Goal: Task Accomplishment & Management: Use online tool/utility

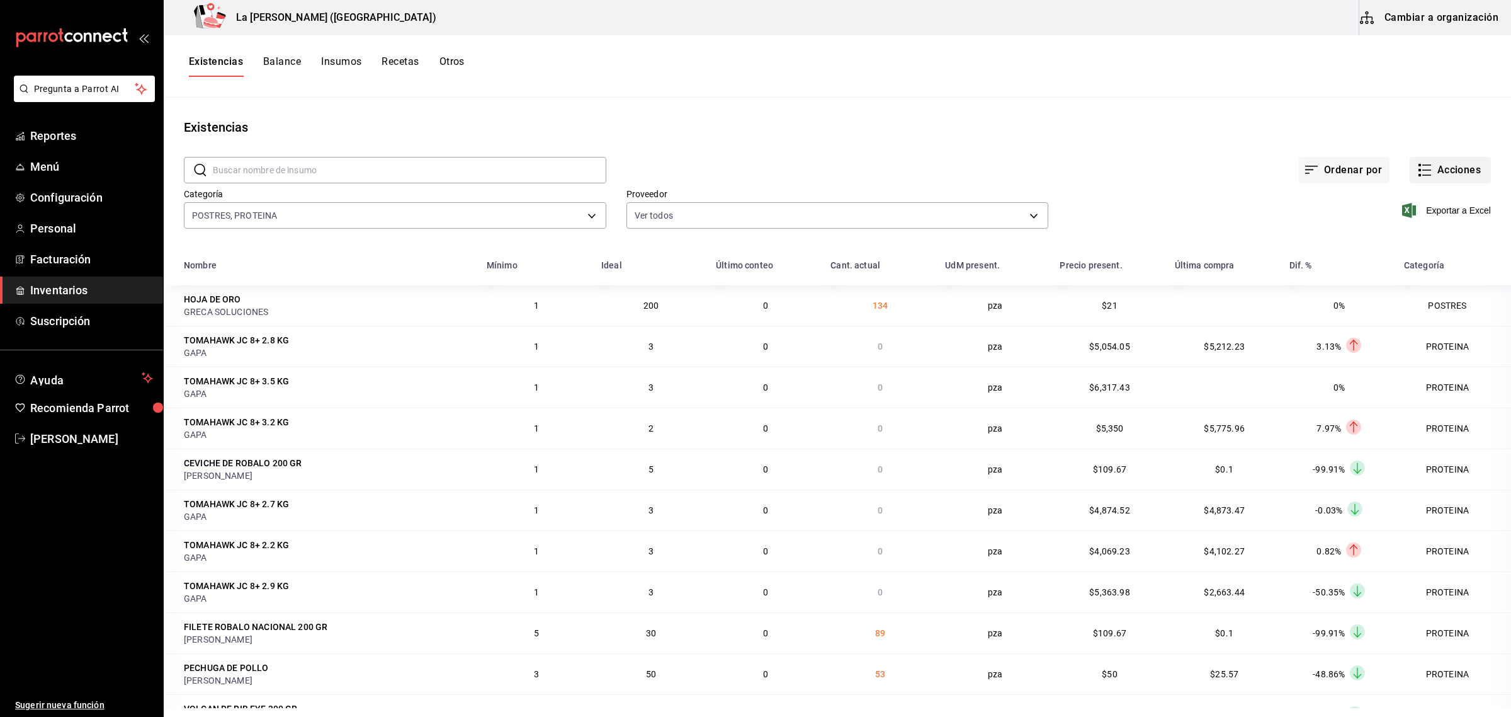
click at [1443, 175] on button "Acciones" at bounding box center [1450, 170] width 81 height 26
click at [1418, 235] on span "Compra" at bounding box center [1438, 238] width 106 height 13
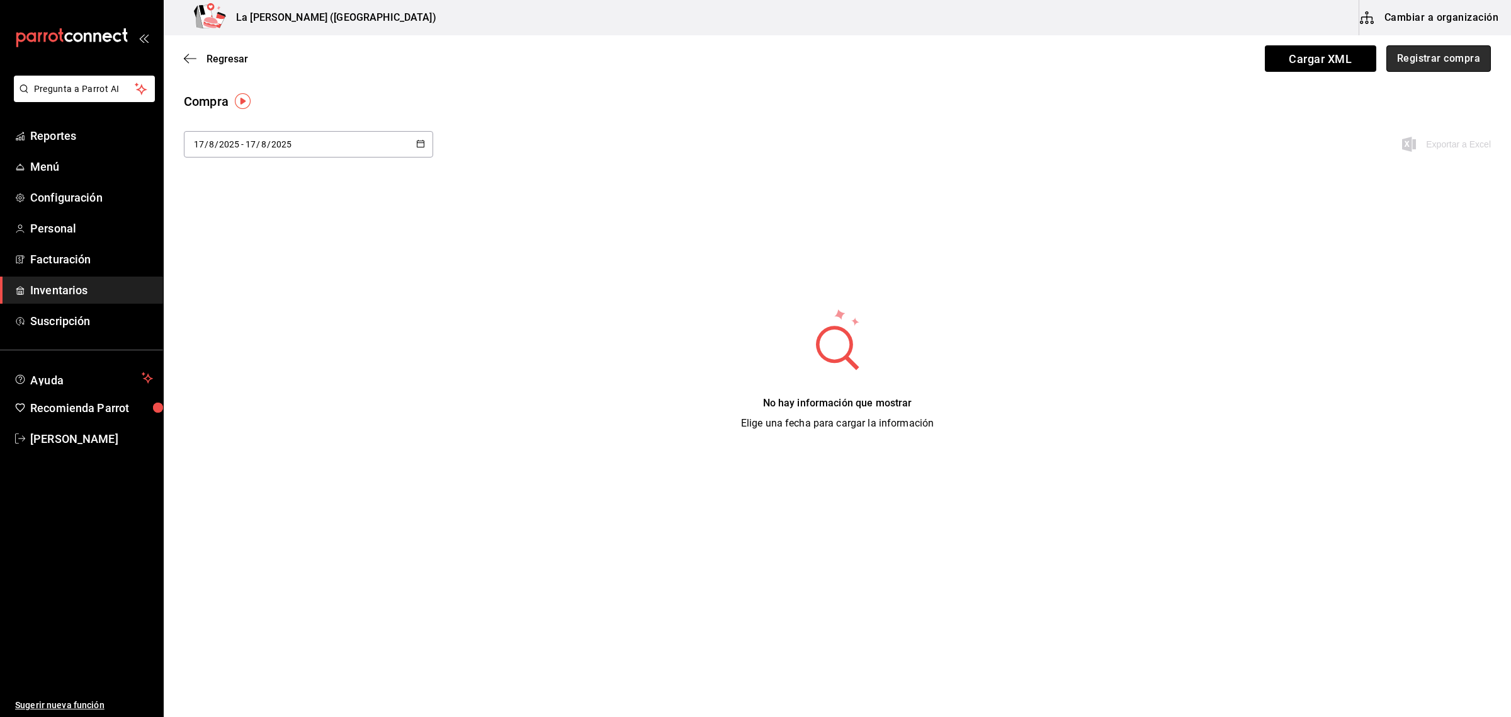
click at [1455, 67] on button "Registrar compra" at bounding box center [1439, 58] width 105 height 26
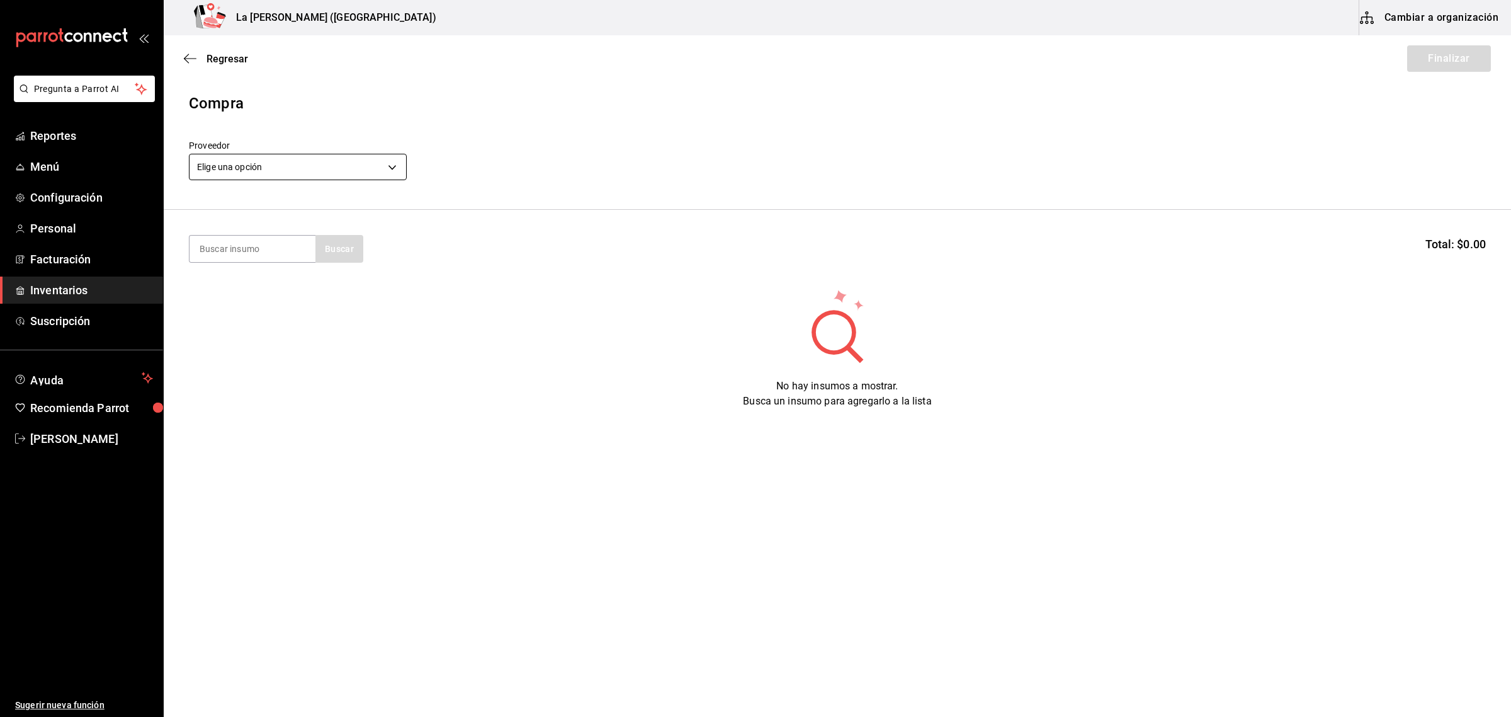
click at [297, 170] on body "Pregunta a Parrot AI Reportes Menú Configuración Personal Facturación Inventari…" at bounding box center [755, 323] width 1511 height 646
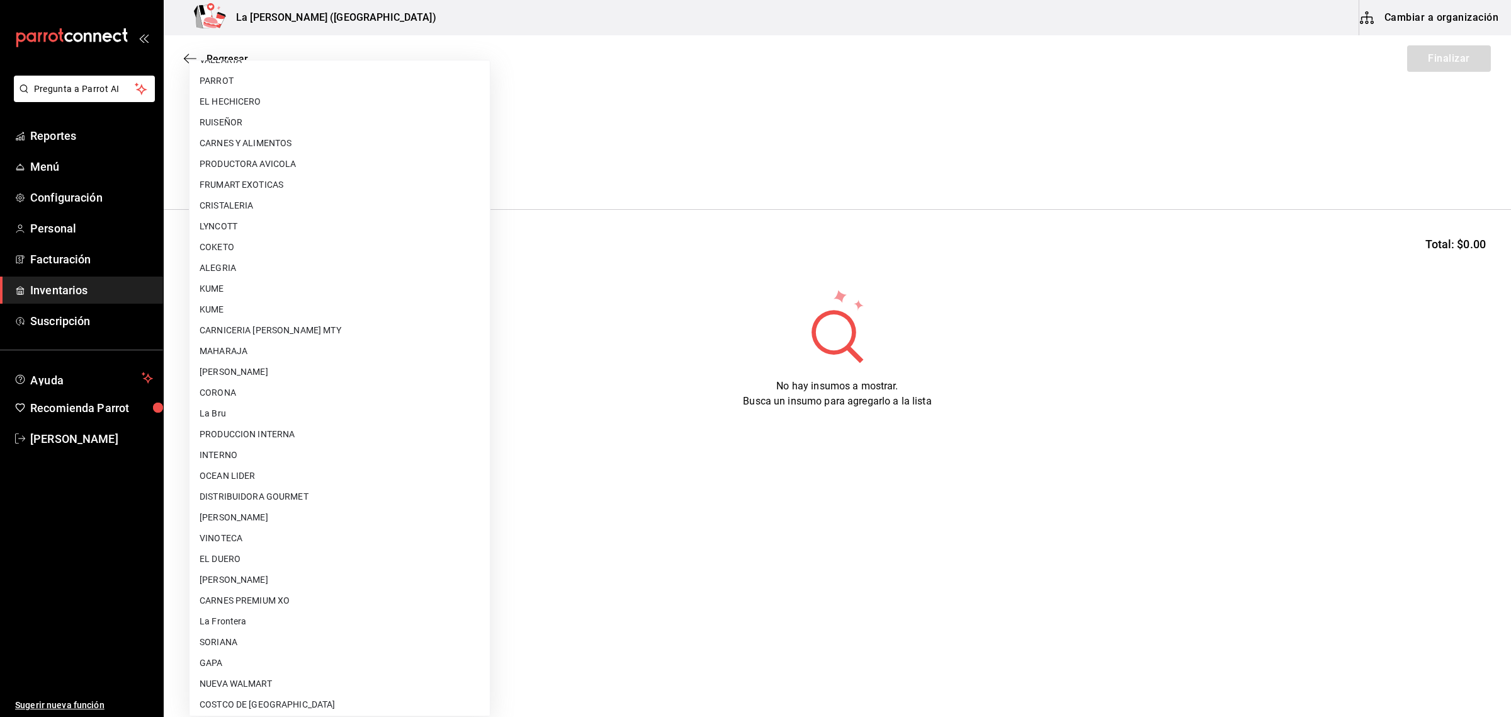
scroll to position [726, 0]
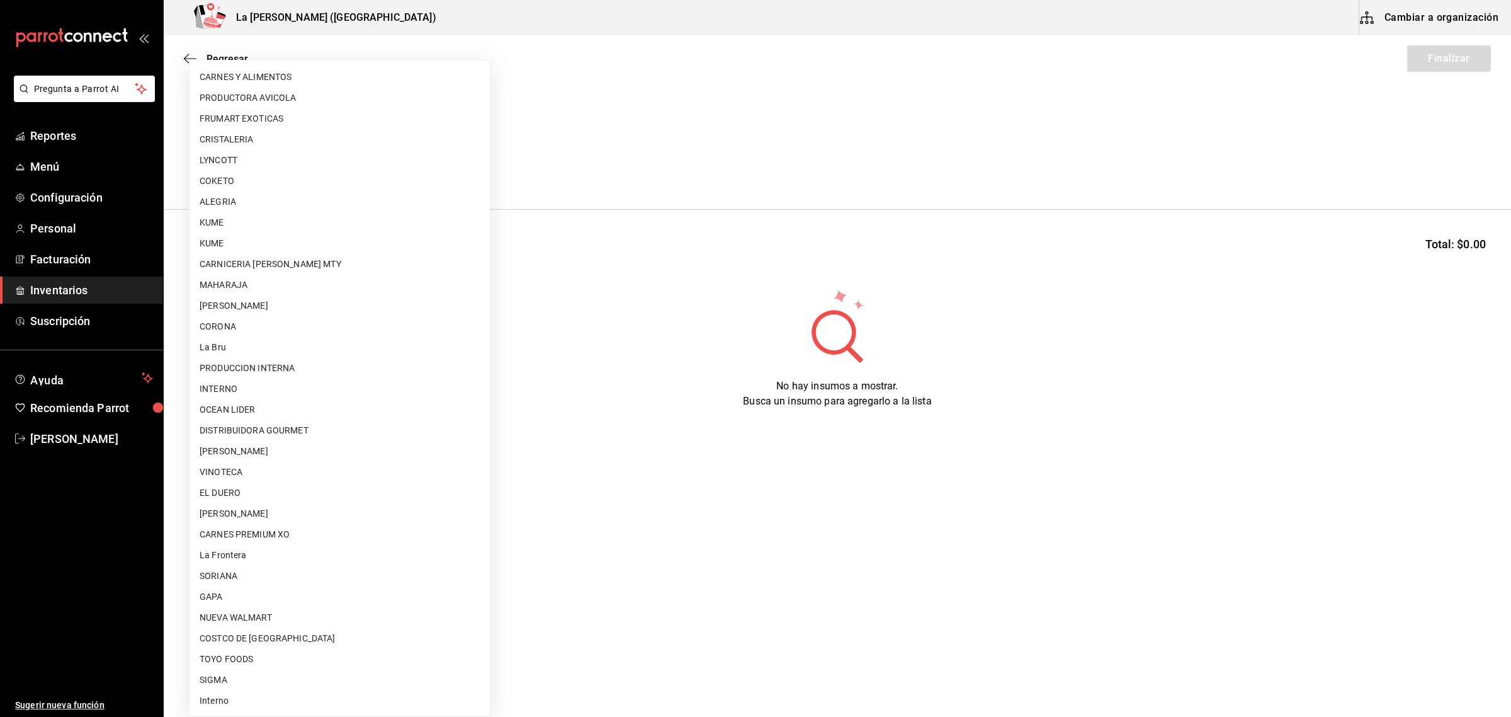
click at [275, 373] on li "PRODUCCION INTERNA" at bounding box center [340, 368] width 300 height 21
type input "87994001-4809-4af2-bb25-541b74e25a5c"
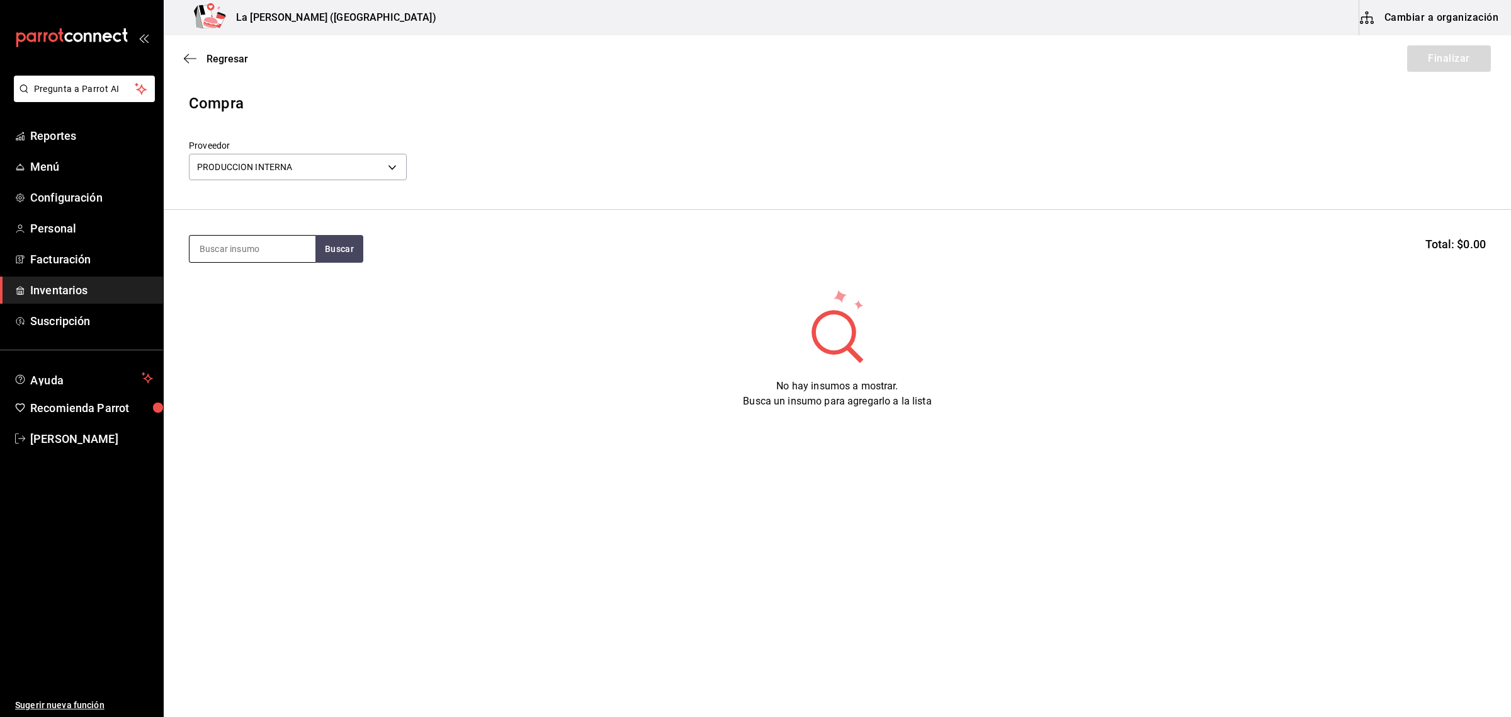
click at [271, 247] on input at bounding box center [253, 249] width 126 height 26
type input "fresa"
click at [238, 294] on div "POST MOSTACHON DE FRESA" at bounding box center [253, 293] width 106 height 30
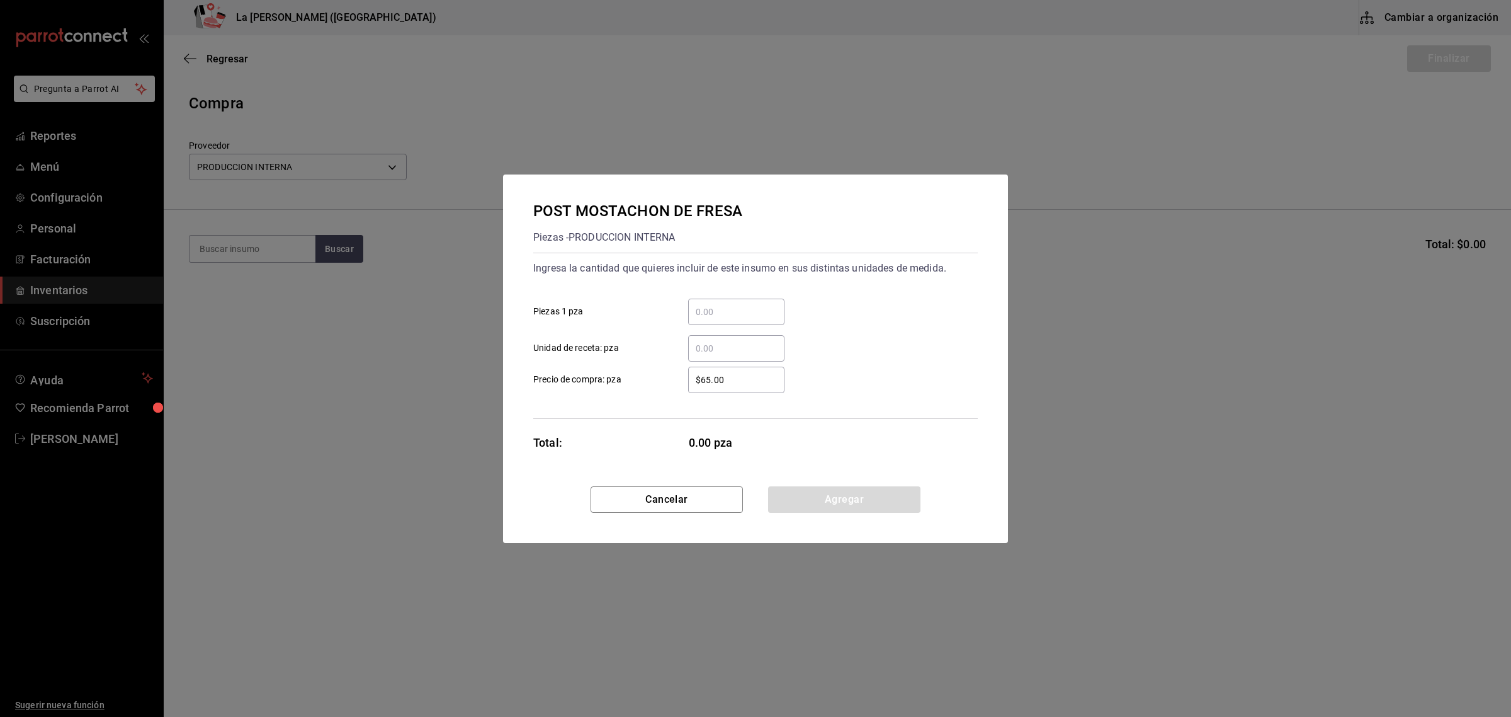
click at [770, 313] on input "​ Piezas 1 pza" at bounding box center [736, 311] width 96 height 15
type input "6"
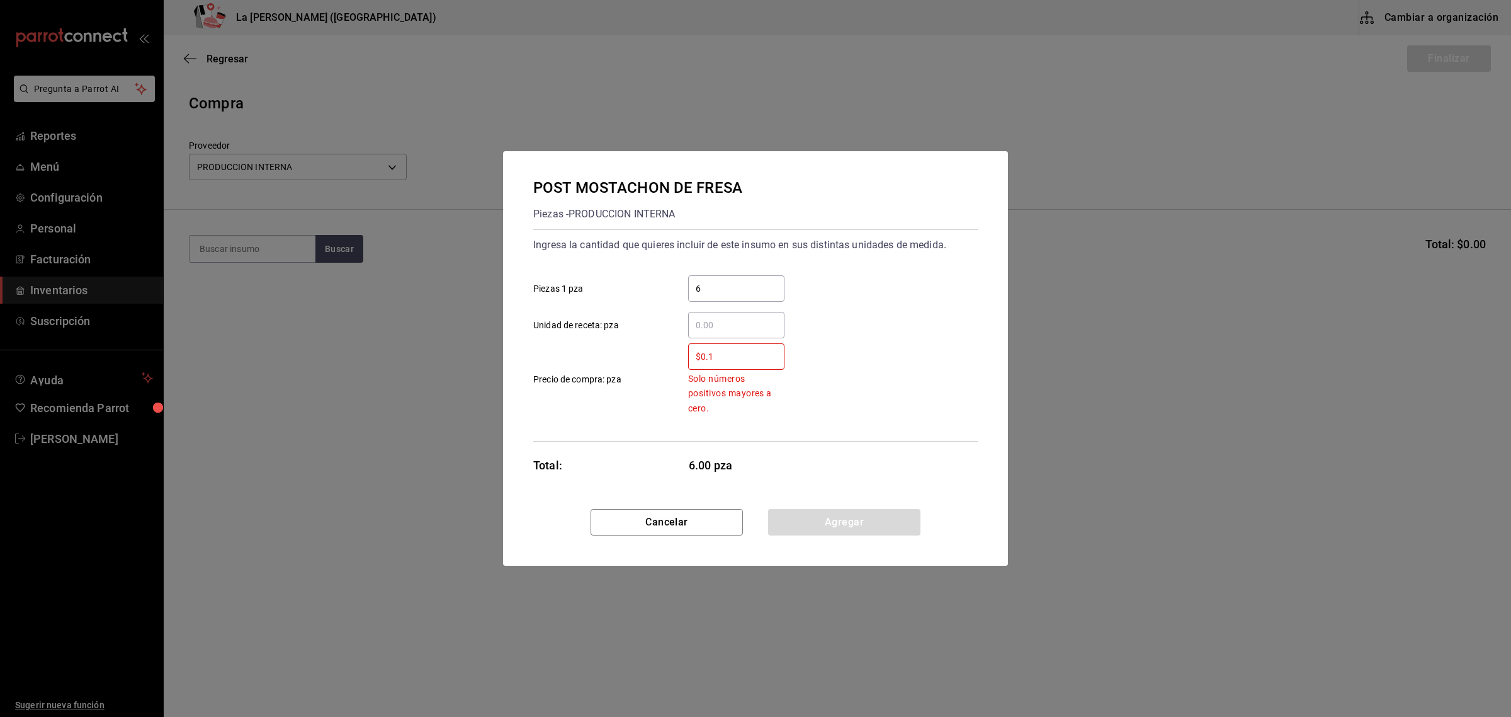
type input "$0.1"
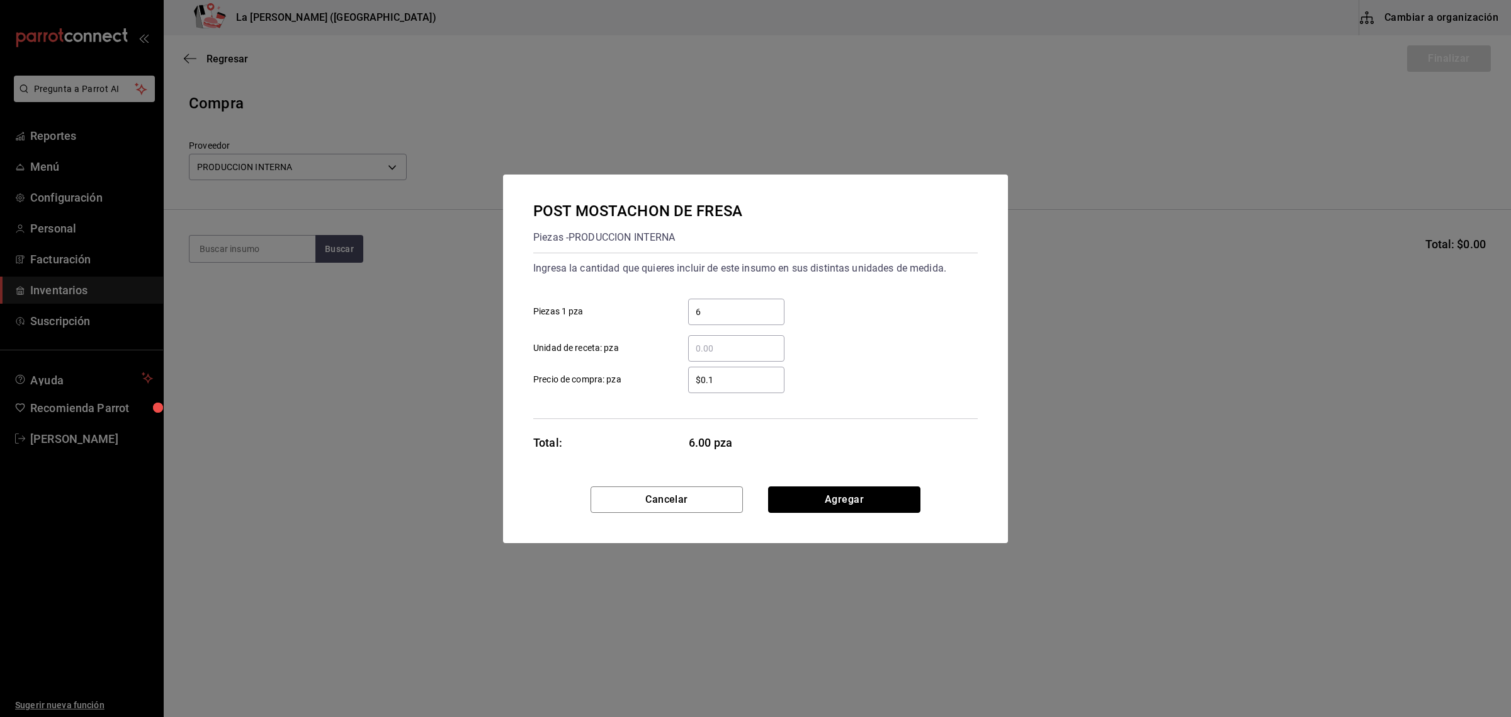
click button "Agregar" at bounding box center [844, 499] width 152 height 26
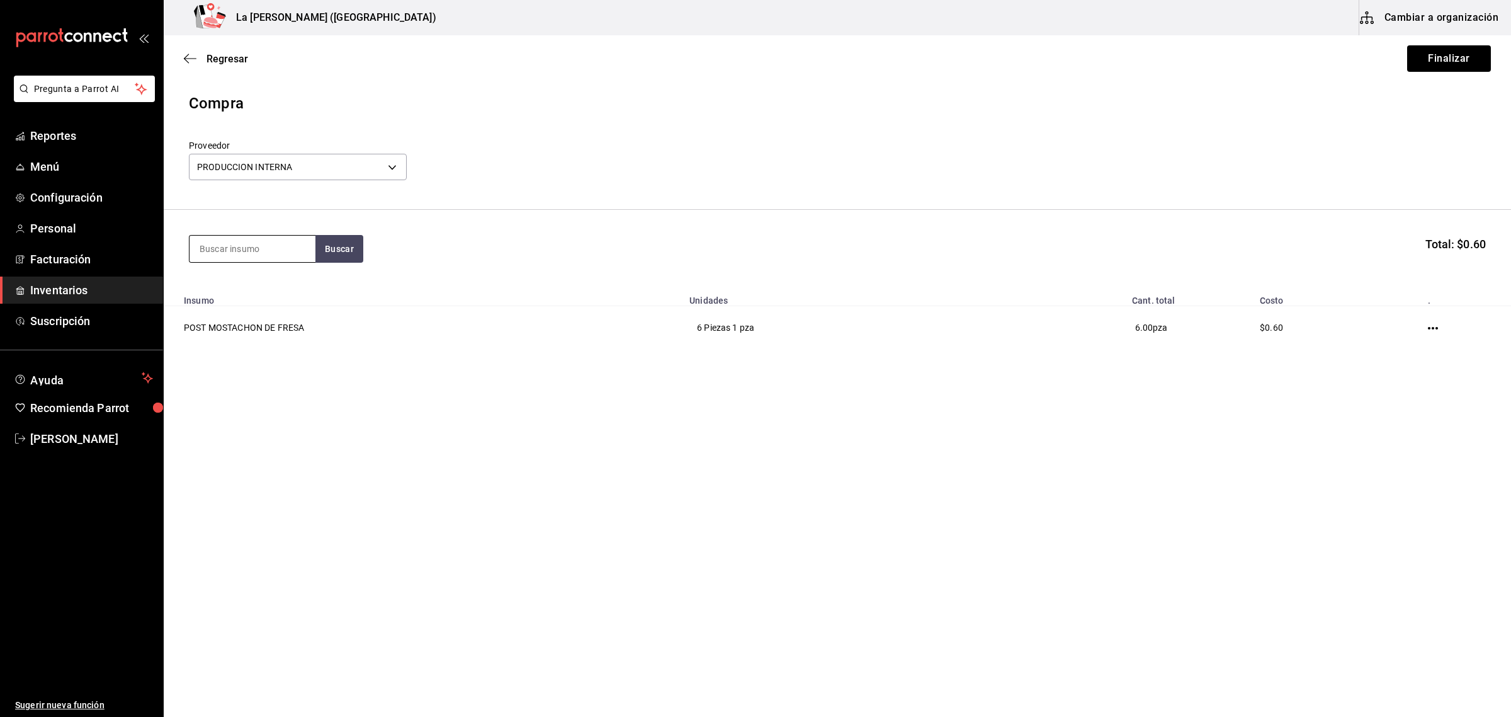
click at [242, 253] on input at bounding box center [253, 249] width 126 height 26
type input "ELOTE"
click at [263, 302] on div "Piezas - PRODUCCION INTERNA" at bounding box center [253, 306] width 106 height 26
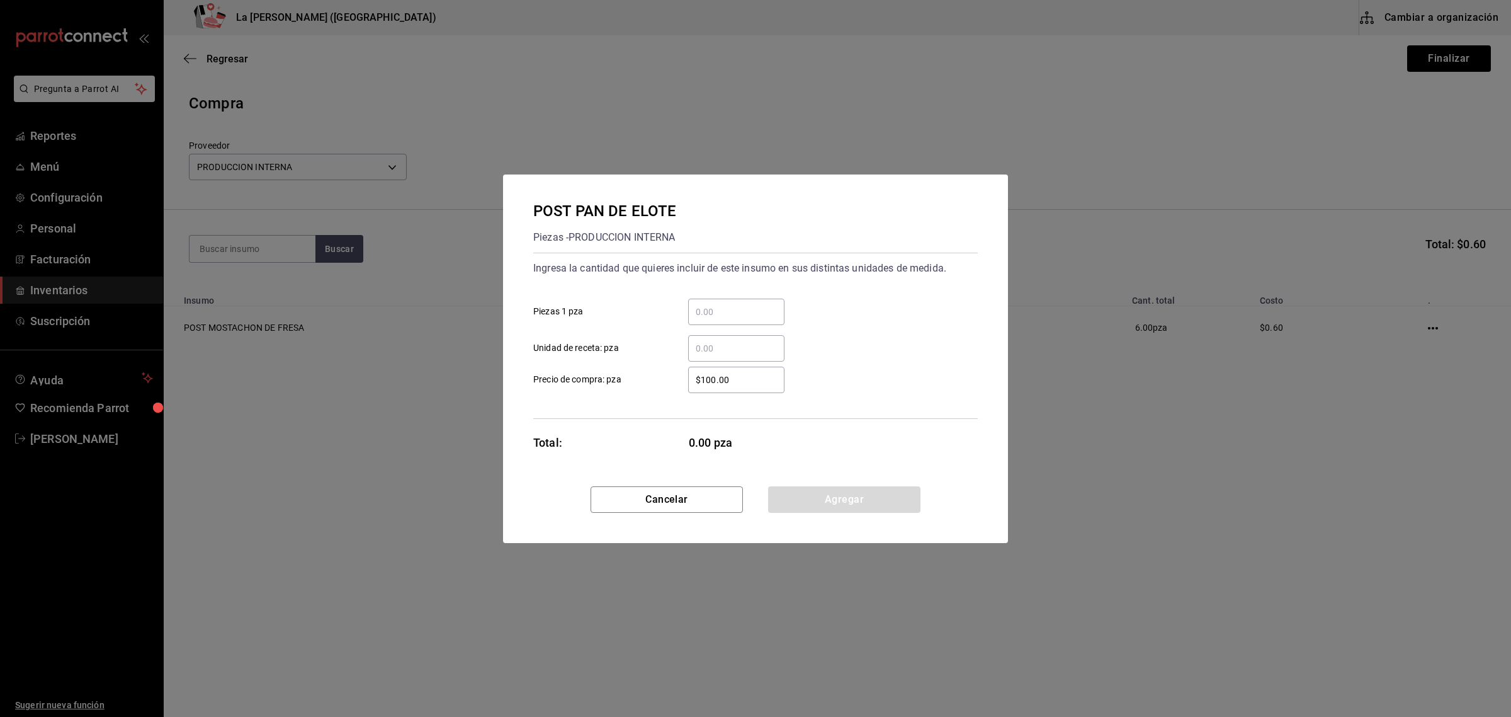
click at [749, 317] on input "​ Piezas 1 pza" at bounding box center [736, 311] width 96 height 15
type input "10"
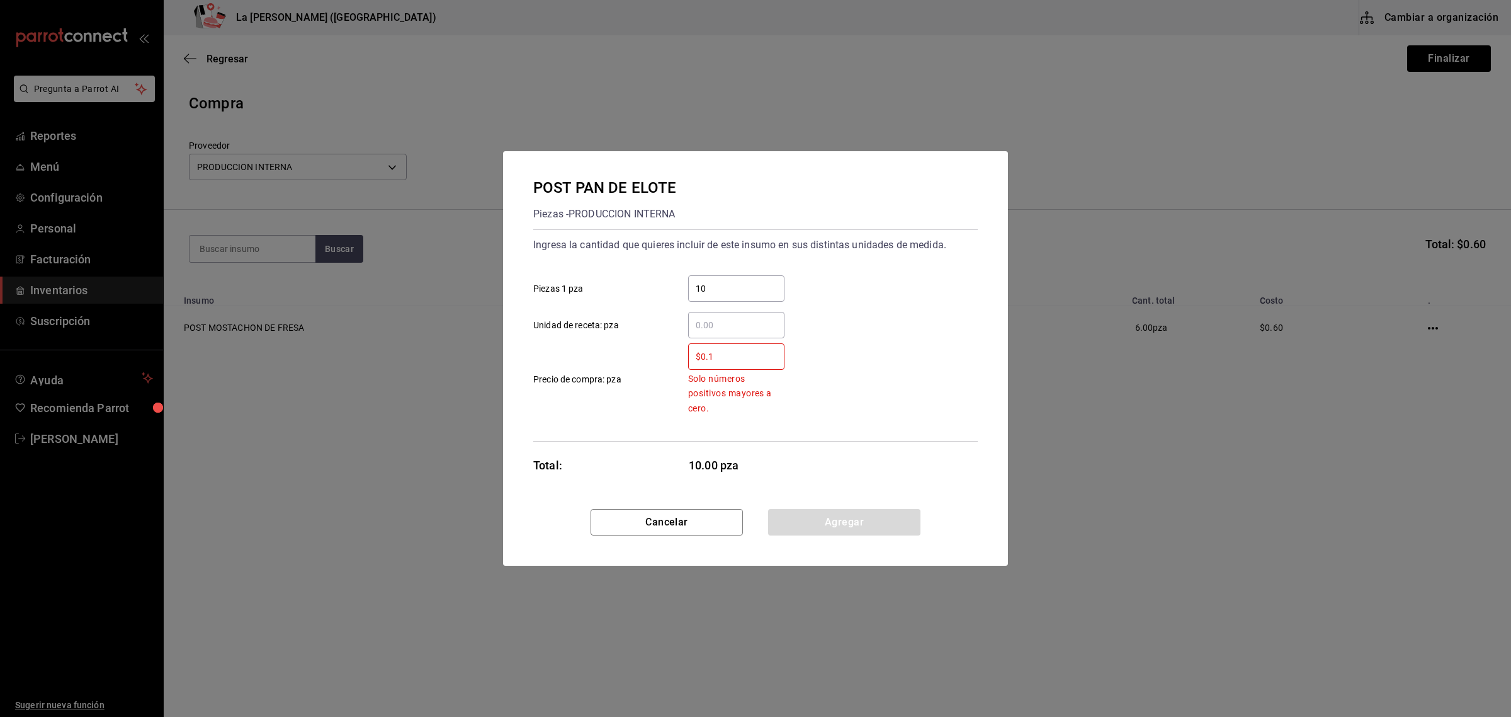
type input "$0.1"
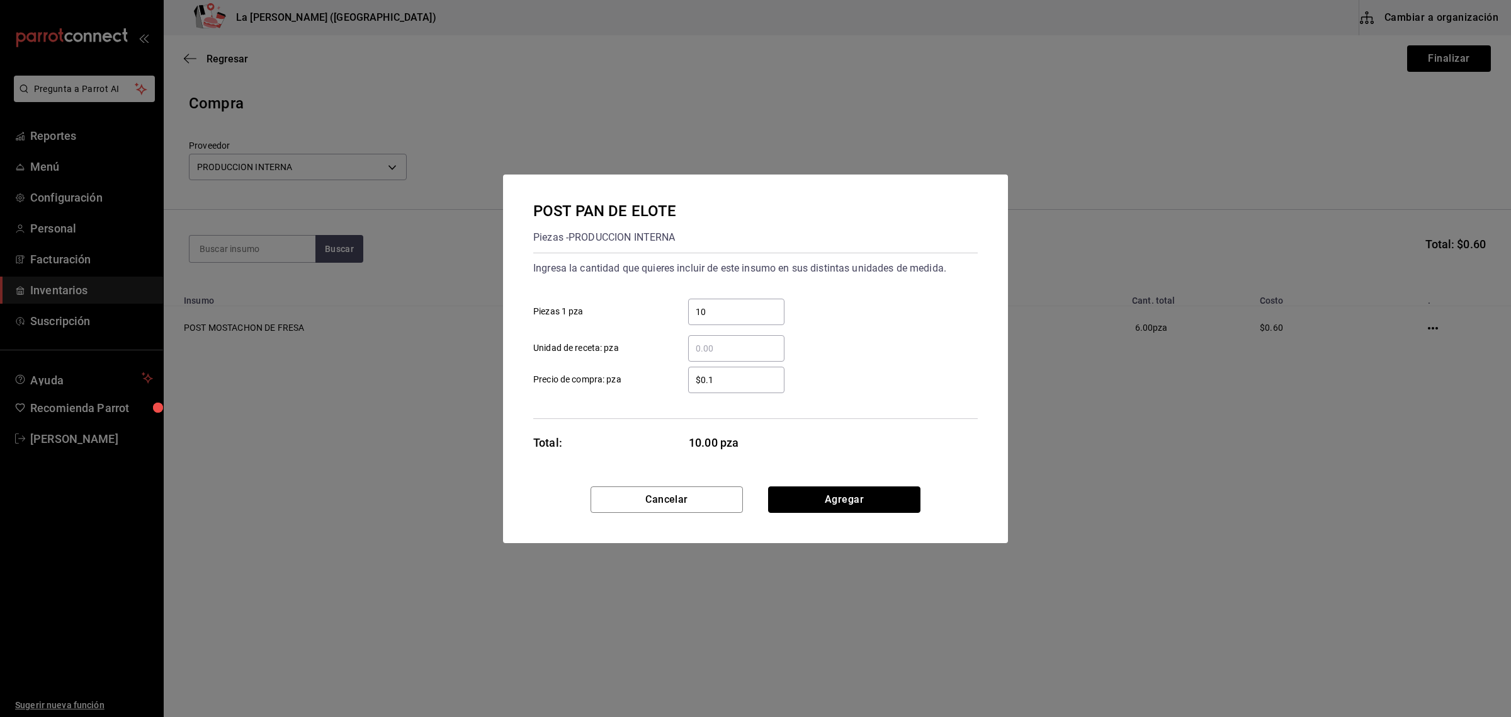
click button "Agregar" at bounding box center [844, 499] width 152 height 26
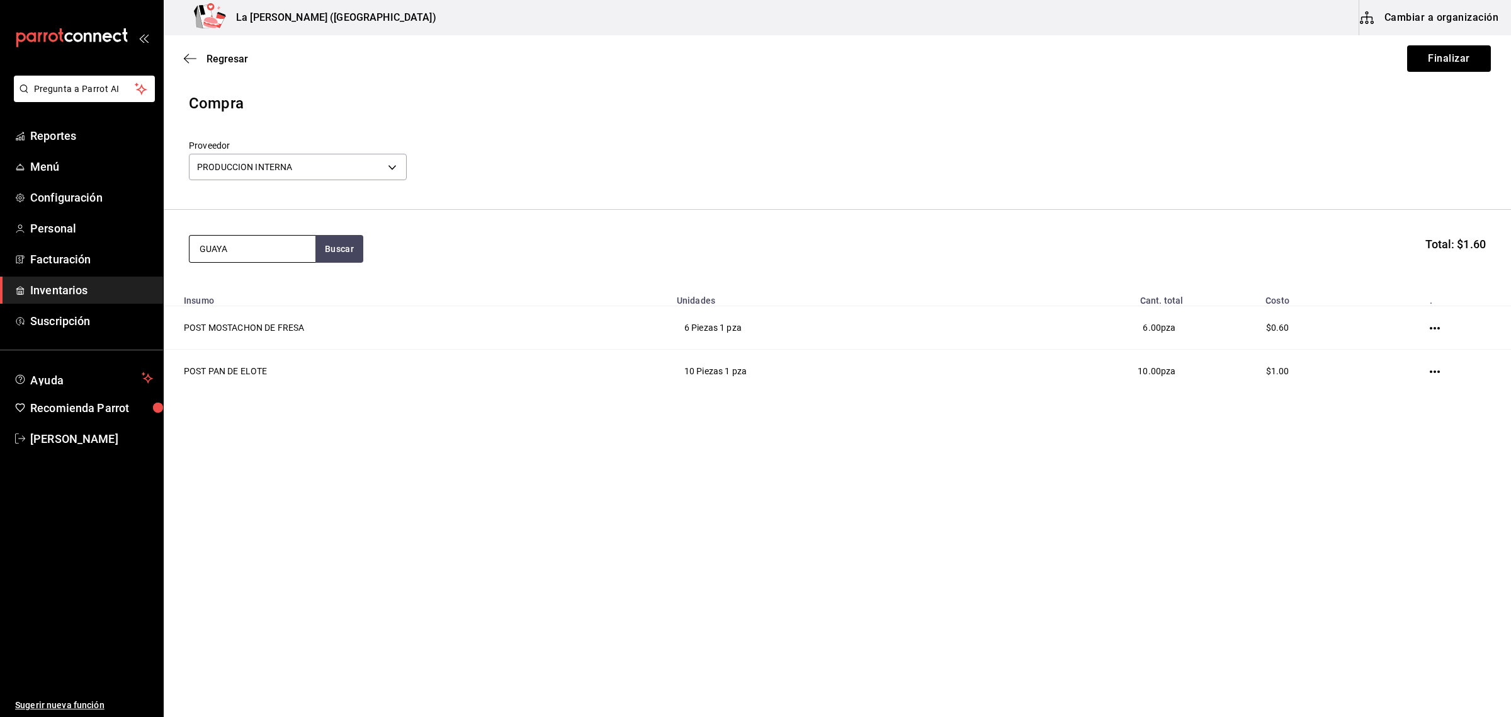
type input "GUAYA"
click at [244, 285] on div "POST PAY DE GUAYABA" at bounding box center [253, 293] width 106 height 30
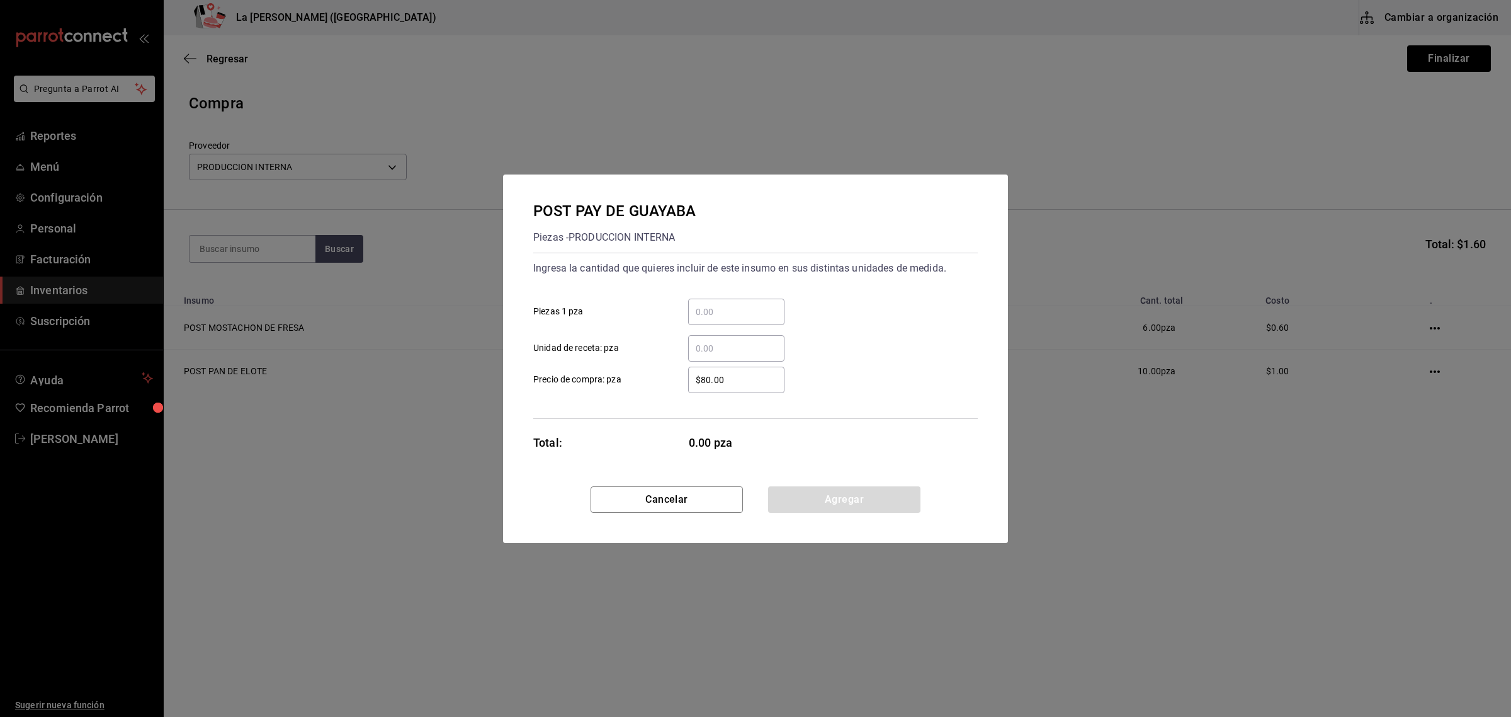
click at [758, 306] on input "​ Piezas 1 pza" at bounding box center [736, 311] width 96 height 15
type input "6"
type input "$0.1"
click button "Agregar" at bounding box center [844, 499] width 152 height 26
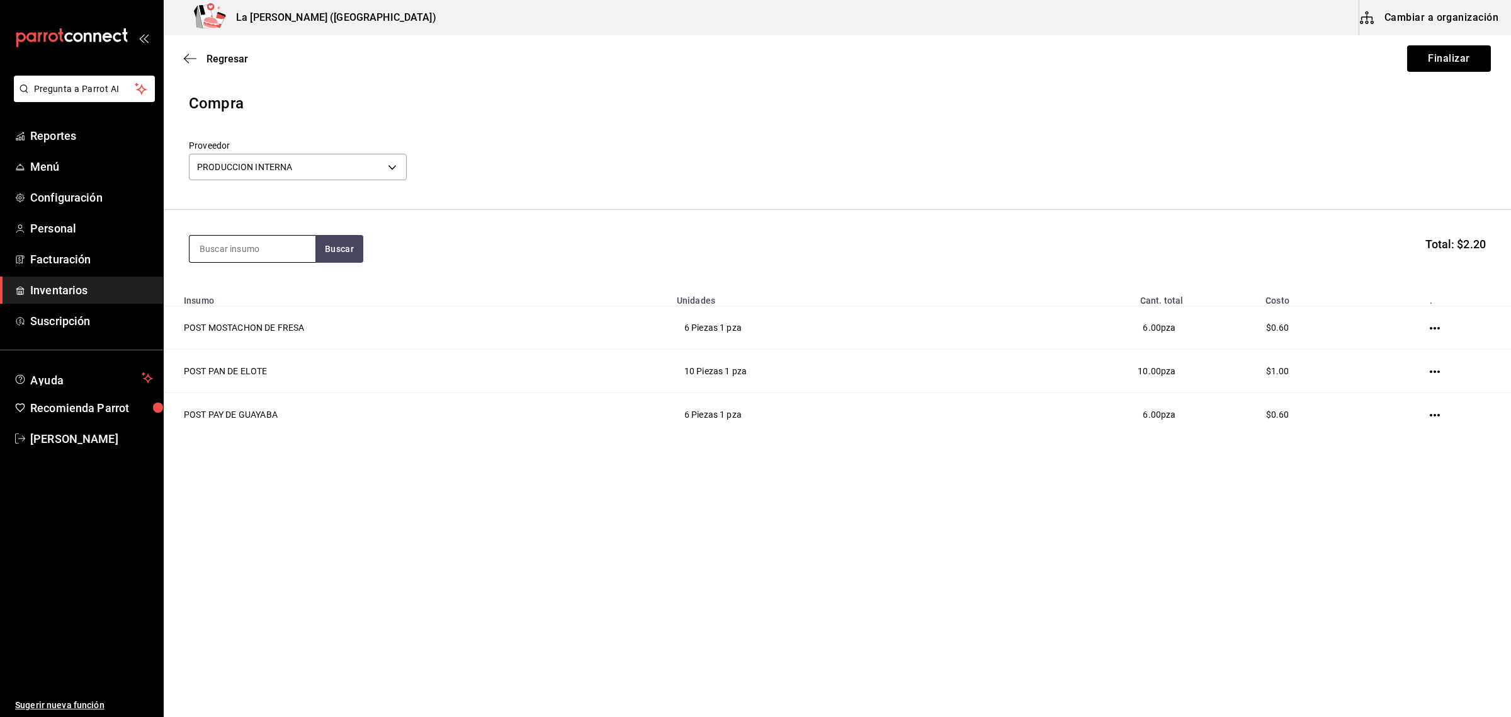
click at [268, 247] on input at bounding box center [253, 249] width 126 height 26
click at [1440, 64] on button "Finalizar" at bounding box center [1450, 58] width 84 height 26
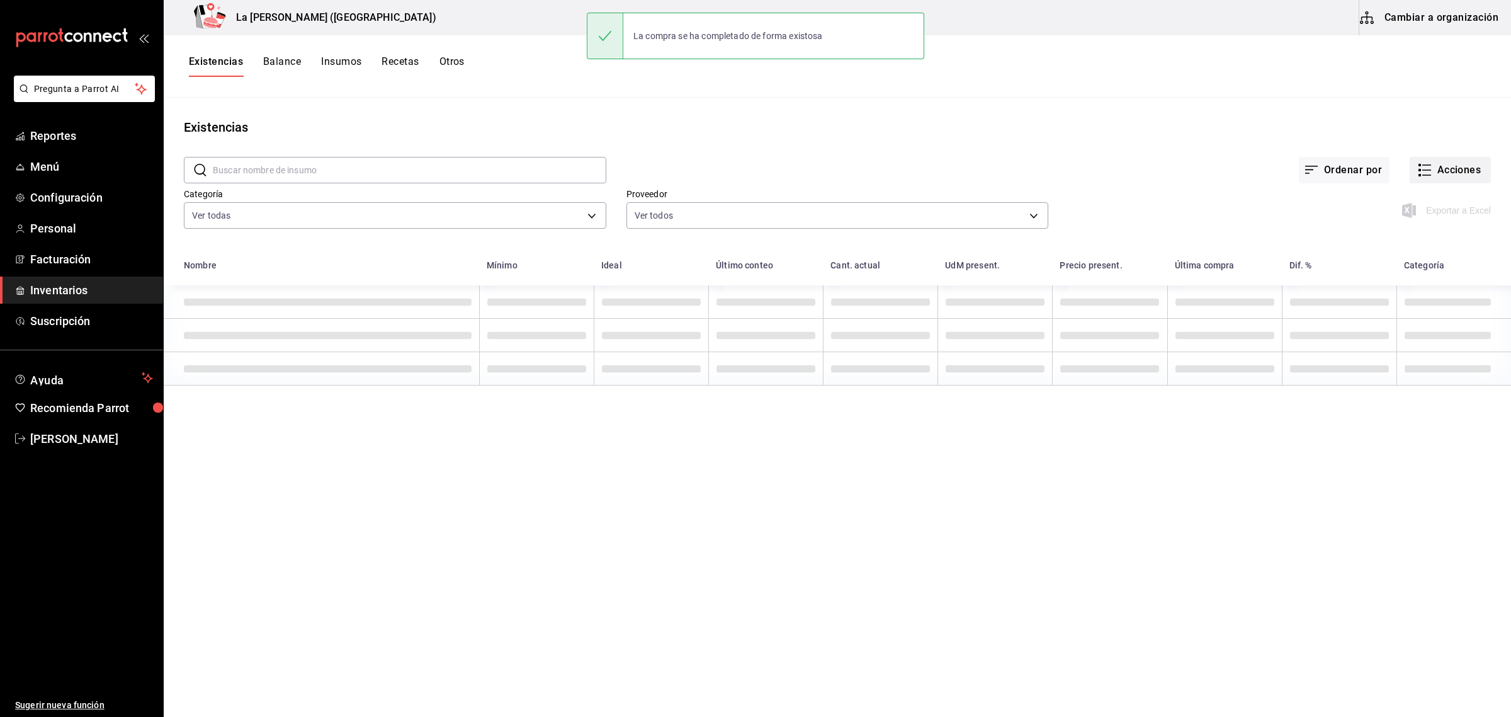
click at [1442, 174] on button "Acciones" at bounding box center [1450, 170] width 81 height 26
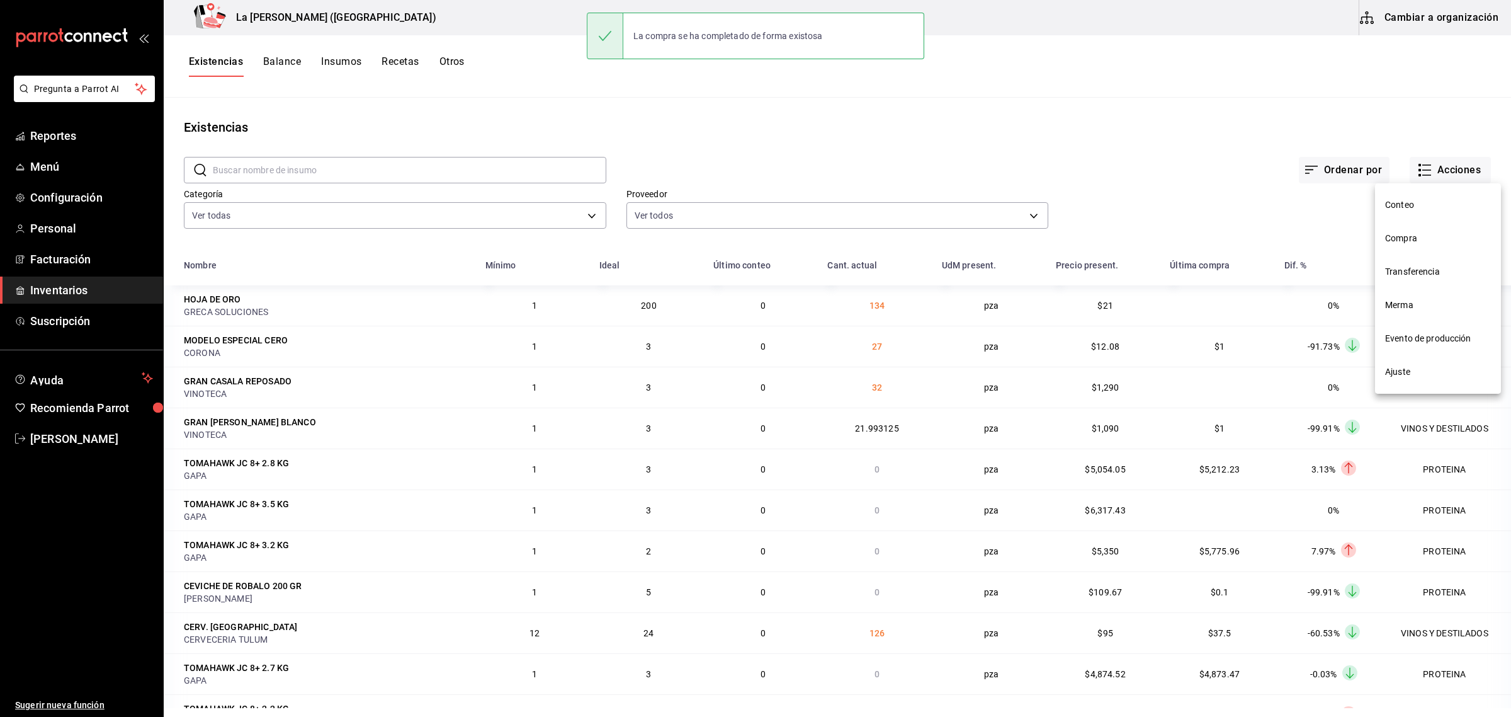
click at [1421, 241] on span "Compra" at bounding box center [1438, 238] width 106 height 13
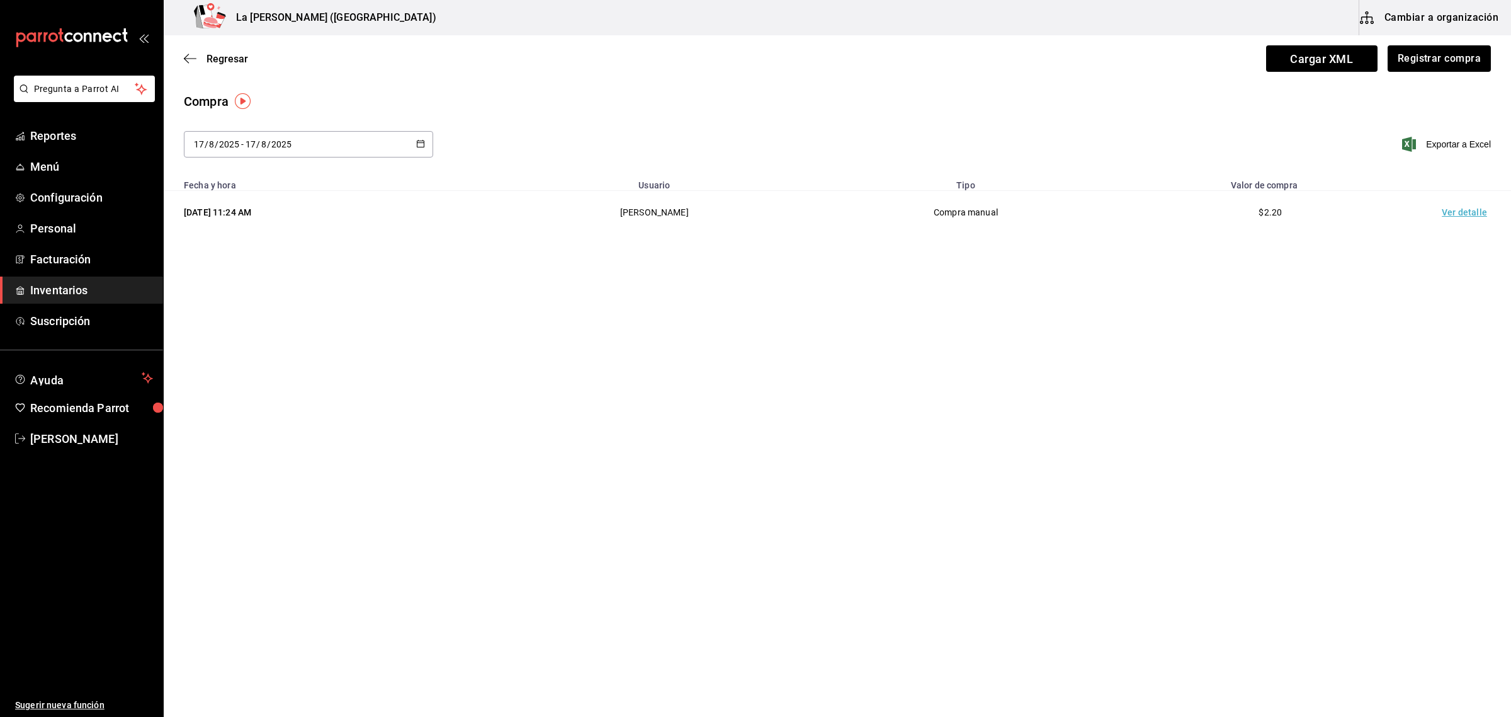
click at [1465, 215] on td "Ver detalle" at bounding box center [1467, 212] width 88 height 43
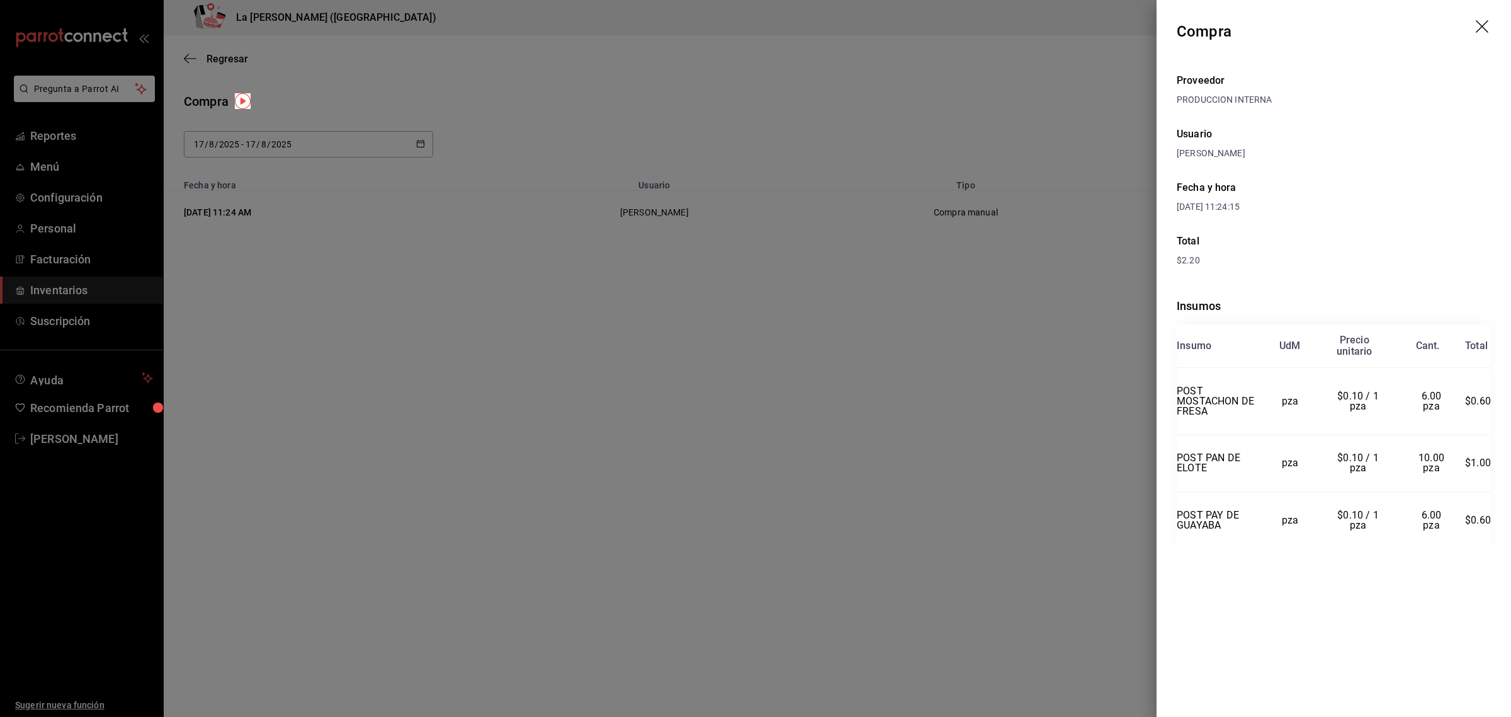
click at [1489, 22] on icon "drag" at bounding box center [1483, 27] width 15 height 15
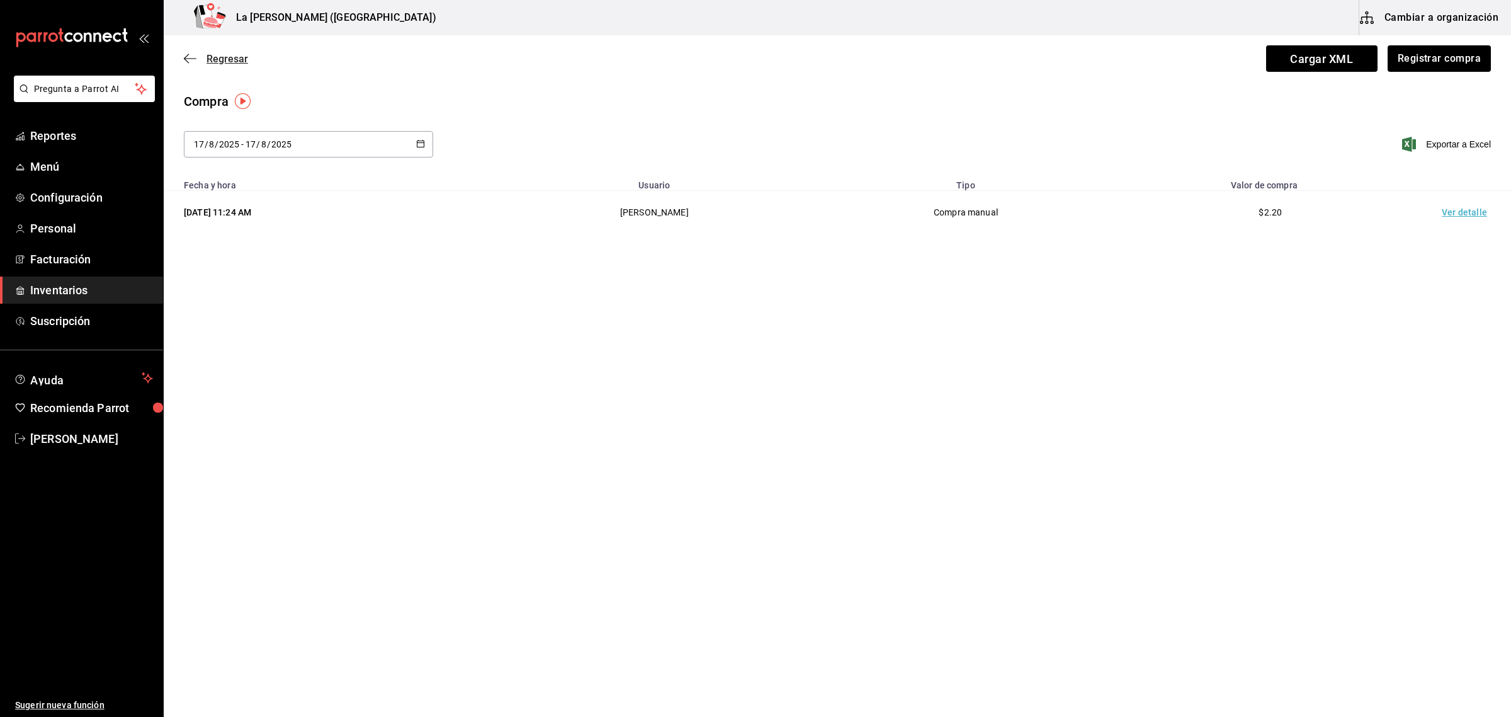
click at [190, 57] on icon "button" at bounding box center [190, 58] width 13 height 11
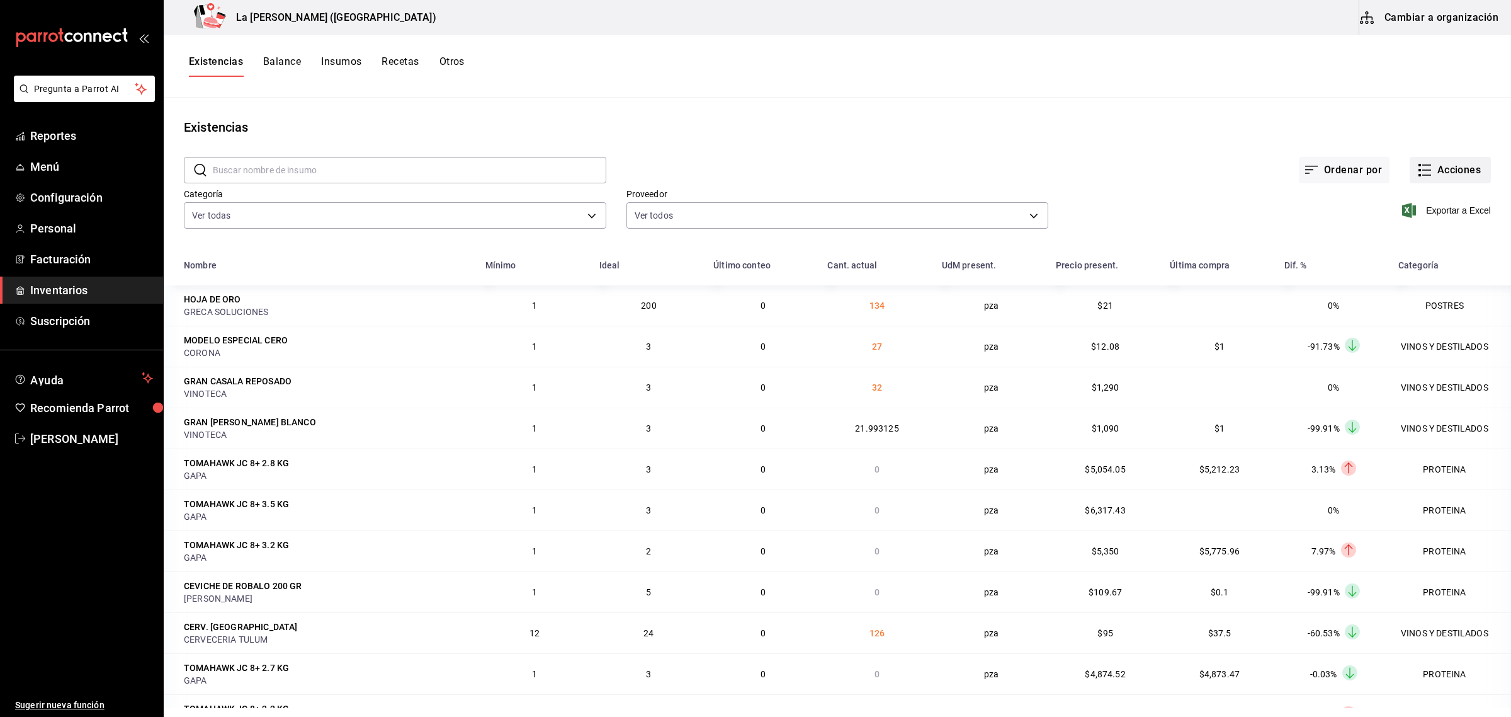
click at [1428, 170] on button "Acciones" at bounding box center [1450, 170] width 81 height 26
click at [1414, 239] on span "Compra" at bounding box center [1438, 238] width 106 height 13
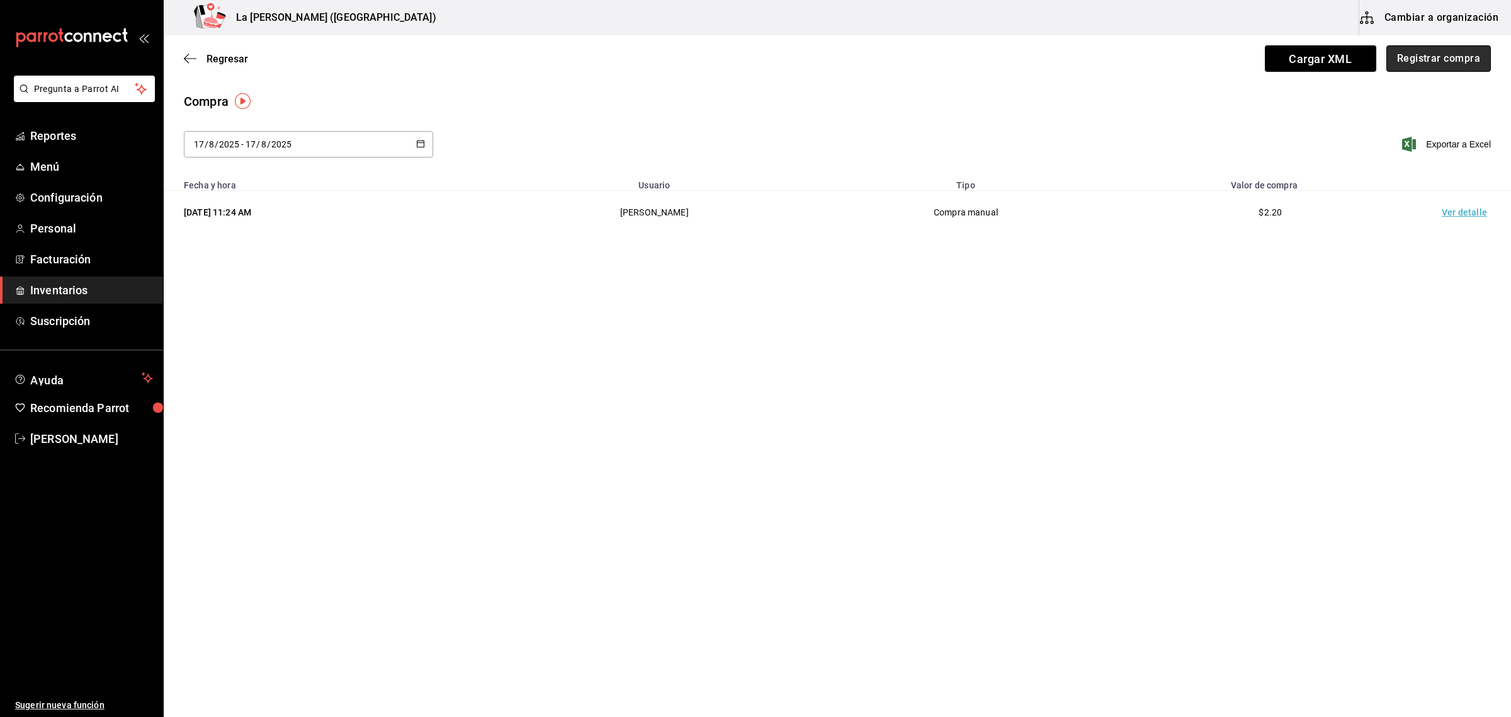
click at [1444, 61] on button "Registrar compra" at bounding box center [1439, 58] width 105 height 26
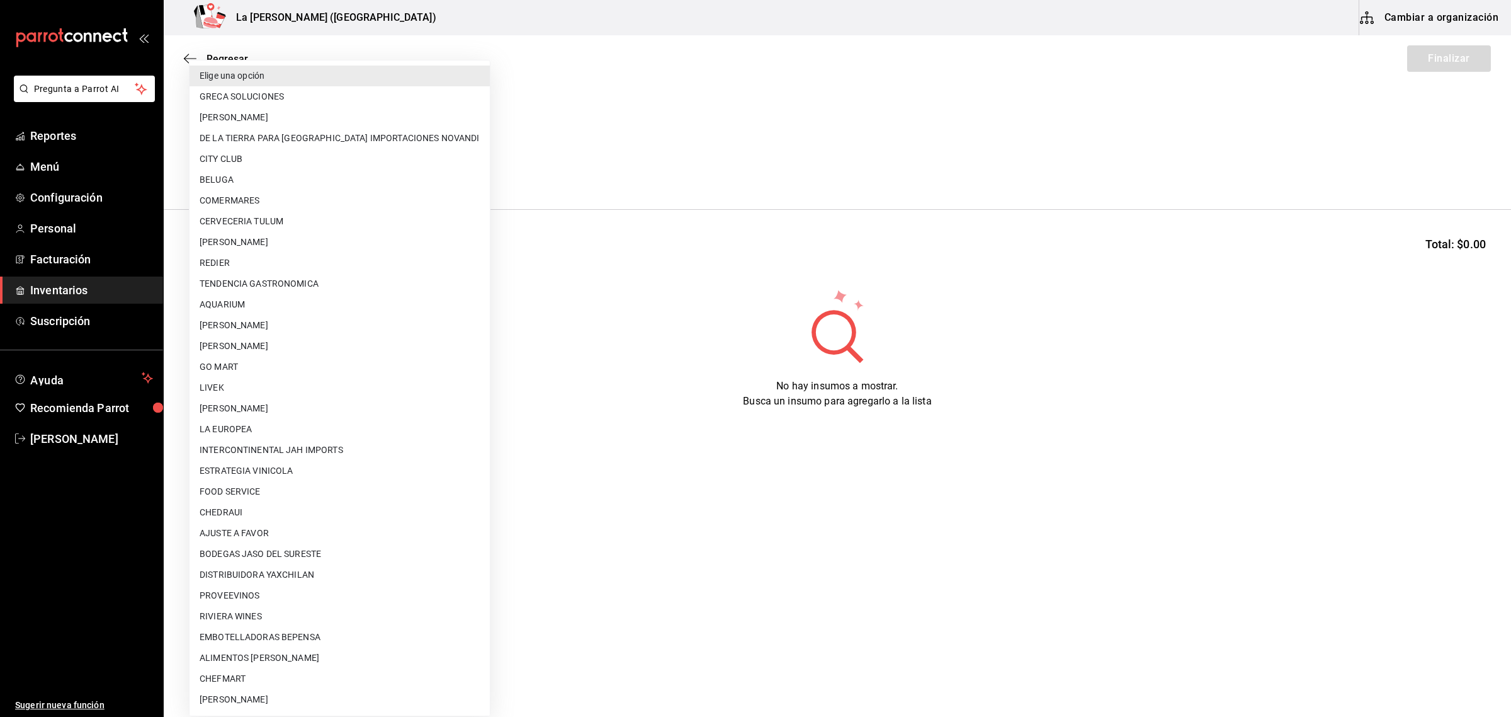
click at [300, 175] on body "Pregunta a Parrot AI Reportes Menú Configuración Personal Facturación Inventari…" at bounding box center [755, 323] width 1511 height 646
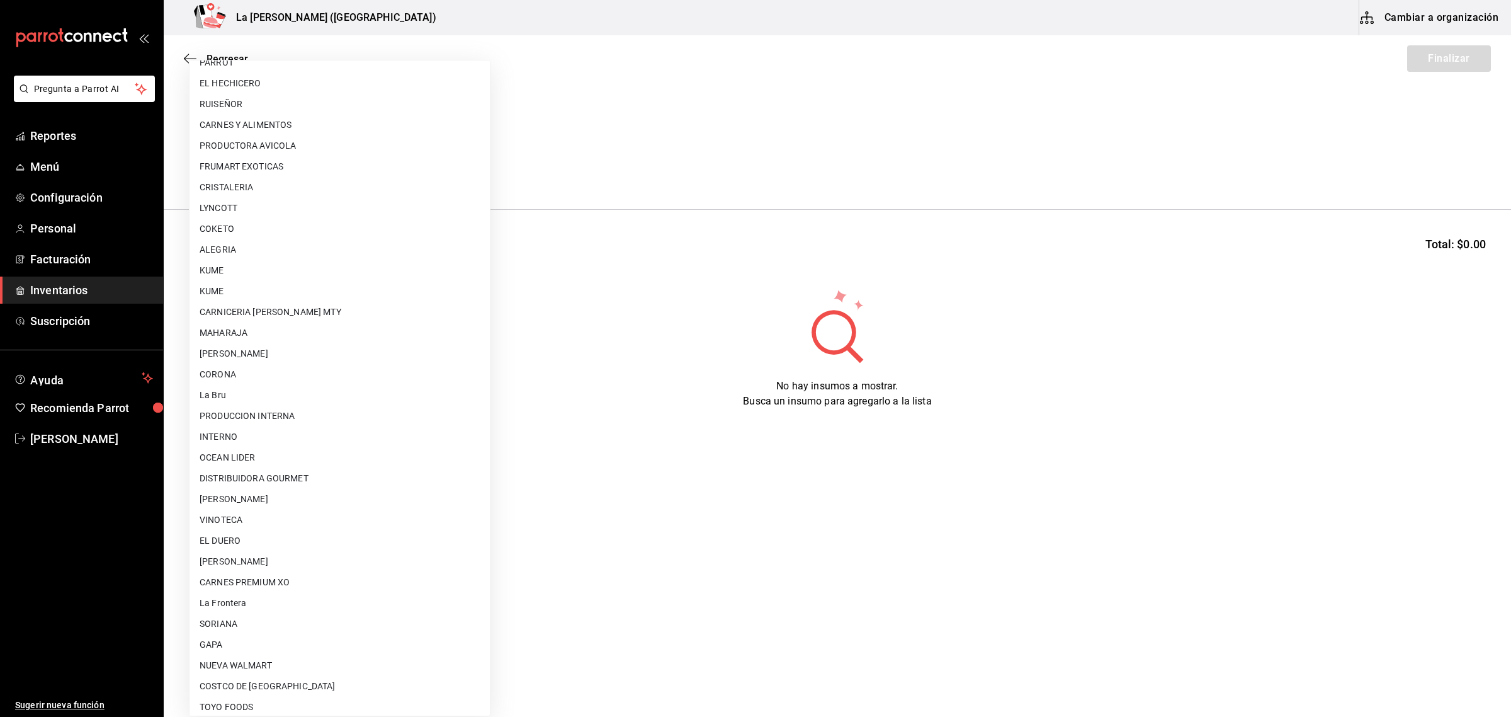
scroll to position [726, 0]
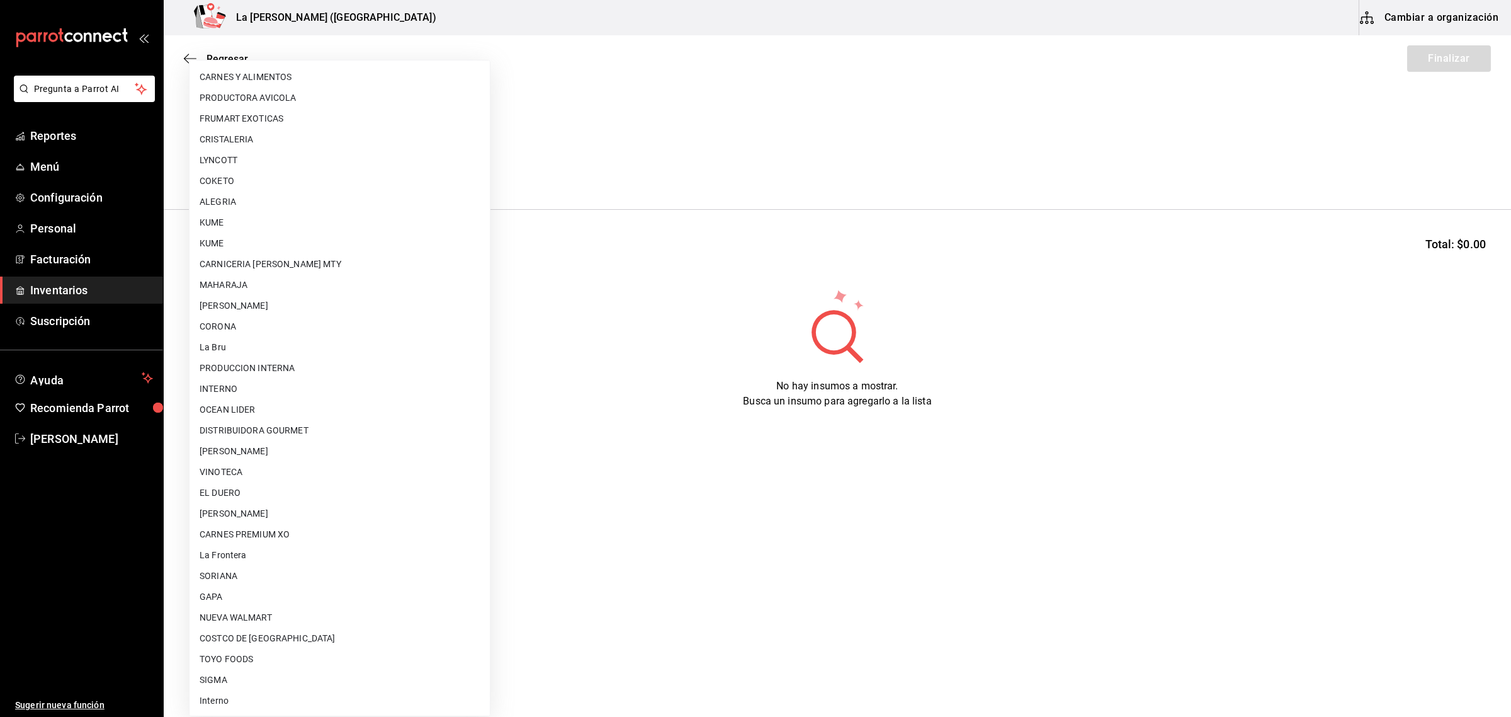
click at [348, 515] on li "[PERSON_NAME]" at bounding box center [340, 513] width 300 height 21
type input "315b81d5-d420-441a-a150-3d316ba9d60a"
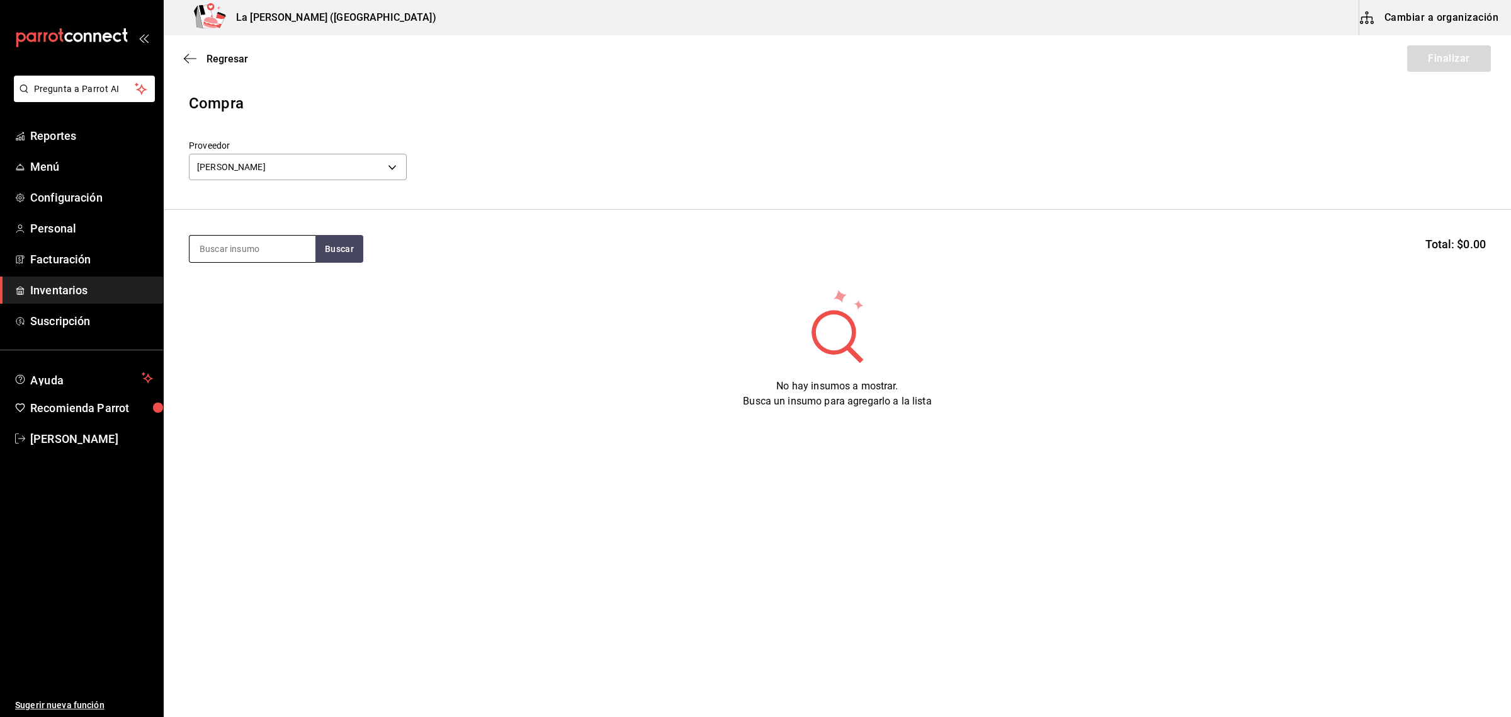
click at [261, 256] on input at bounding box center [253, 249] width 126 height 26
type input "ATUN"
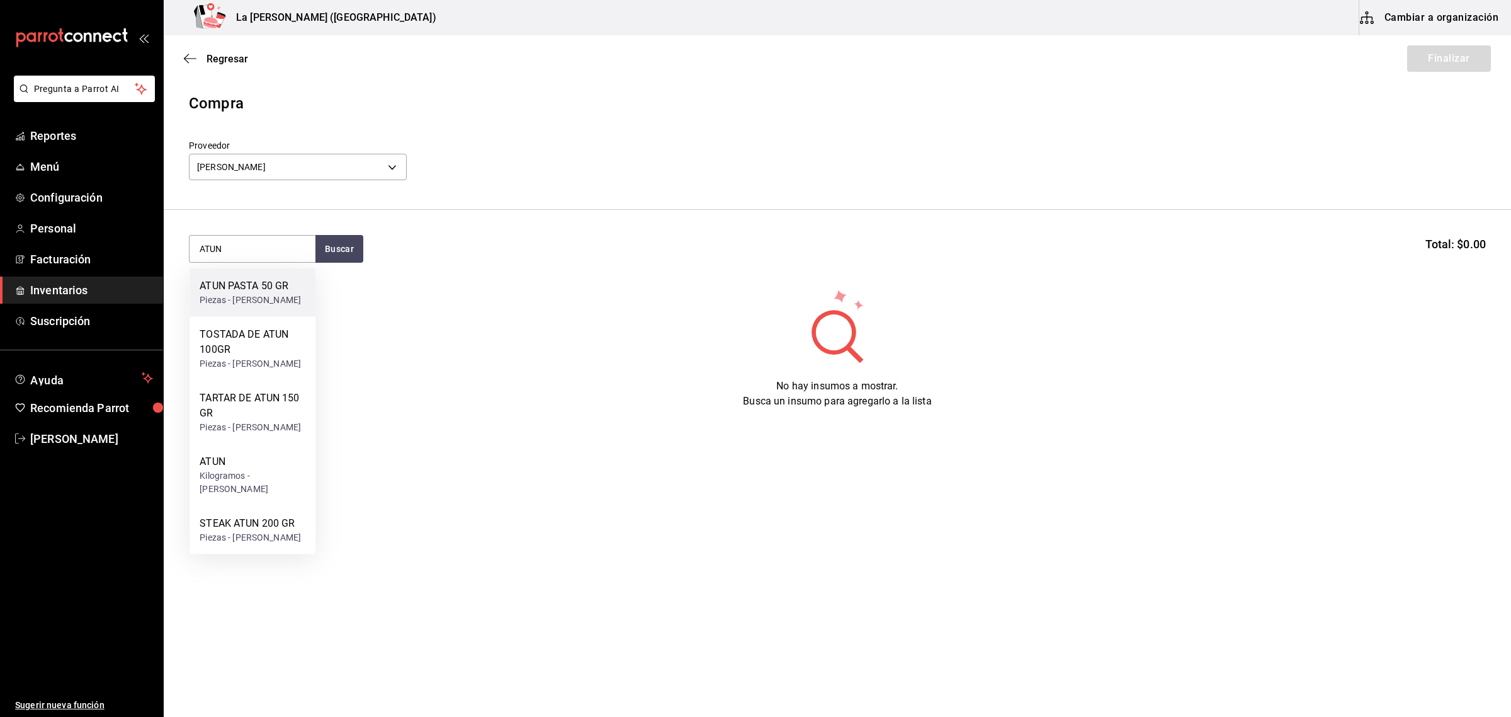
click at [263, 307] on div "Piezas - CARLOS ALFONSO TAPIA VARGAS" at bounding box center [250, 299] width 101 height 13
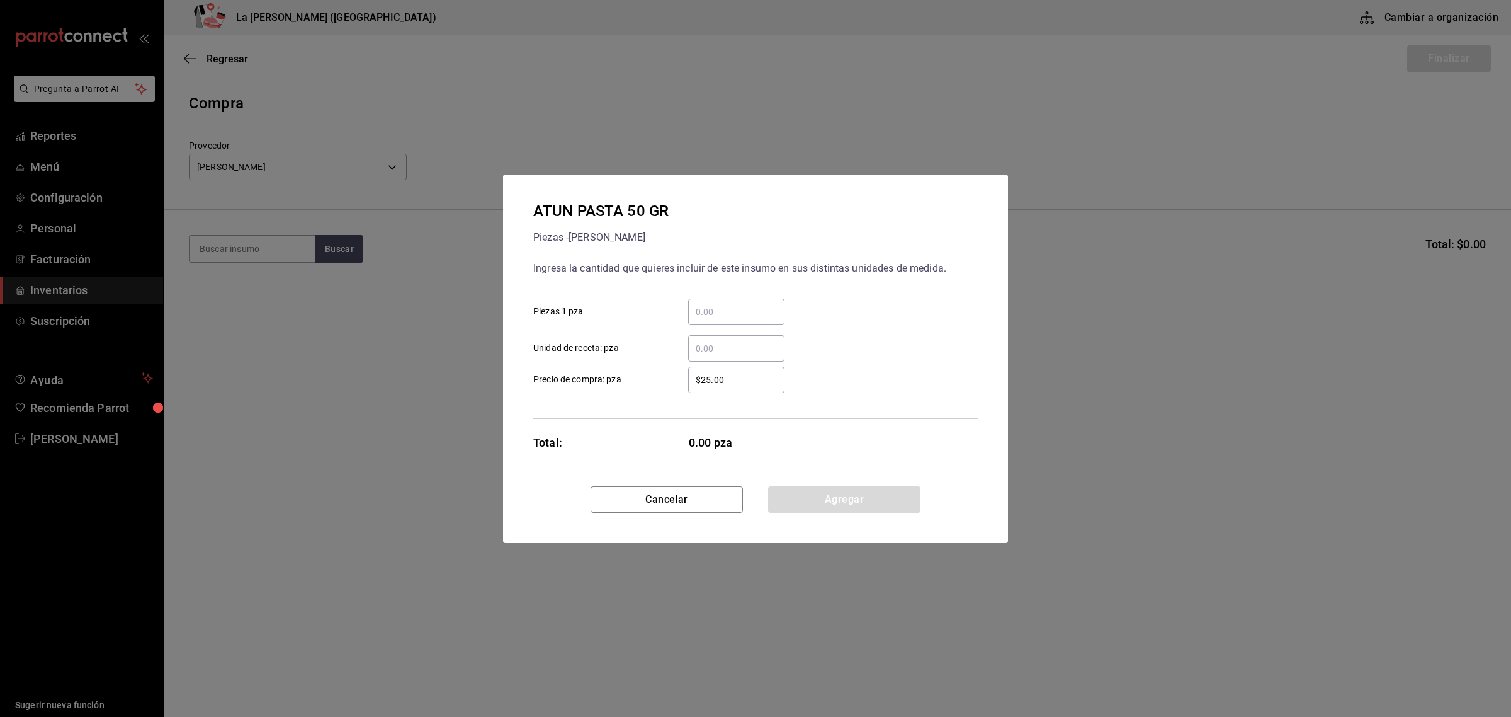
click at [720, 314] on input "​ Piezas 1 pza" at bounding box center [736, 311] width 96 height 15
type input "3"
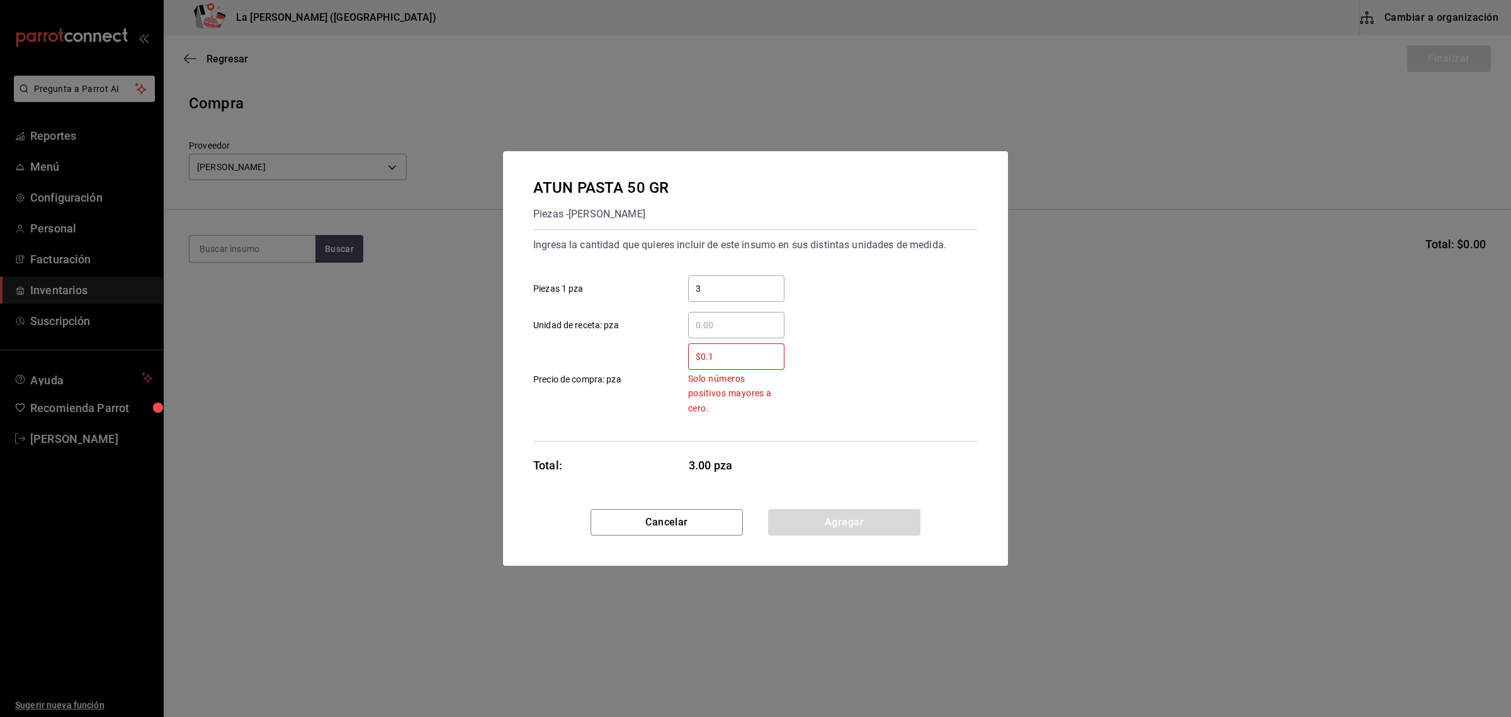
type input "$0.1"
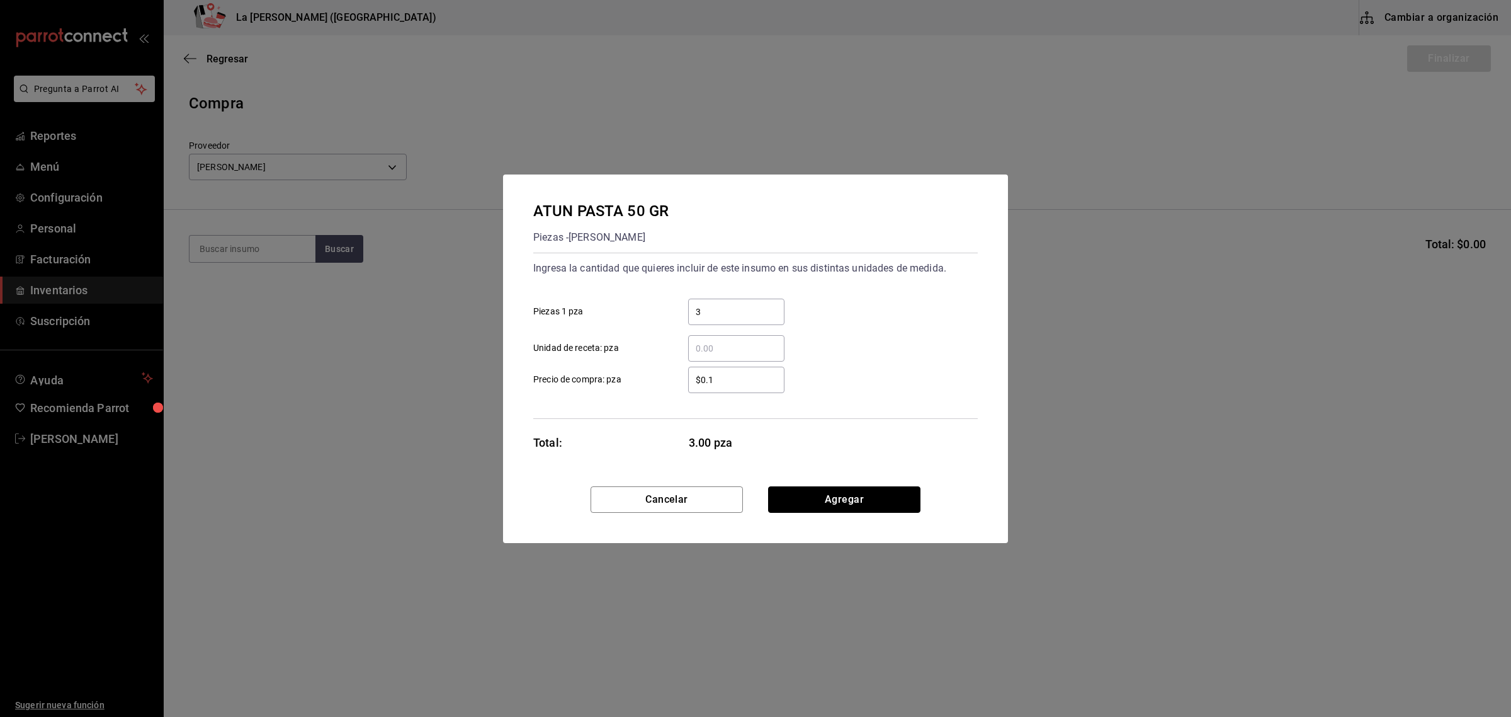
click button "Agregar" at bounding box center [844, 499] width 152 height 26
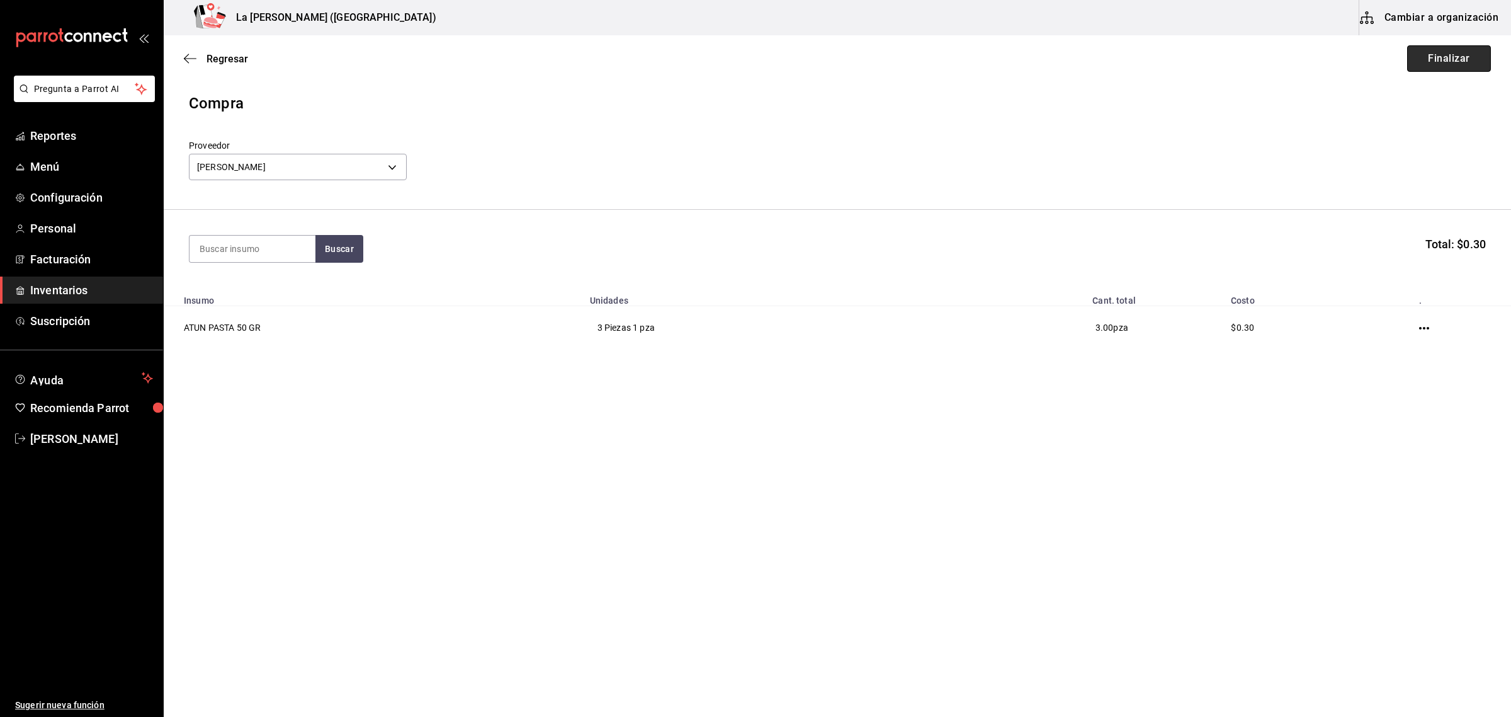
click at [1454, 67] on button "Finalizar" at bounding box center [1450, 58] width 84 height 26
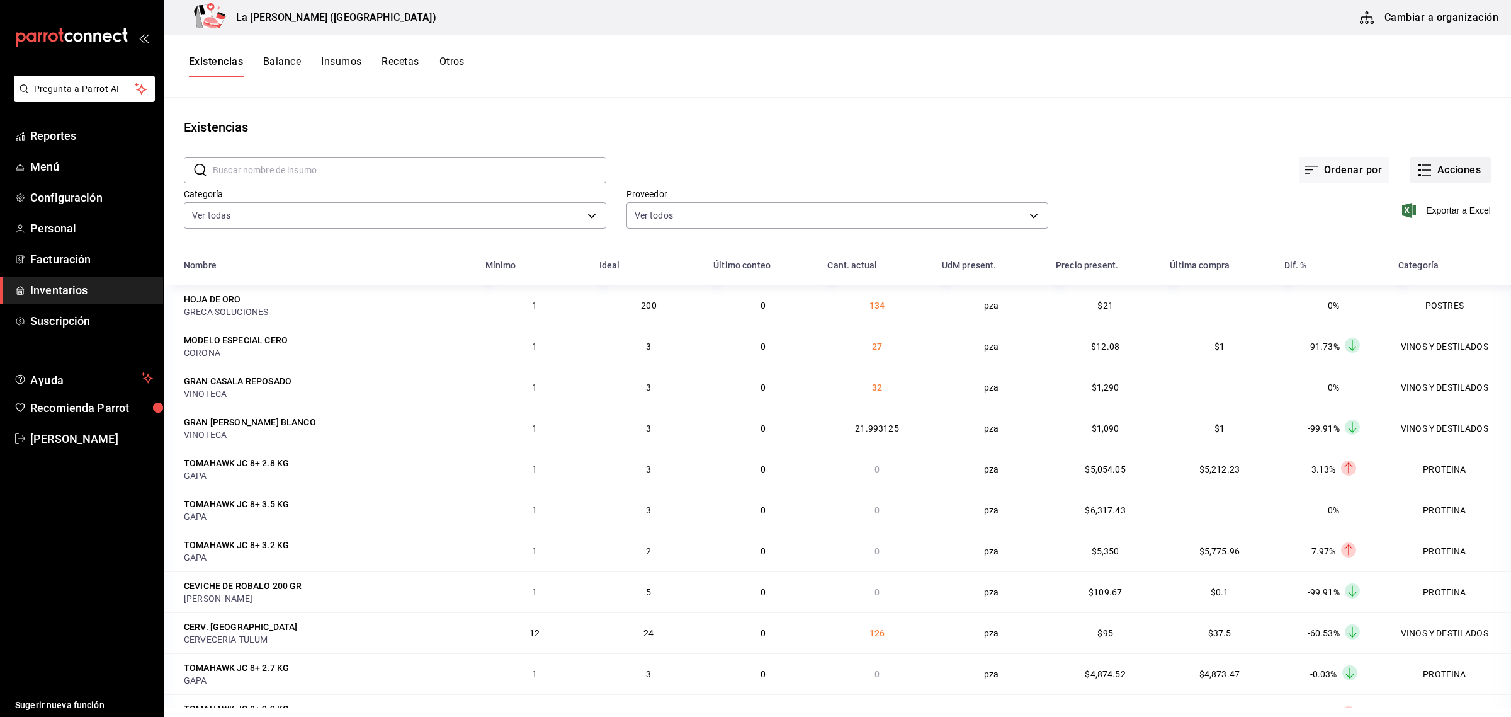
click at [1447, 174] on button "Acciones" at bounding box center [1450, 170] width 81 height 26
click at [1440, 239] on span "Compra" at bounding box center [1438, 238] width 106 height 13
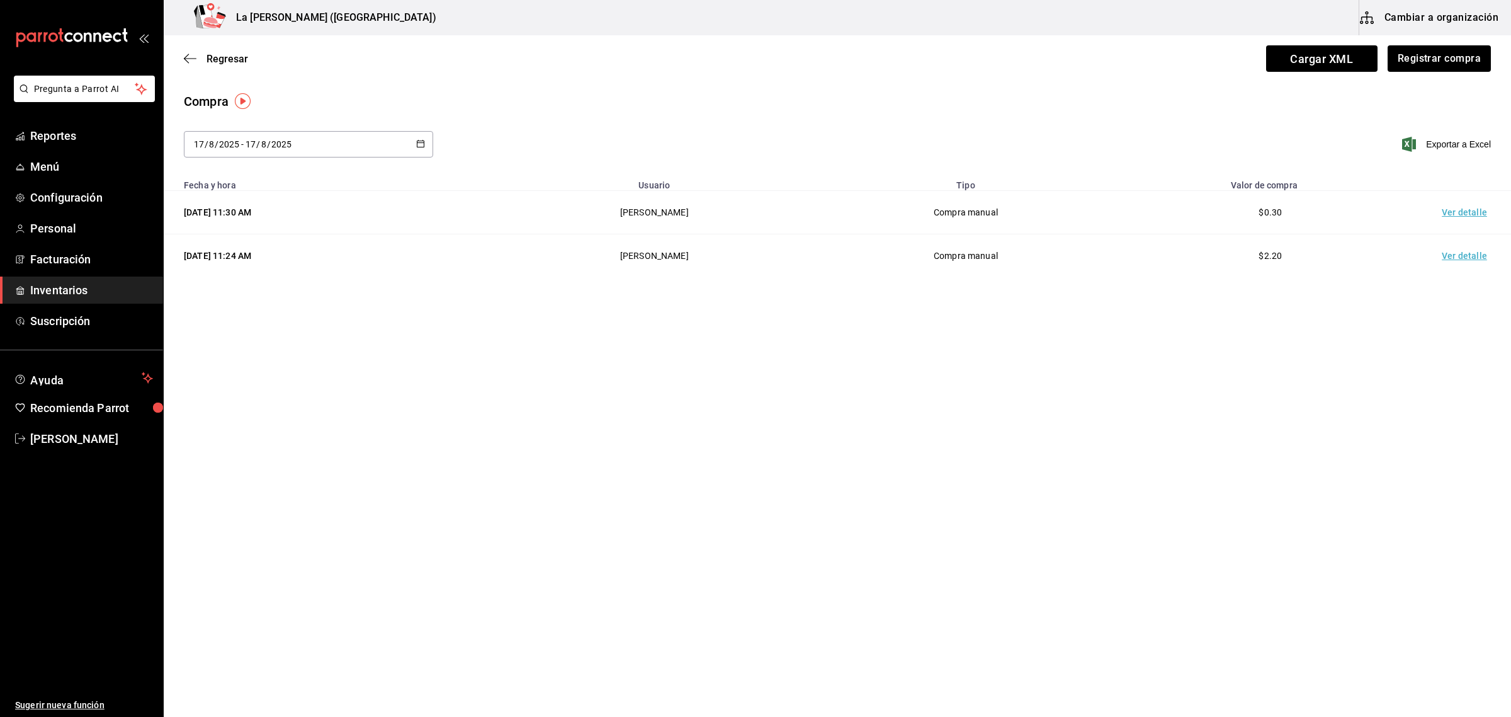
click at [1464, 217] on td "Ver detalle" at bounding box center [1467, 212] width 88 height 43
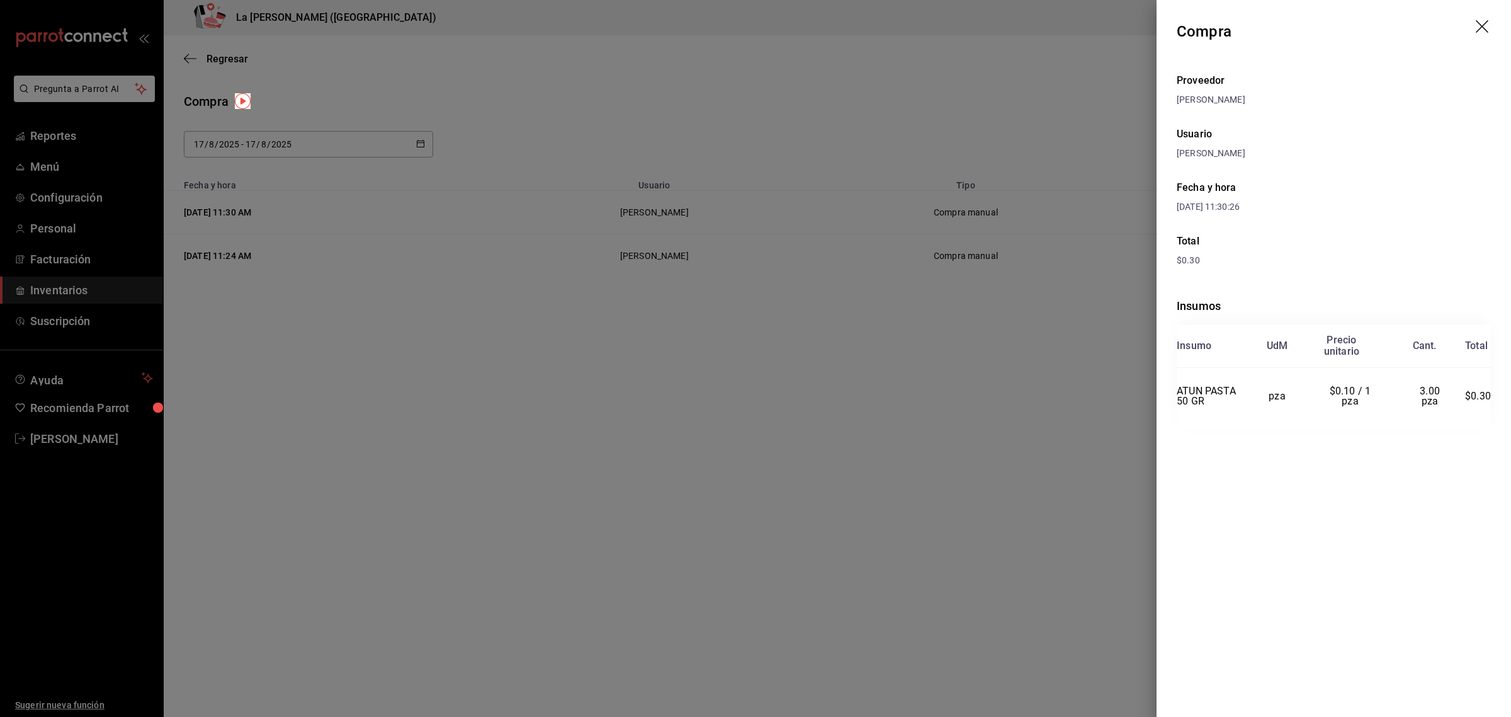
click at [943, 74] on div at bounding box center [755, 358] width 1511 height 717
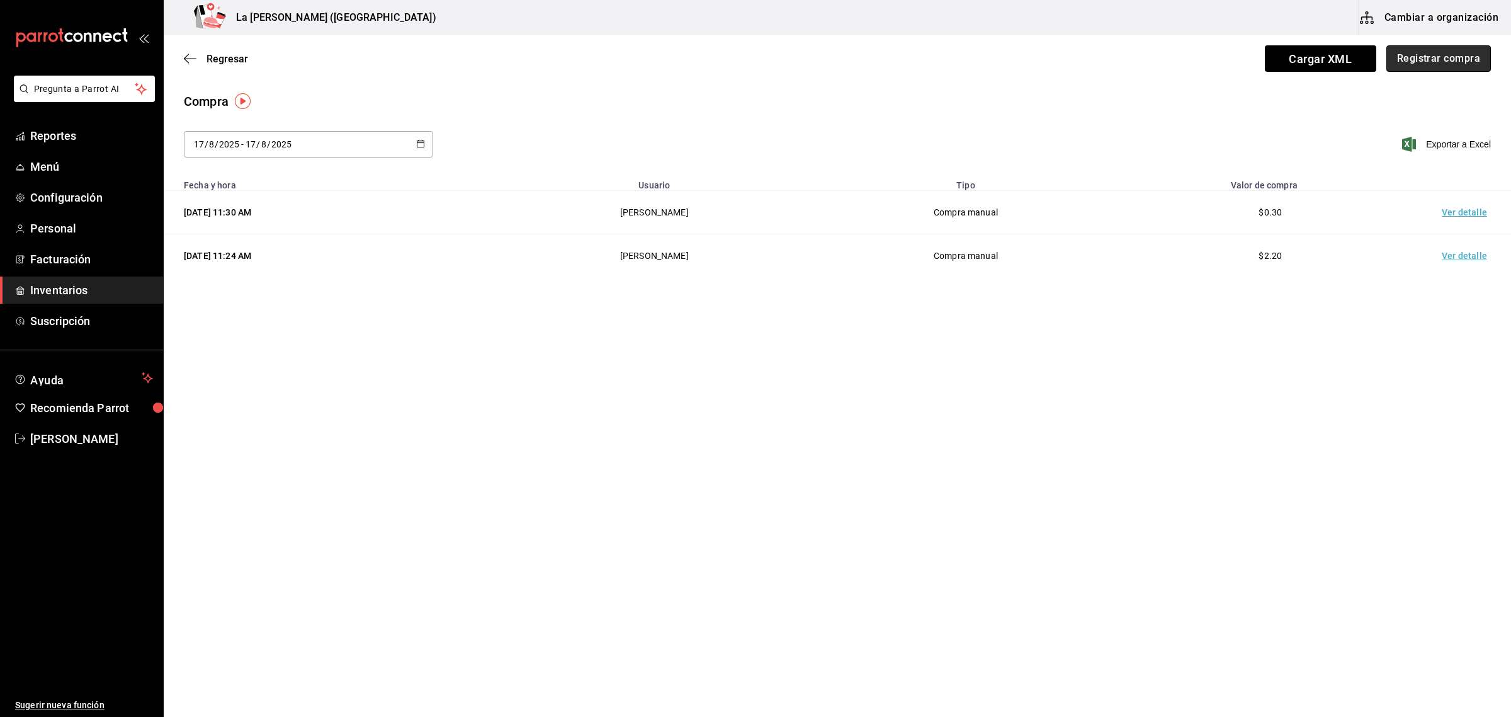
click at [1440, 54] on button "Registrar compra" at bounding box center [1439, 58] width 105 height 26
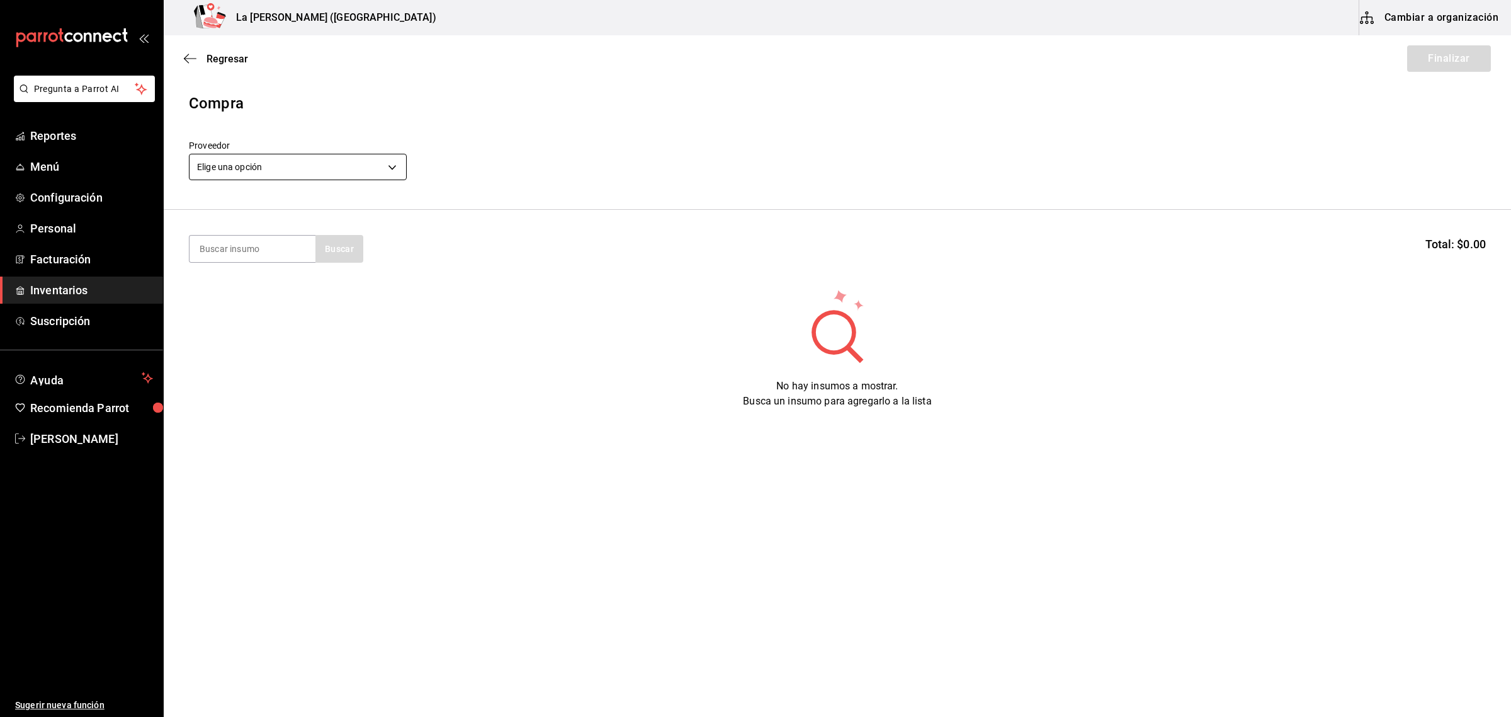
click at [279, 165] on body "Pregunta a Parrot AI Reportes Menú Configuración Personal Facturación Inventari…" at bounding box center [755, 323] width 1511 height 646
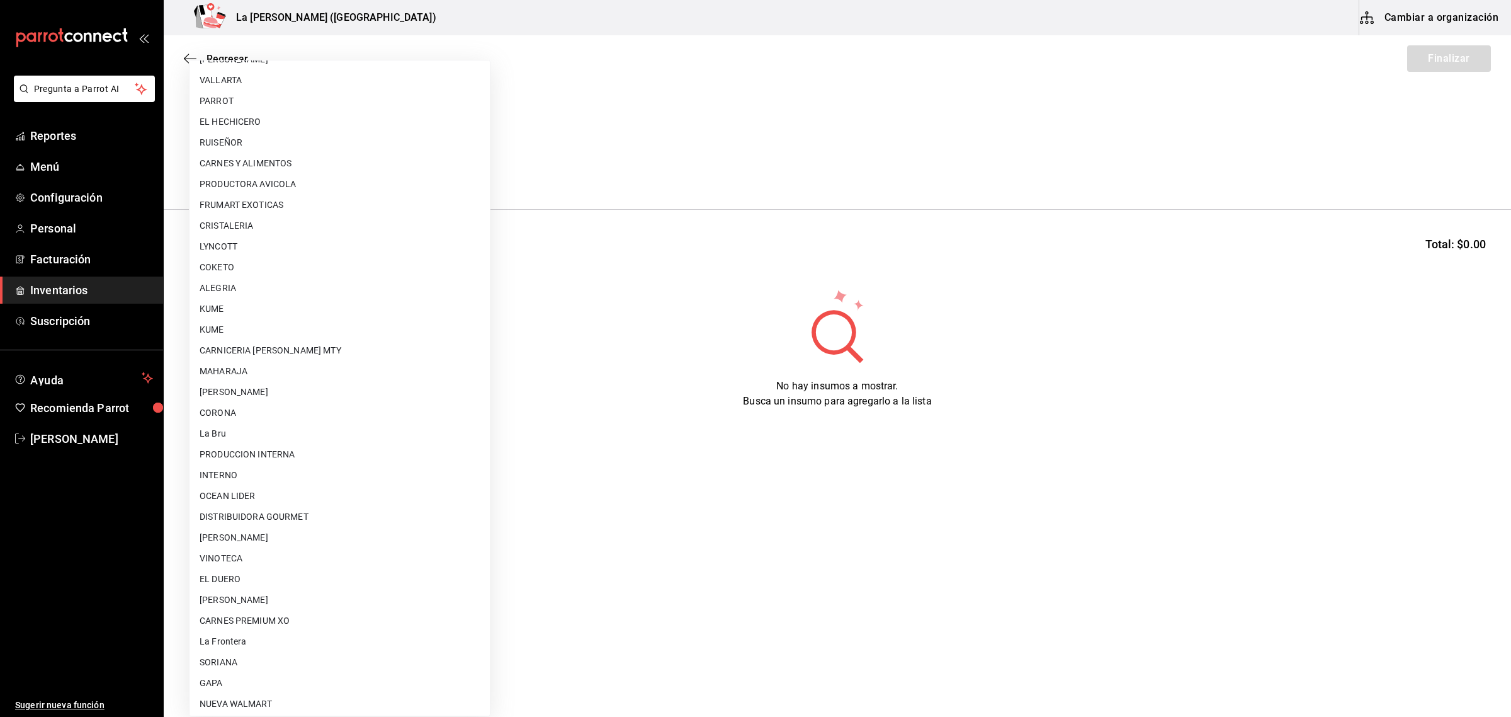
scroll to position [726, 0]
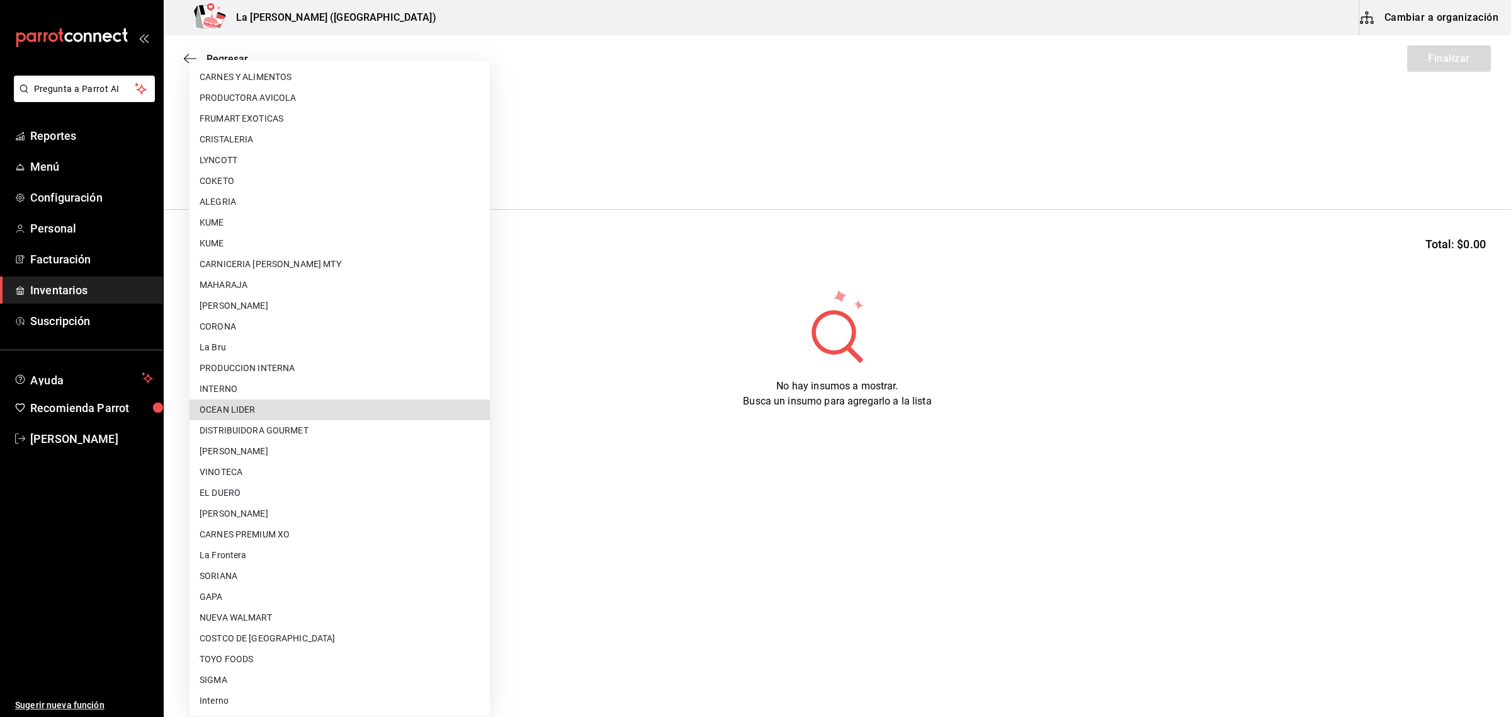
click at [255, 401] on li "OCEAN LIDER" at bounding box center [340, 409] width 300 height 21
type input "0cd50bf4-577e-4d99-b297-c5df4d4d9c11"
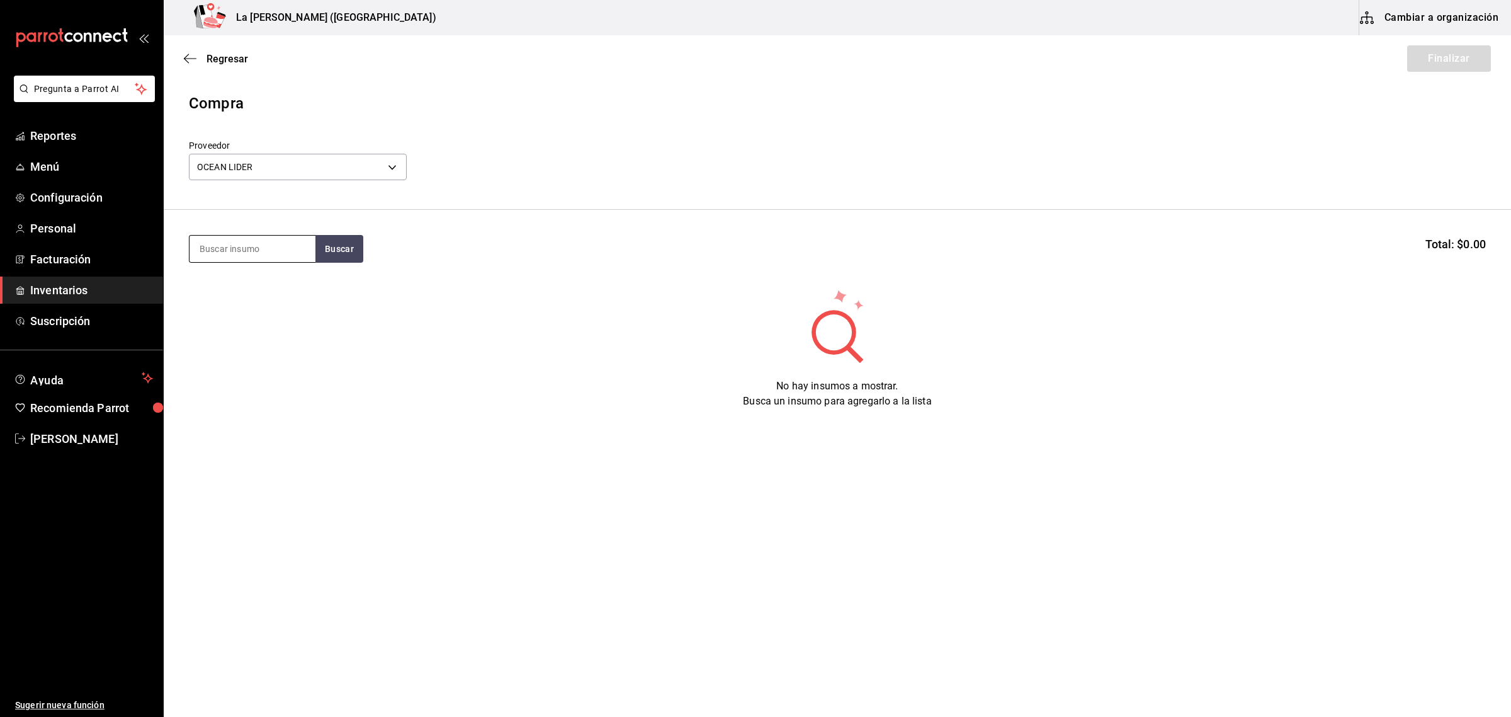
click at [254, 244] on input at bounding box center [253, 249] width 126 height 26
type input "MADALENA"
click at [233, 324] on div "Piezas - OCEAN LIDER" at bounding box center [253, 330] width 106 height 13
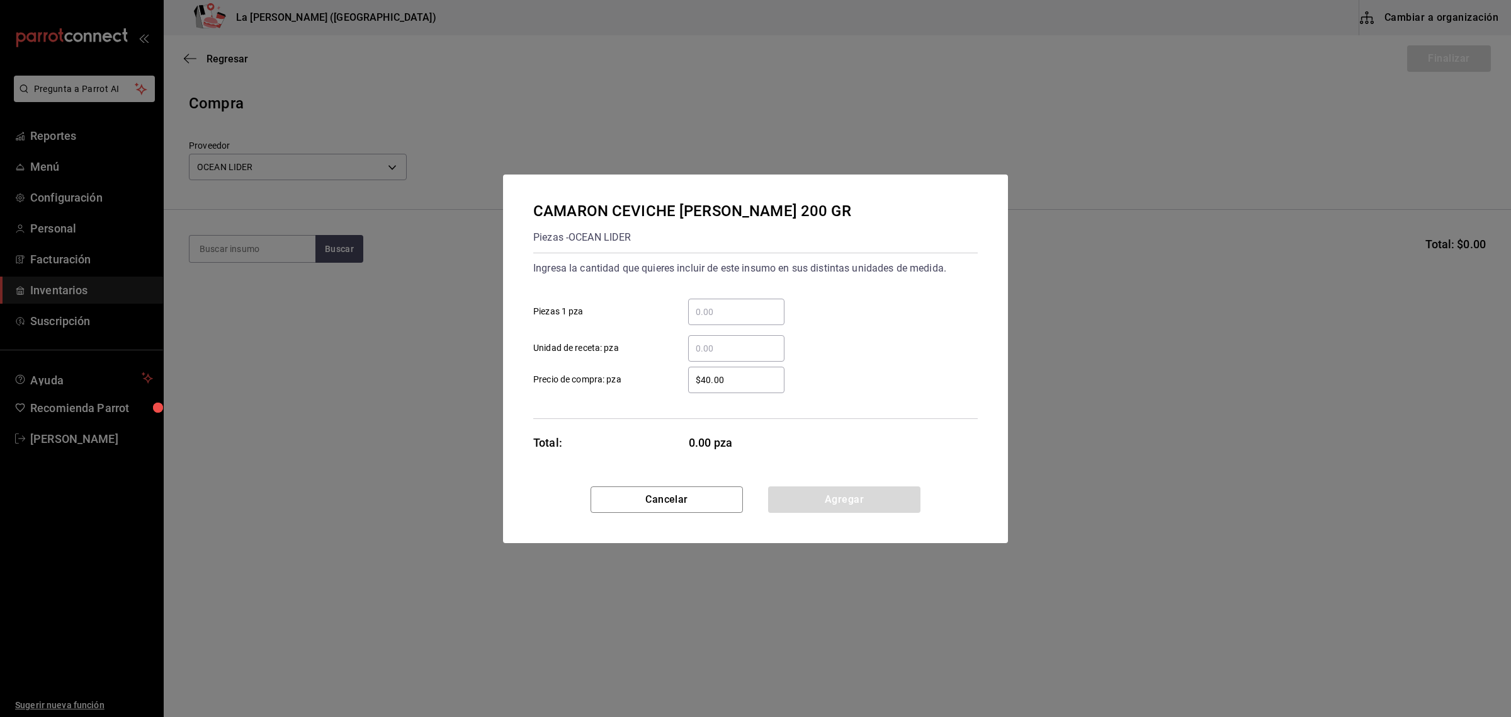
click at [741, 326] on div "​ Unidad de receta: pza" at bounding box center [750, 343] width 455 height 37
click at [756, 300] on div "​" at bounding box center [736, 312] width 96 height 26
click at [756, 304] on input "​ Piezas 1 pza" at bounding box center [736, 311] width 96 height 15
type input "2"
type input "$0.1"
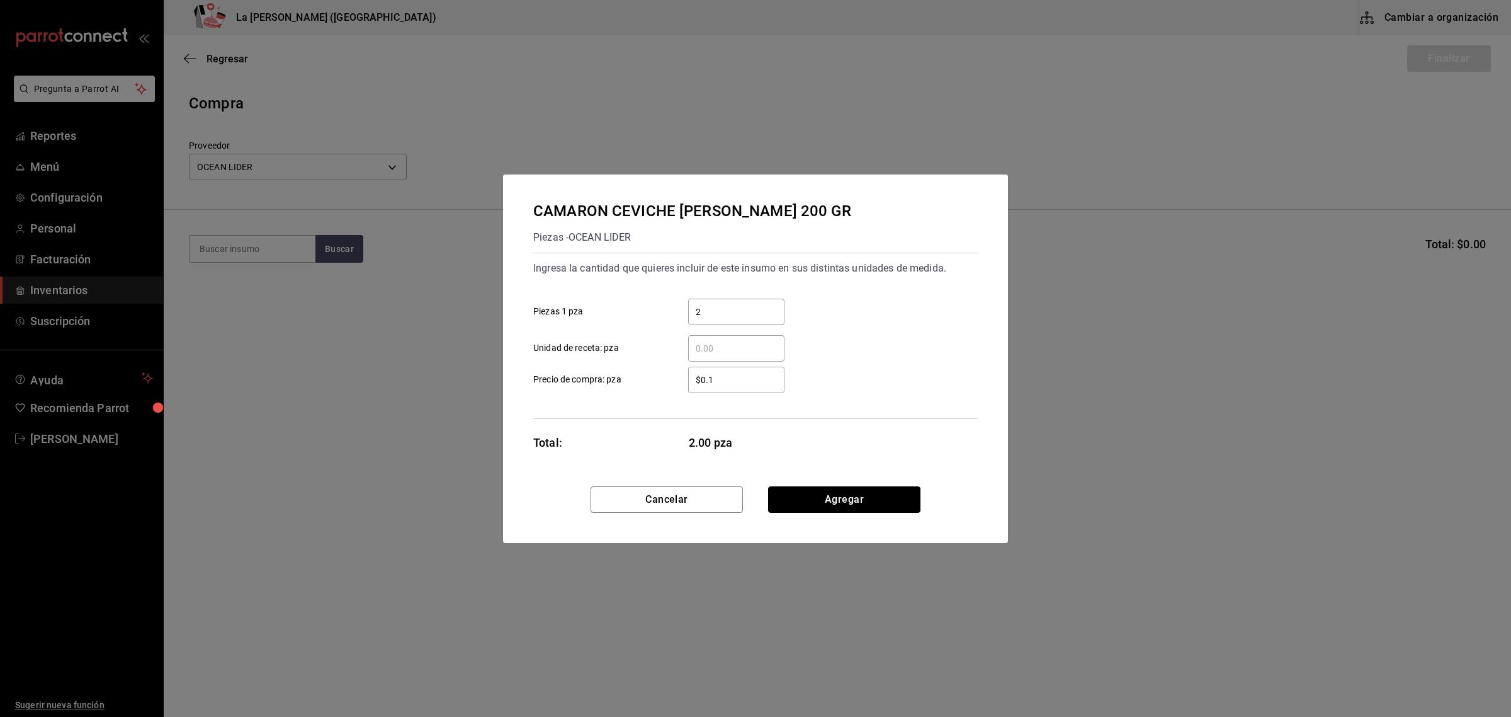
click button "Agregar" at bounding box center [844, 499] width 152 height 26
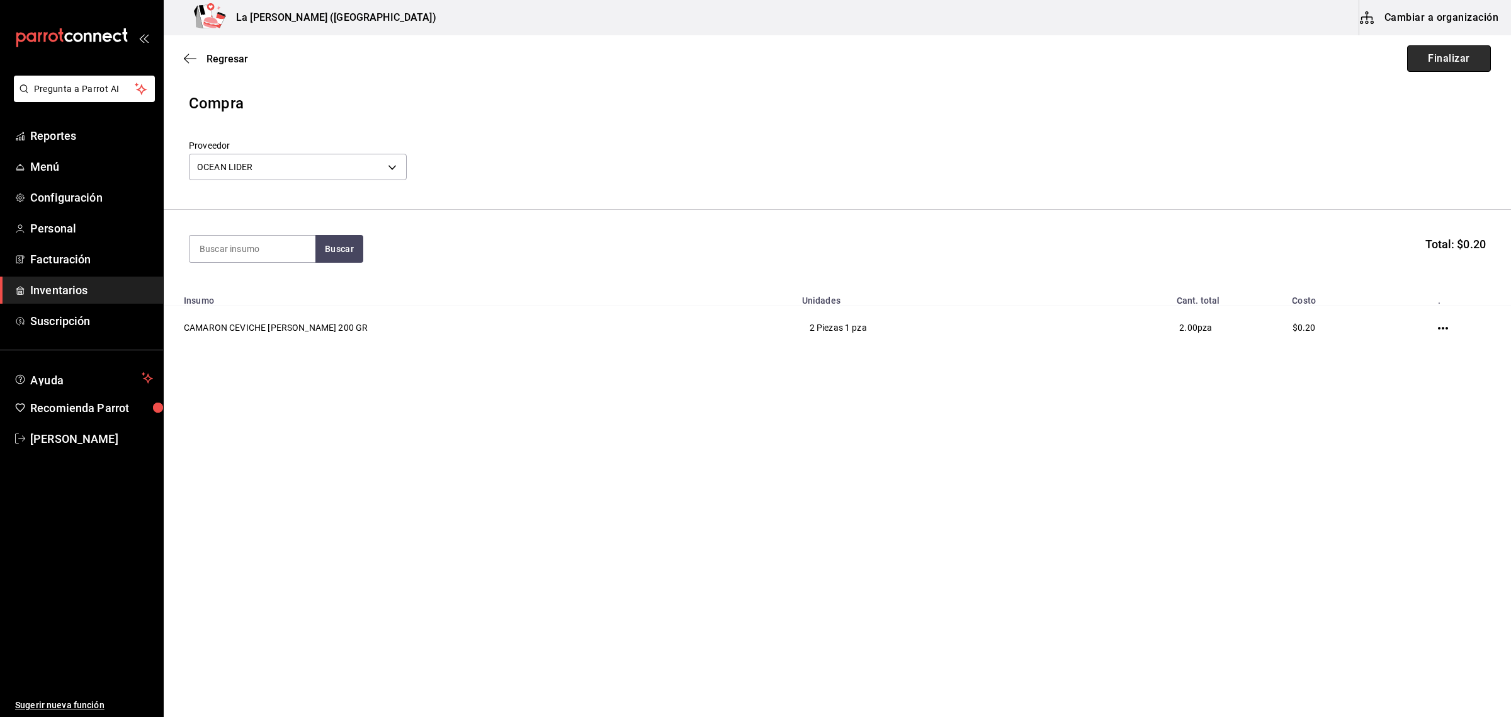
click at [1465, 55] on button "Finalizar" at bounding box center [1450, 58] width 84 height 26
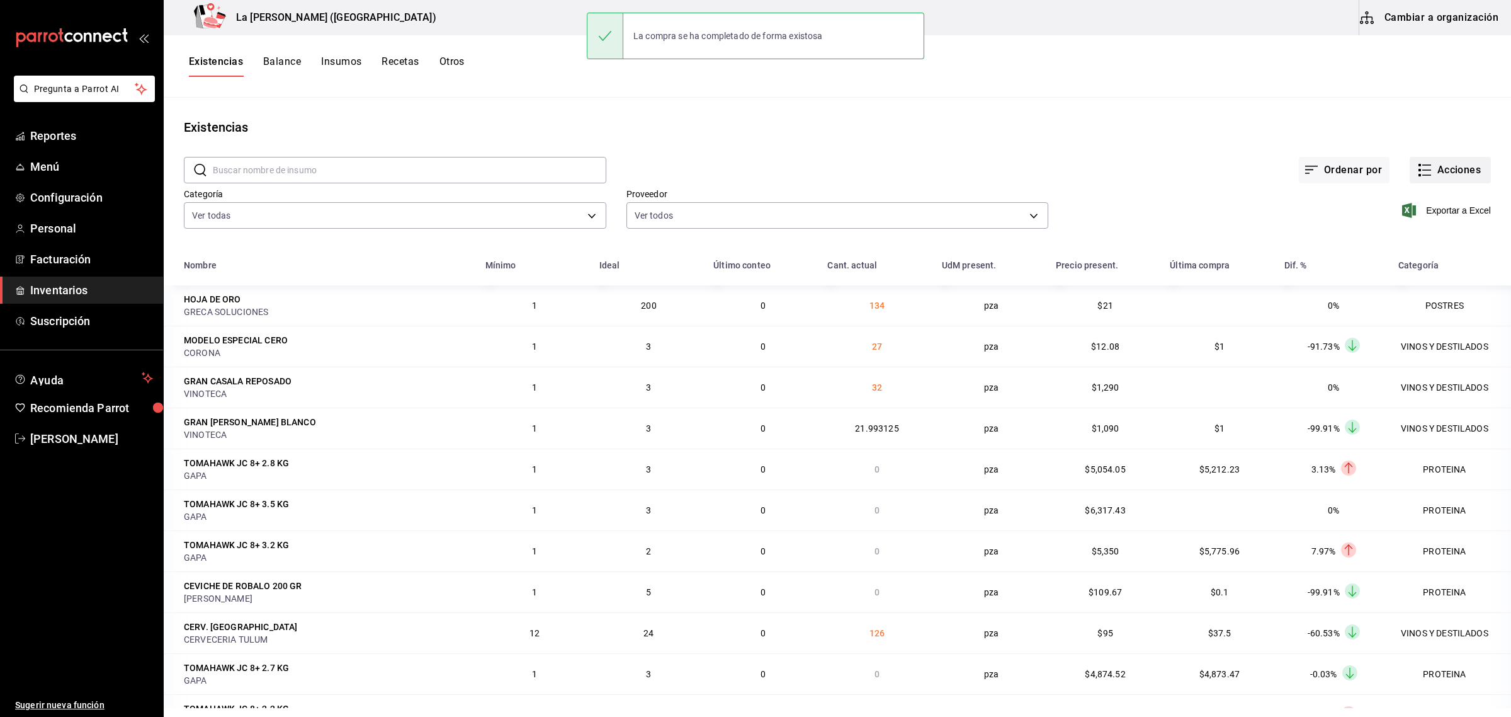
click at [1444, 168] on button "Acciones" at bounding box center [1450, 170] width 81 height 26
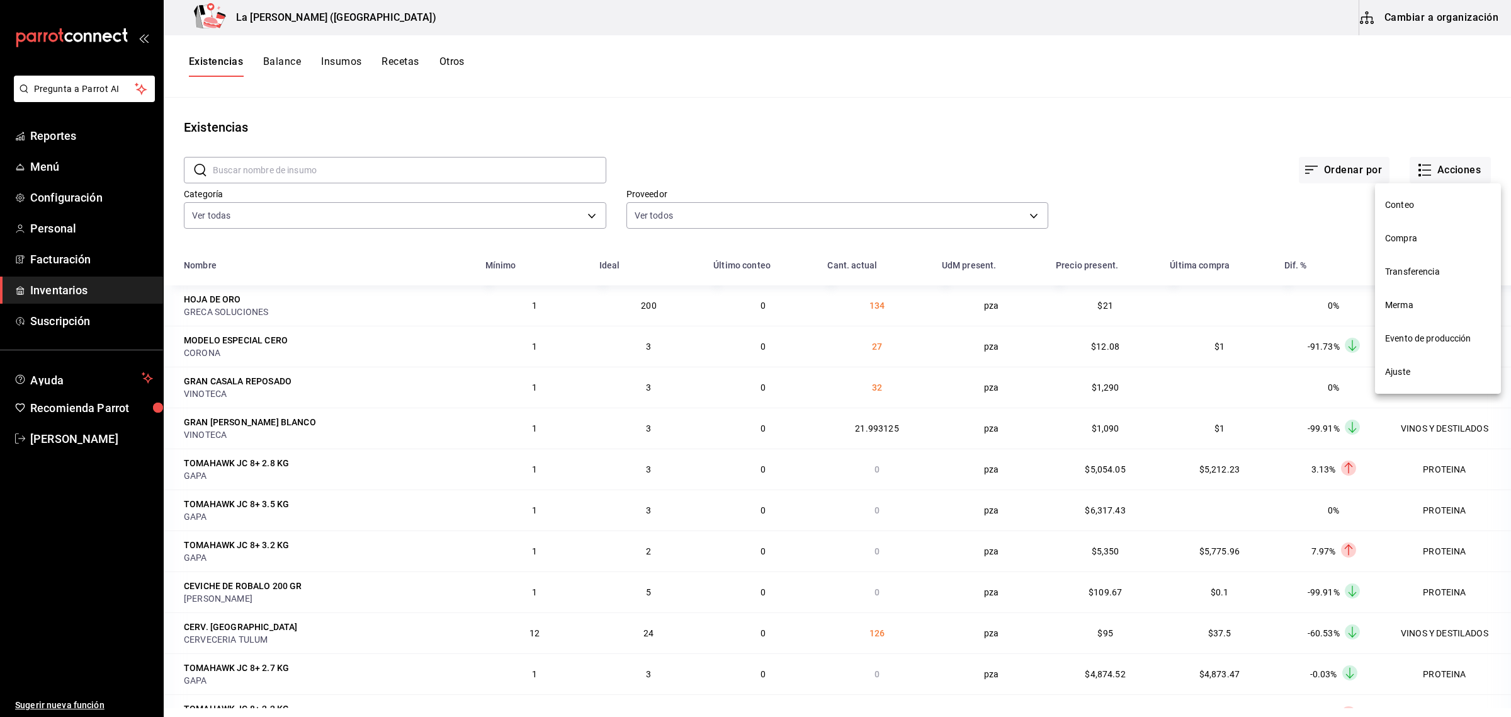
click at [1409, 237] on span "Compra" at bounding box center [1438, 238] width 106 height 13
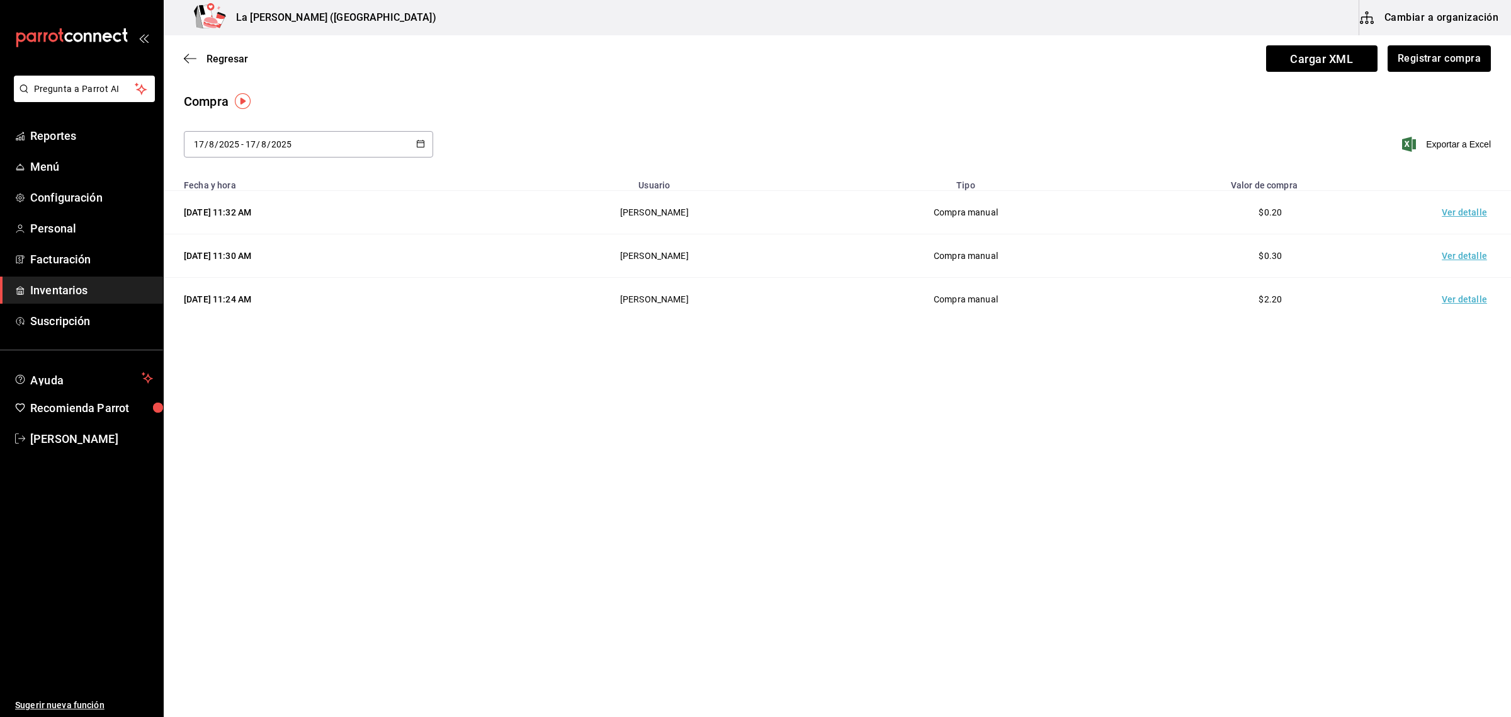
click at [1461, 214] on td "Ver detalle" at bounding box center [1467, 212] width 88 height 43
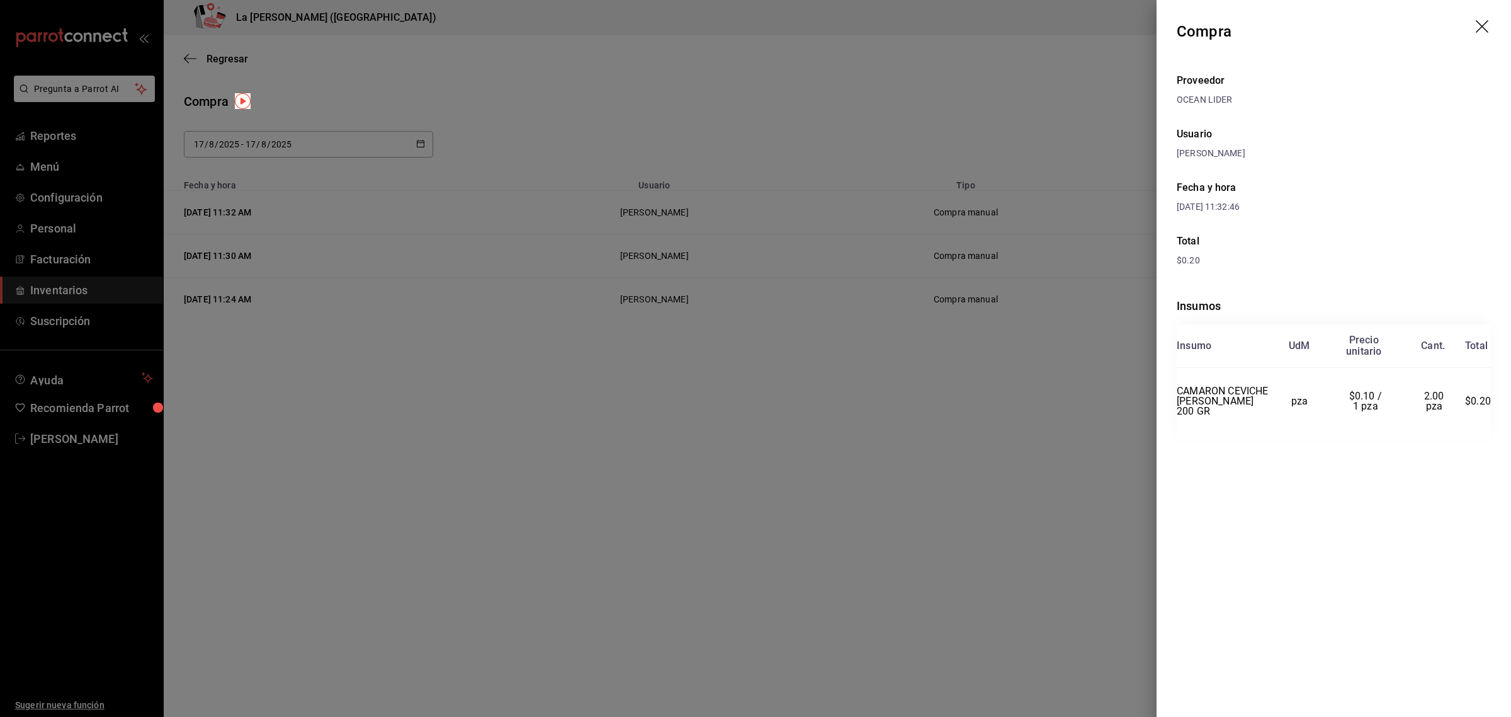
click at [1489, 26] on icon "drag" at bounding box center [1483, 27] width 15 height 15
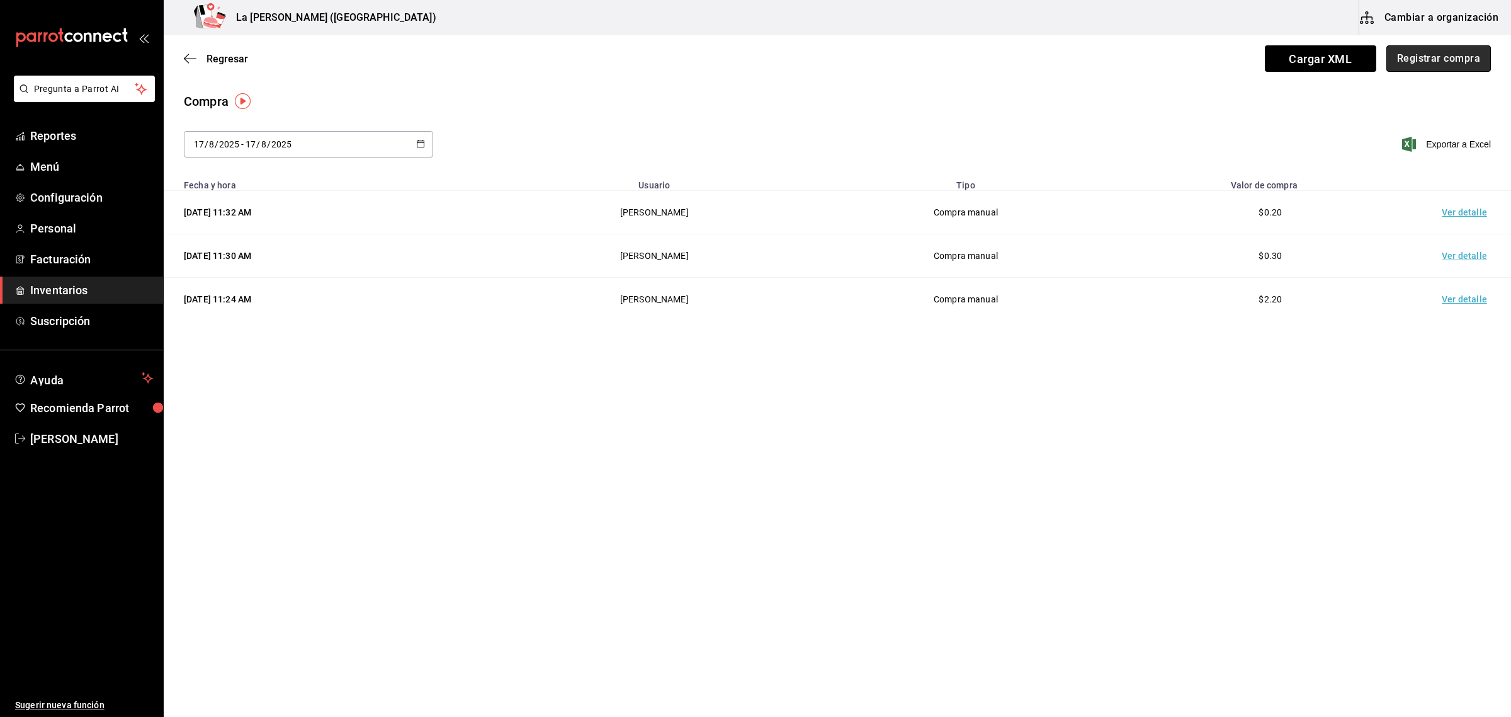
click at [1450, 60] on button "Registrar compra" at bounding box center [1439, 58] width 105 height 26
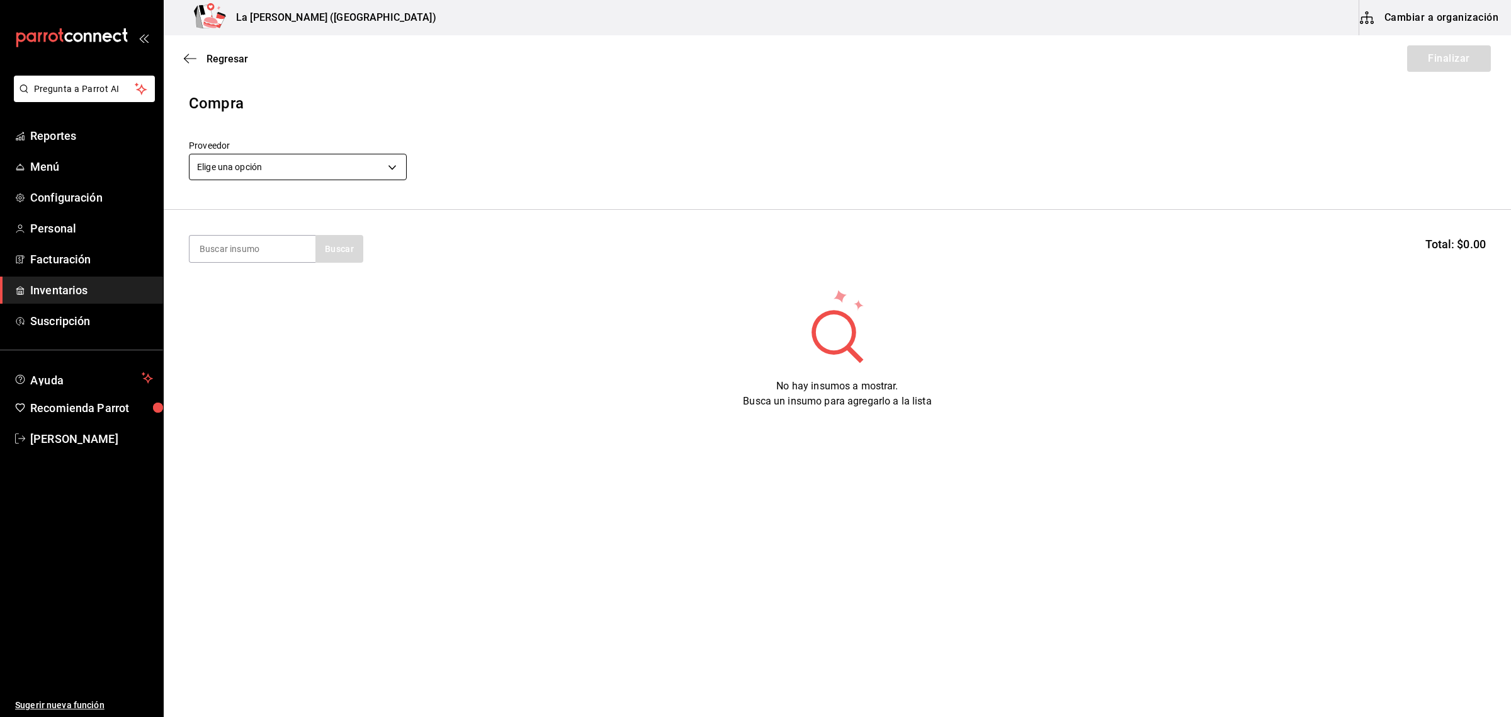
click at [293, 170] on body "Pregunta a Parrot AI Reportes Menú Configuración Personal Facturación Inventari…" at bounding box center [755, 323] width 1511 height 646
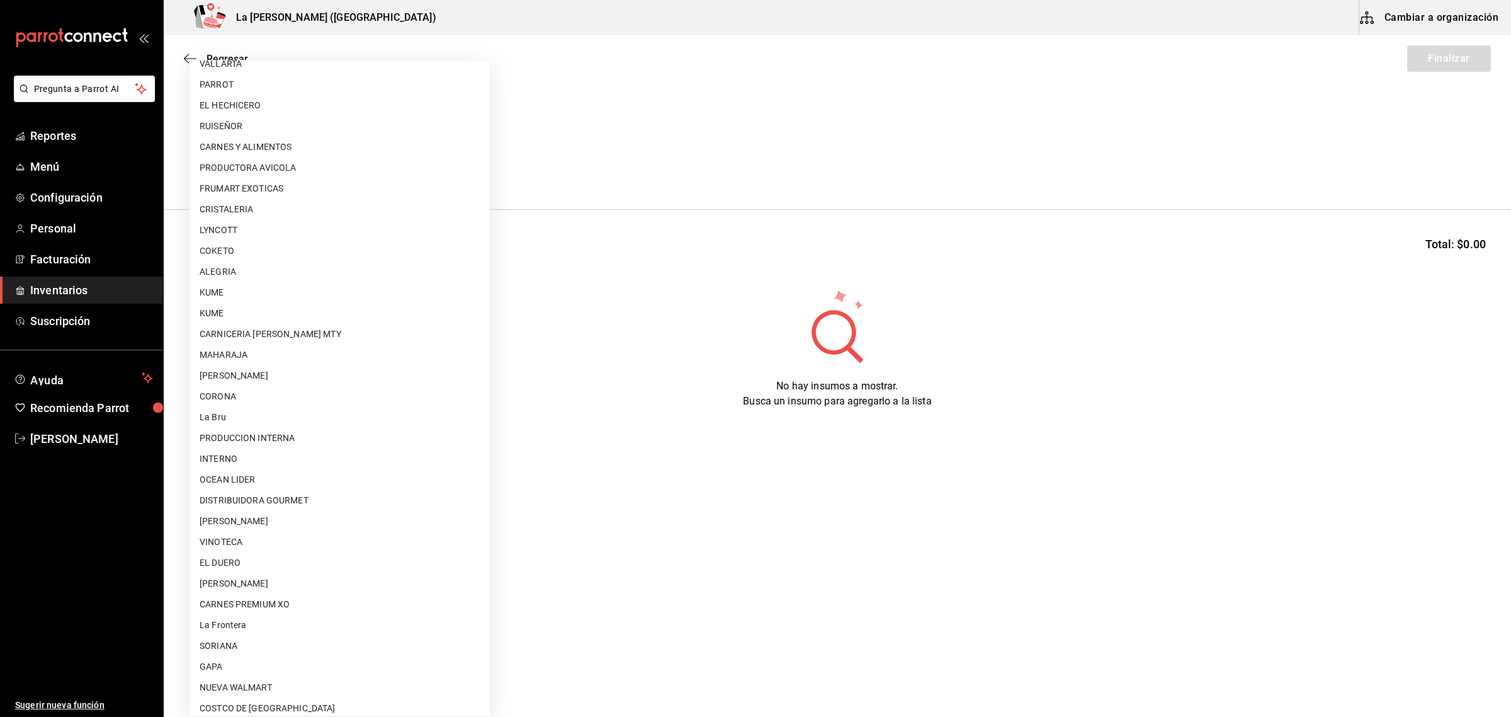
scroll to position [726, 0]
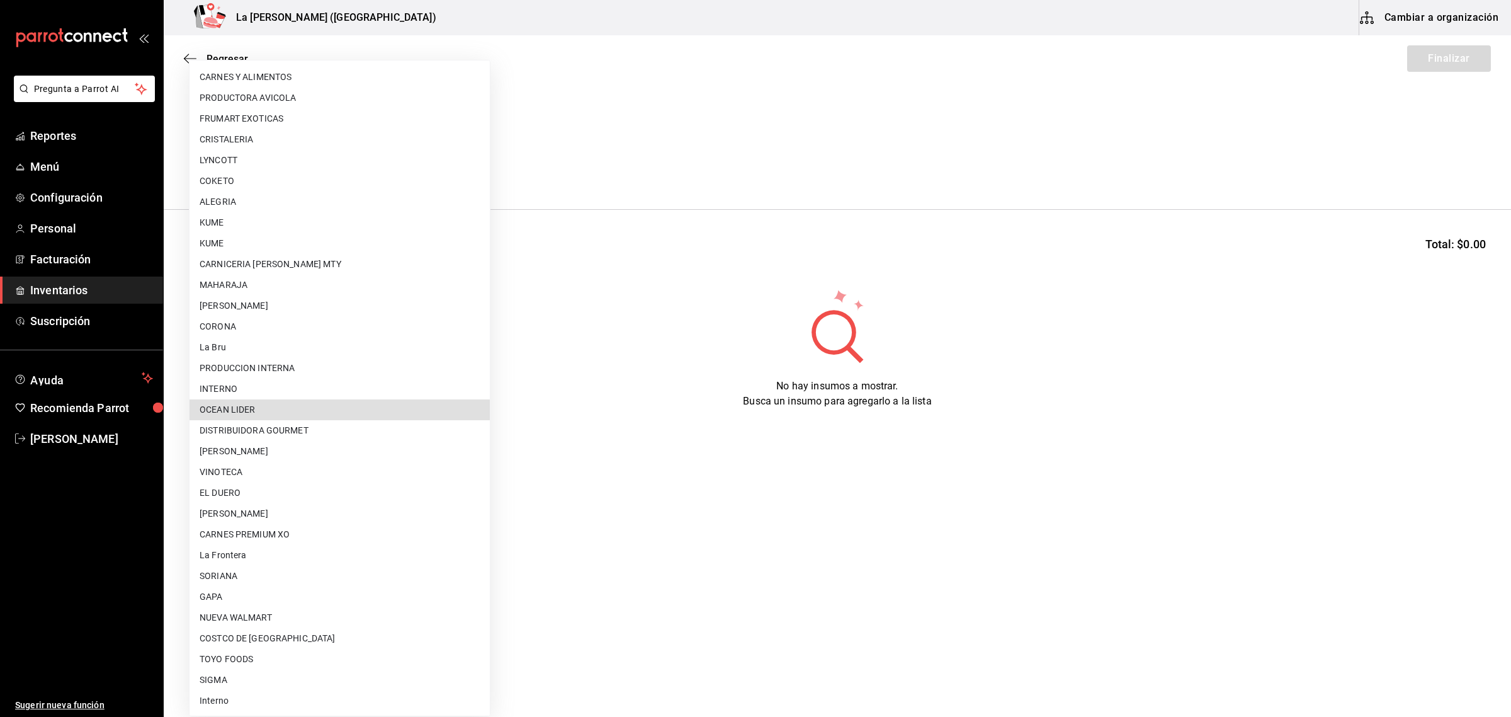
click at [240, 405] on li "OCEAN LIDER" at bounding box center [340, 409] width 300 height 21
type input "0cd50bf4-577e-4d99-b297-c5df4d4d9c11"
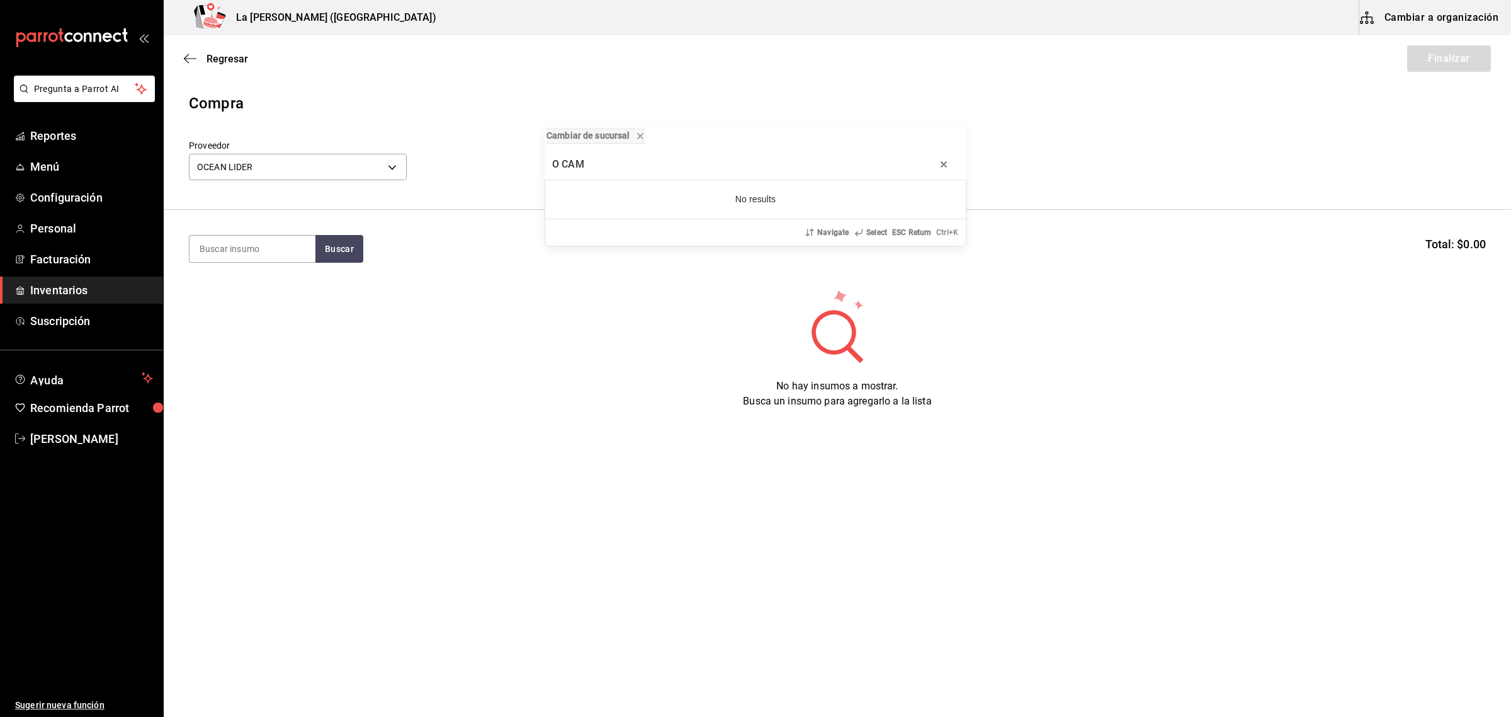
type input "O CAM"
click at [939, 166] on icon "progress bar" at bounding box center [944, 164] width 10 height 10
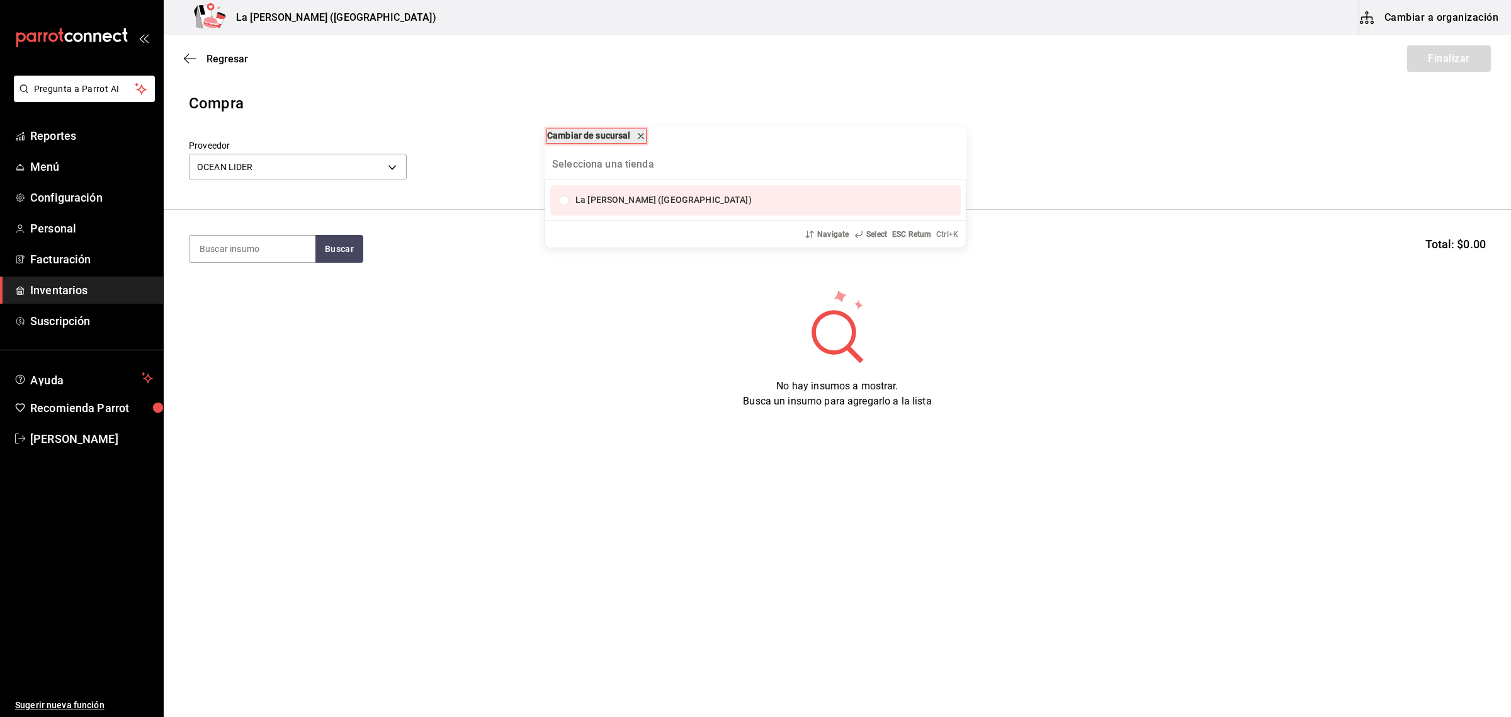
click at [647, 137] on button "Cambiar de sucursal" at bounding box center [597, 135] width 100 height 15
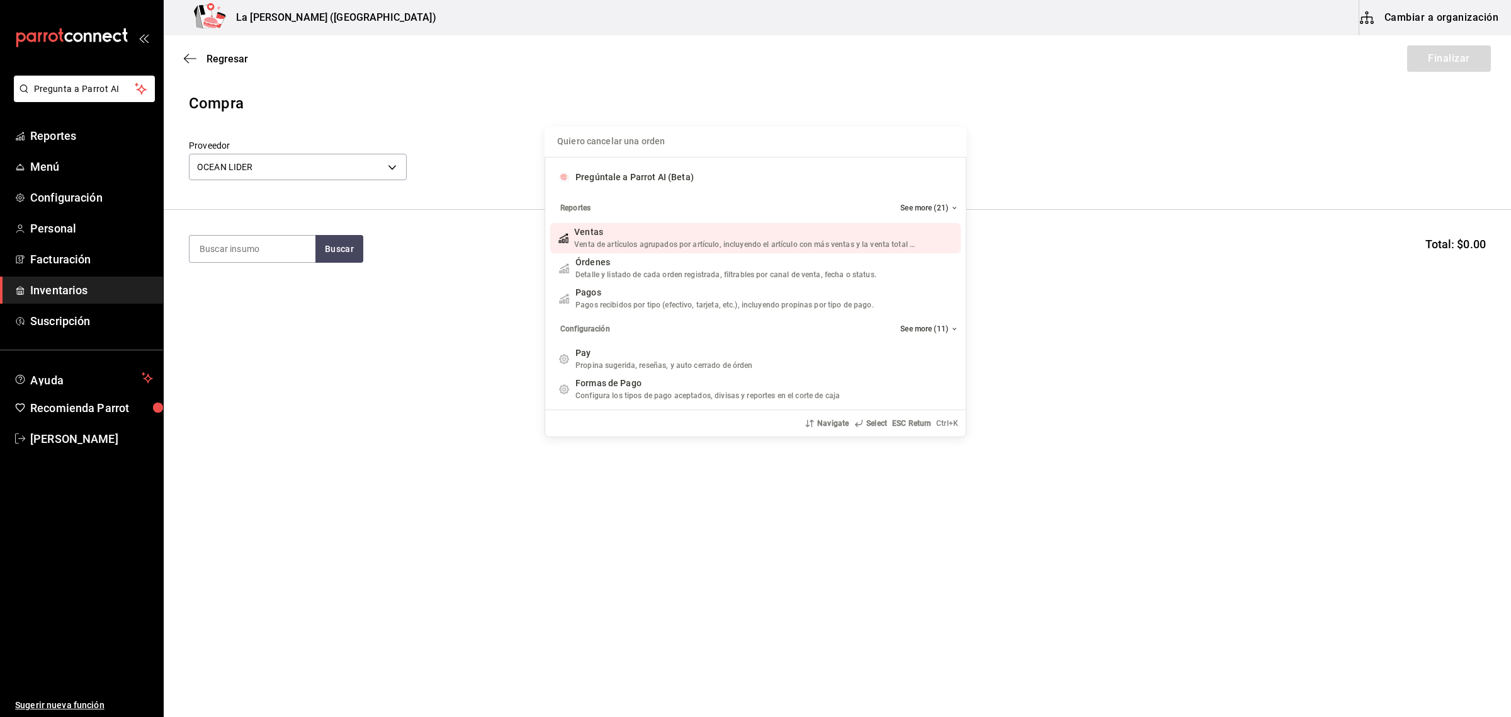
click at [724, 104] on div "Quiero cancelar una orden Pregúntale a Parrot AI (Beta) Reportes See more (21) …" at bounding box center [755, 358] width 1511 height 717
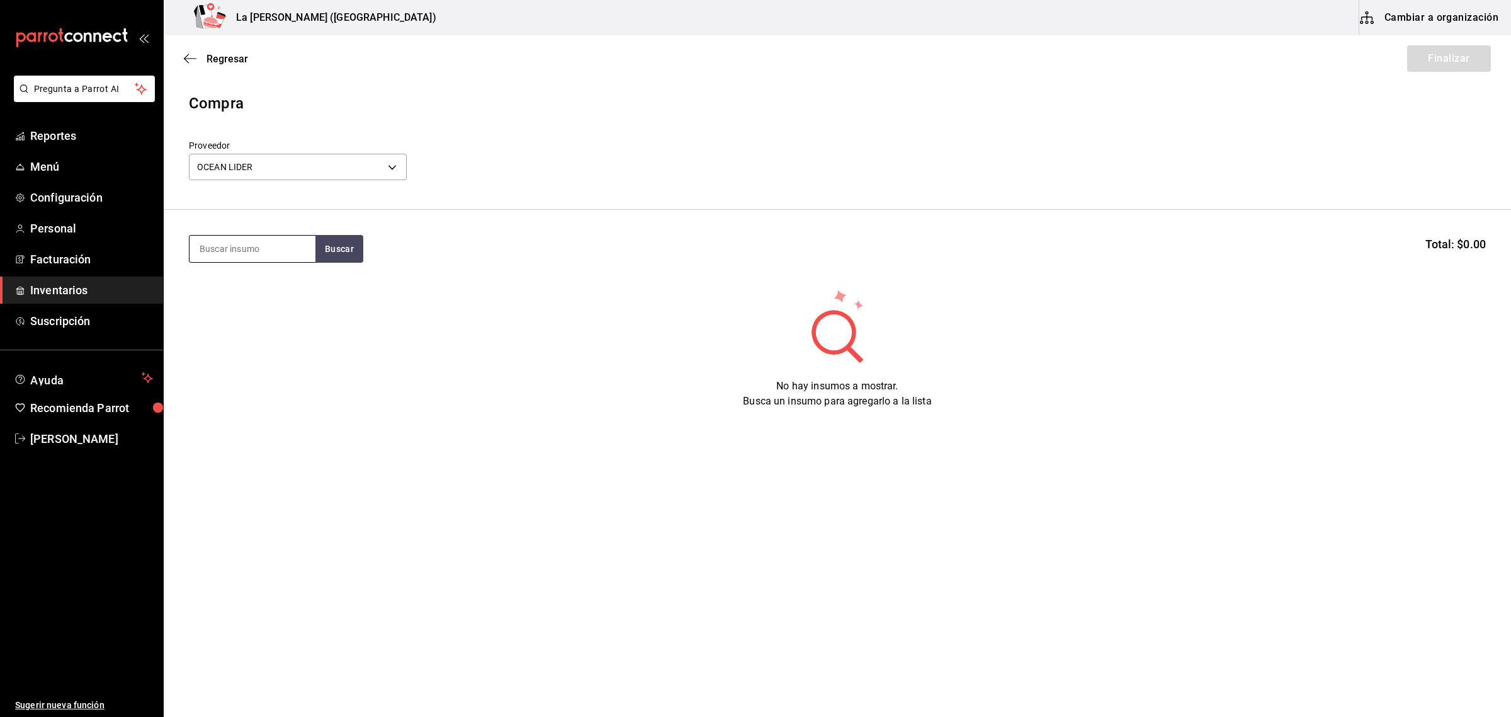
click at [249, 254] on input at bounding box center [253, 249] width 126 height 26
type input "CAMARON TACO"
click at [224, 305] on div "CAMARON TACO 120 GR" at bounding box center [253, 293] width 106 height 30
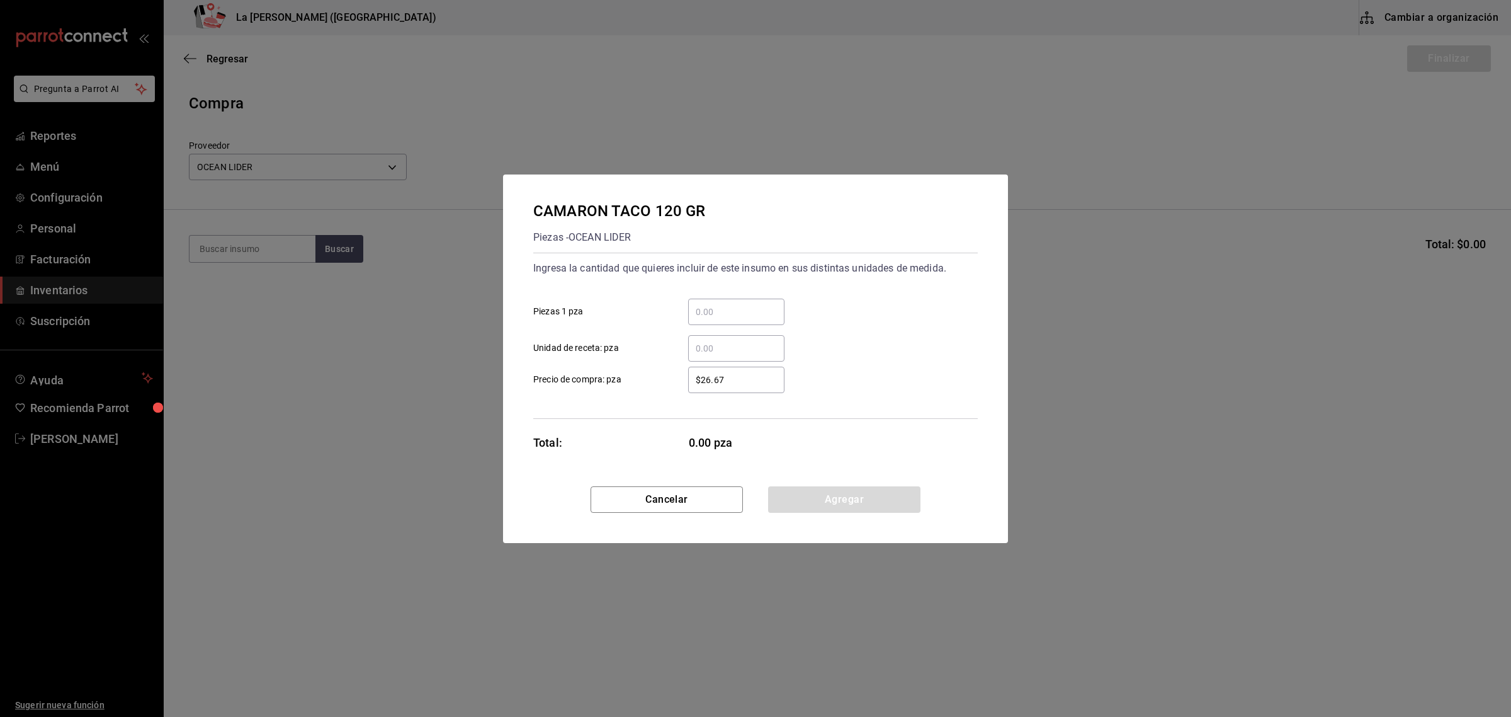
click at [714, 307] on input "​ Piezas 1 pza" at bounding box center [736, 311] width 96 height 15
type input "2"
type input "$0.1"
click button "Agregar" at bounding box center [844, 499] width 152 height 26
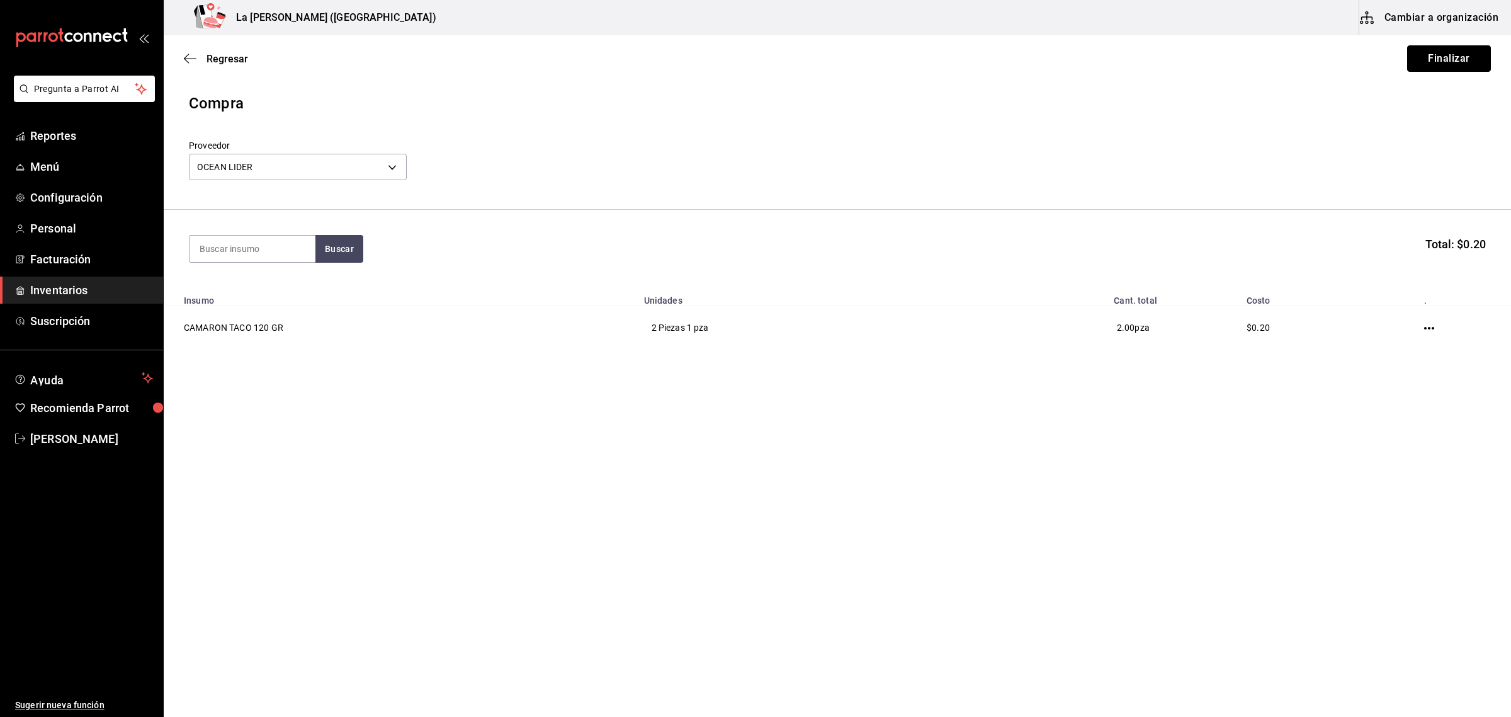
click at [1452, 52] on button "Finalizar" at bounding box center [1450, 58] width 84 height 26
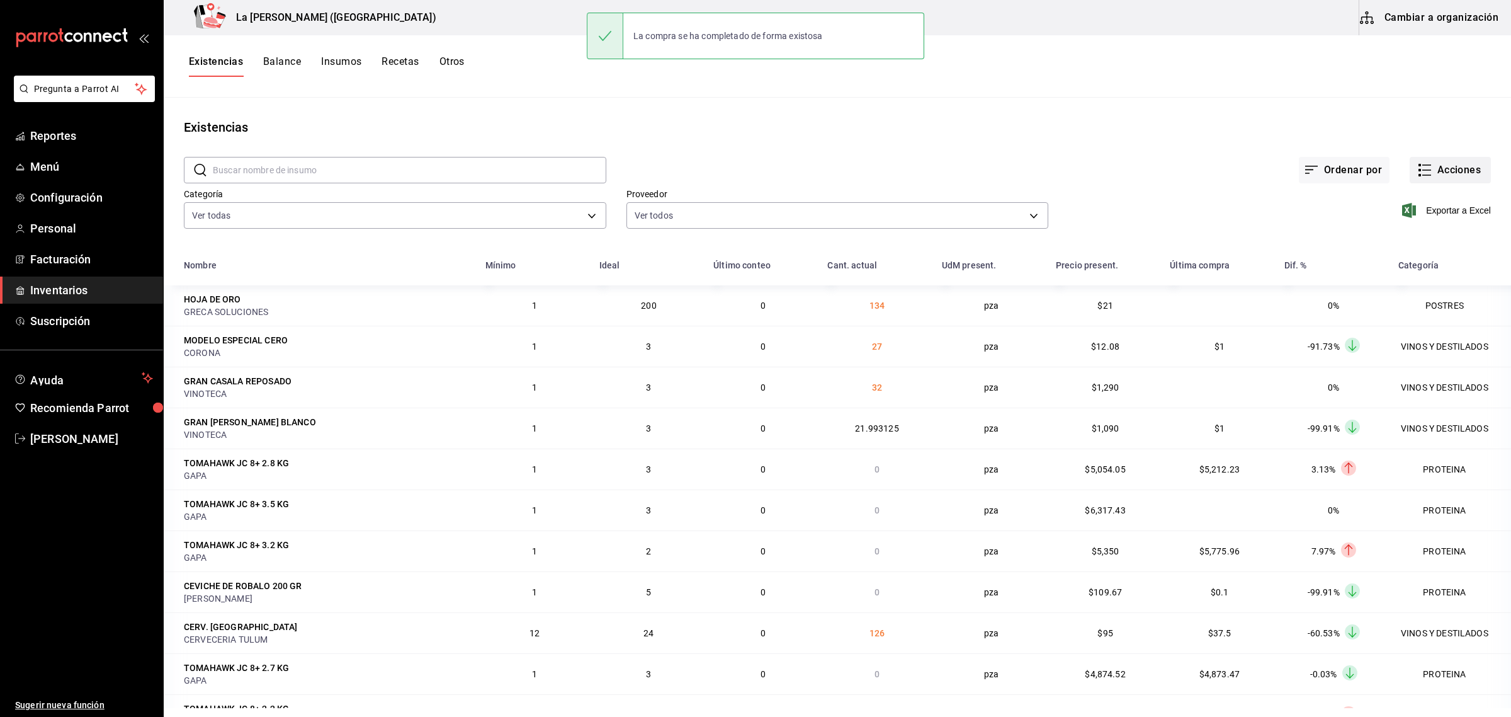
click at [1442, 162] on button "Acciones" at bounding box center [1450, 170] width 81 height 26
click at [1420, 246] on li "Compra" at bounding box center [1438, 238] width 126 height 33
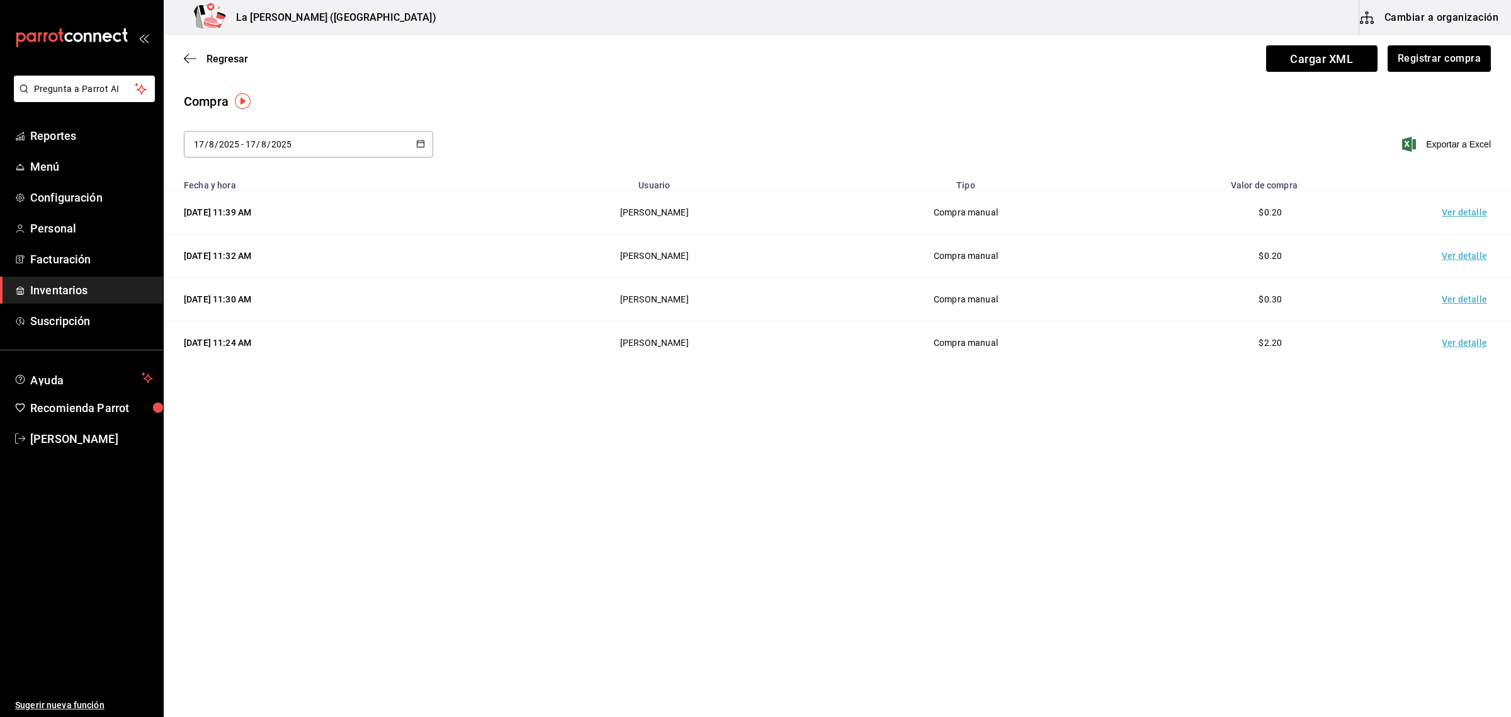
click at [1465, 211] on td "Ver detalle" at bounding box center [1467, 212] width 88 height 43
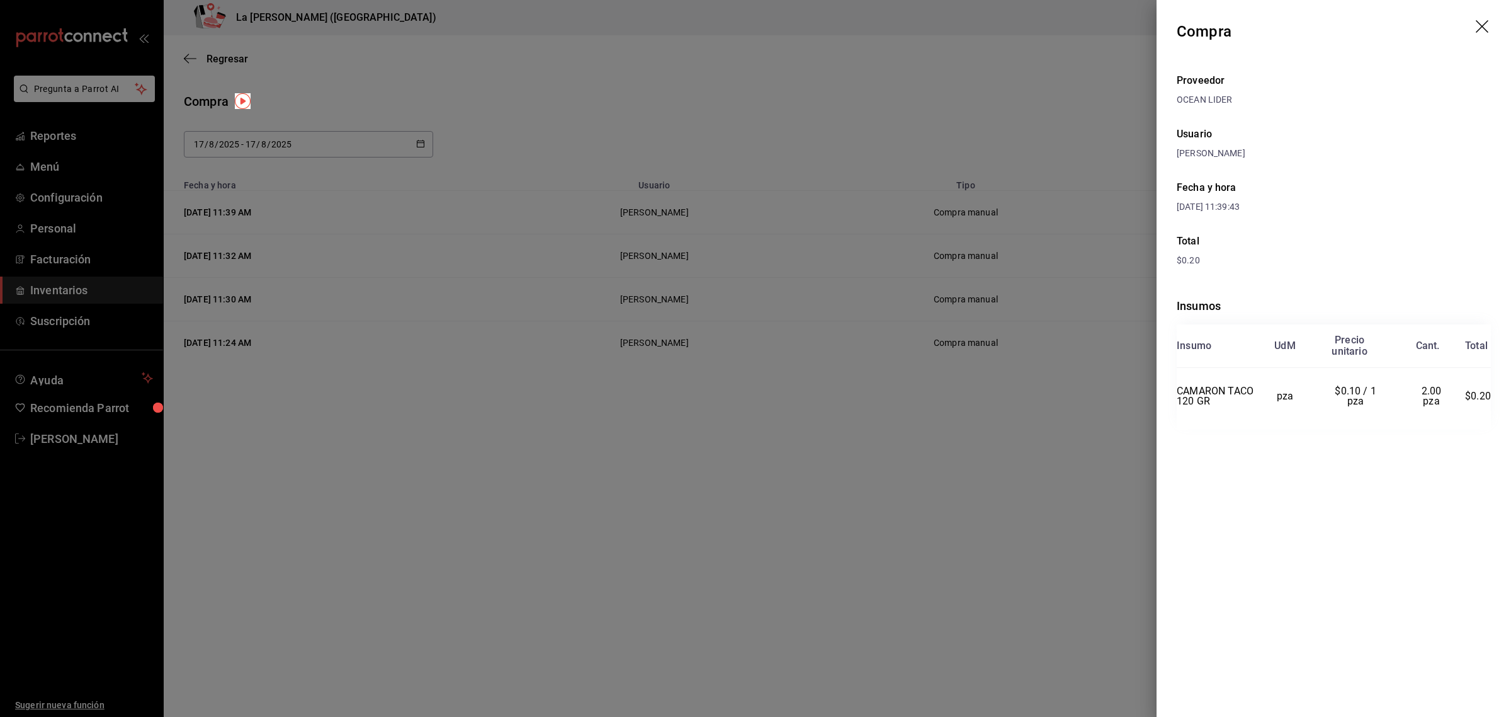
click at [887, 367] on div at bounding box center [755, 358] width 1511 height 717
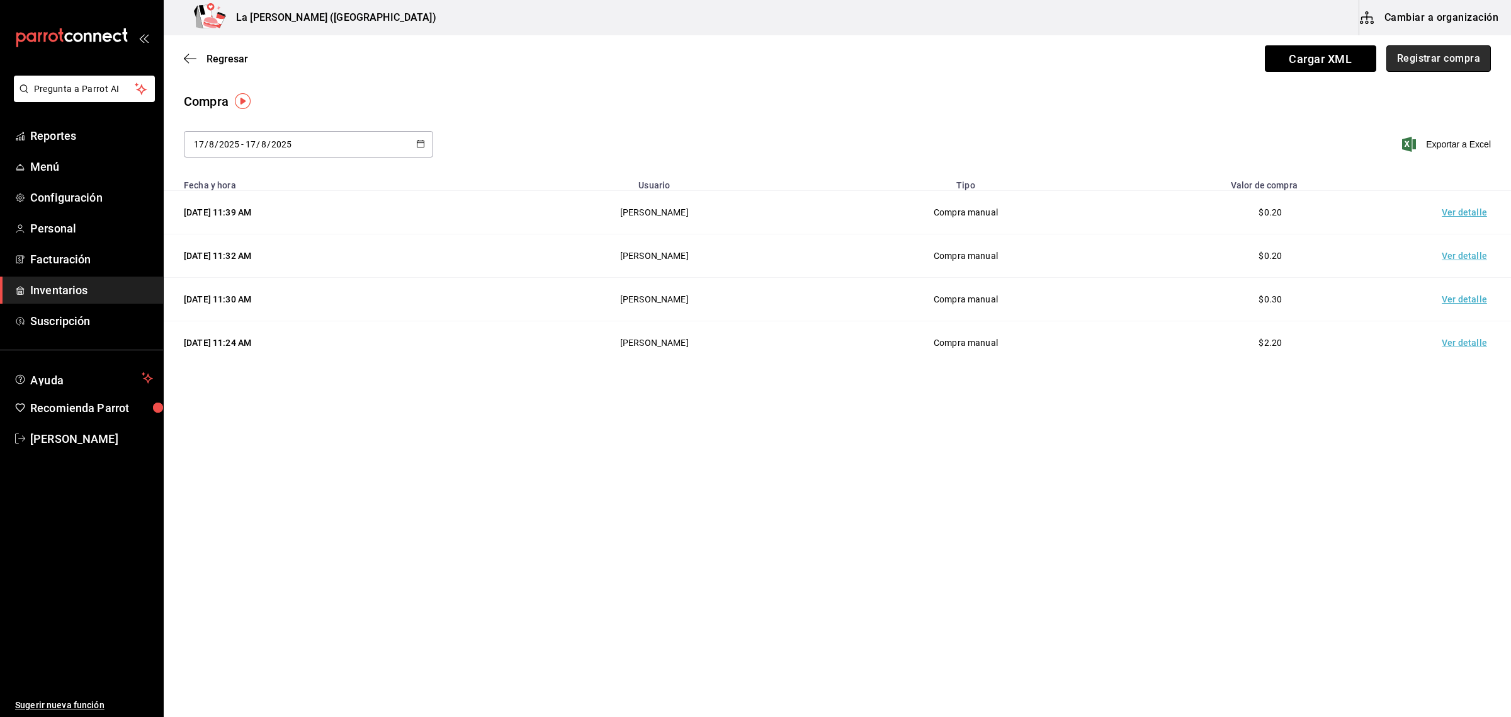
click at [1440, 63] on button "Registrar compra" at bounding box center [1439, 58] width 105 height 26
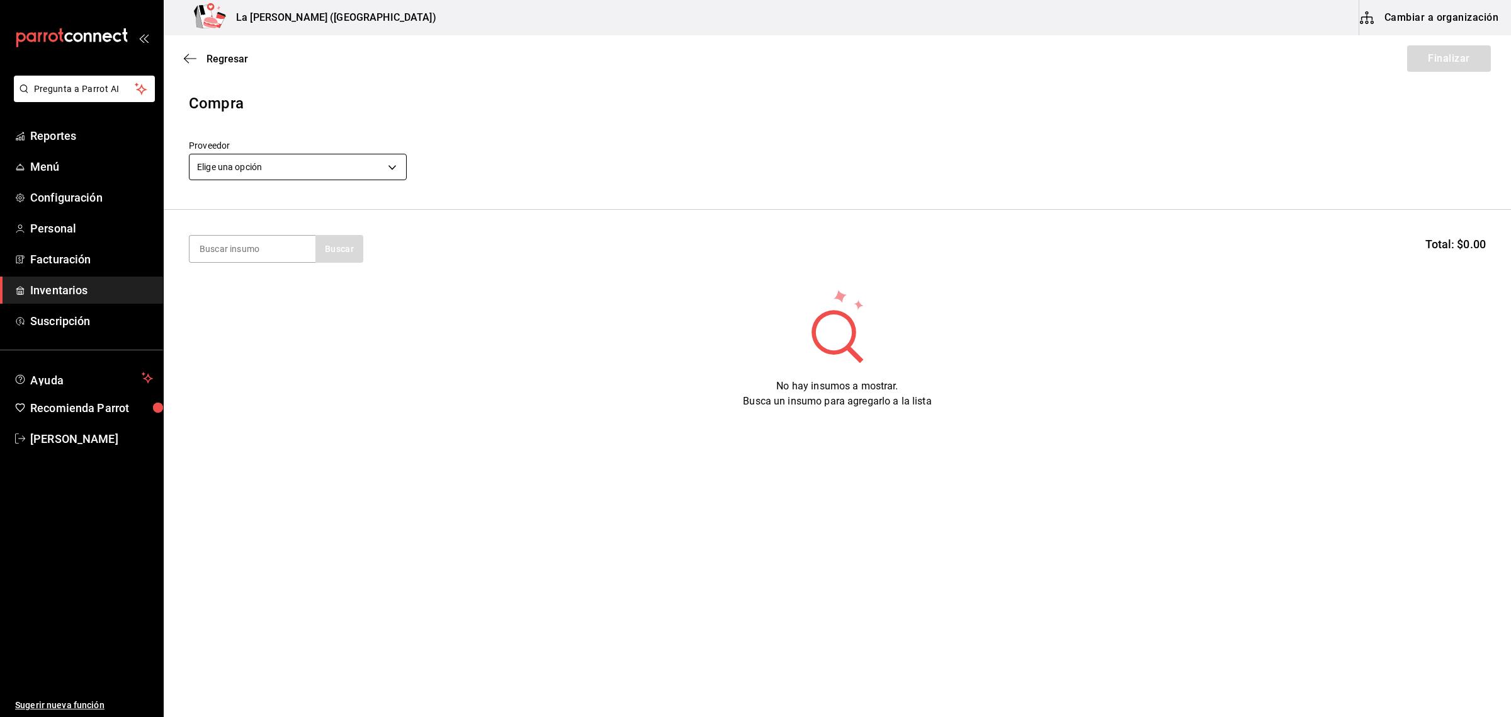
click at [275, 168] on body "Pregunta a Parrot AI Reportes Menú Configuración Personal Facturación Inventari…" at bounding box center [755, 323] width 1511 height 646
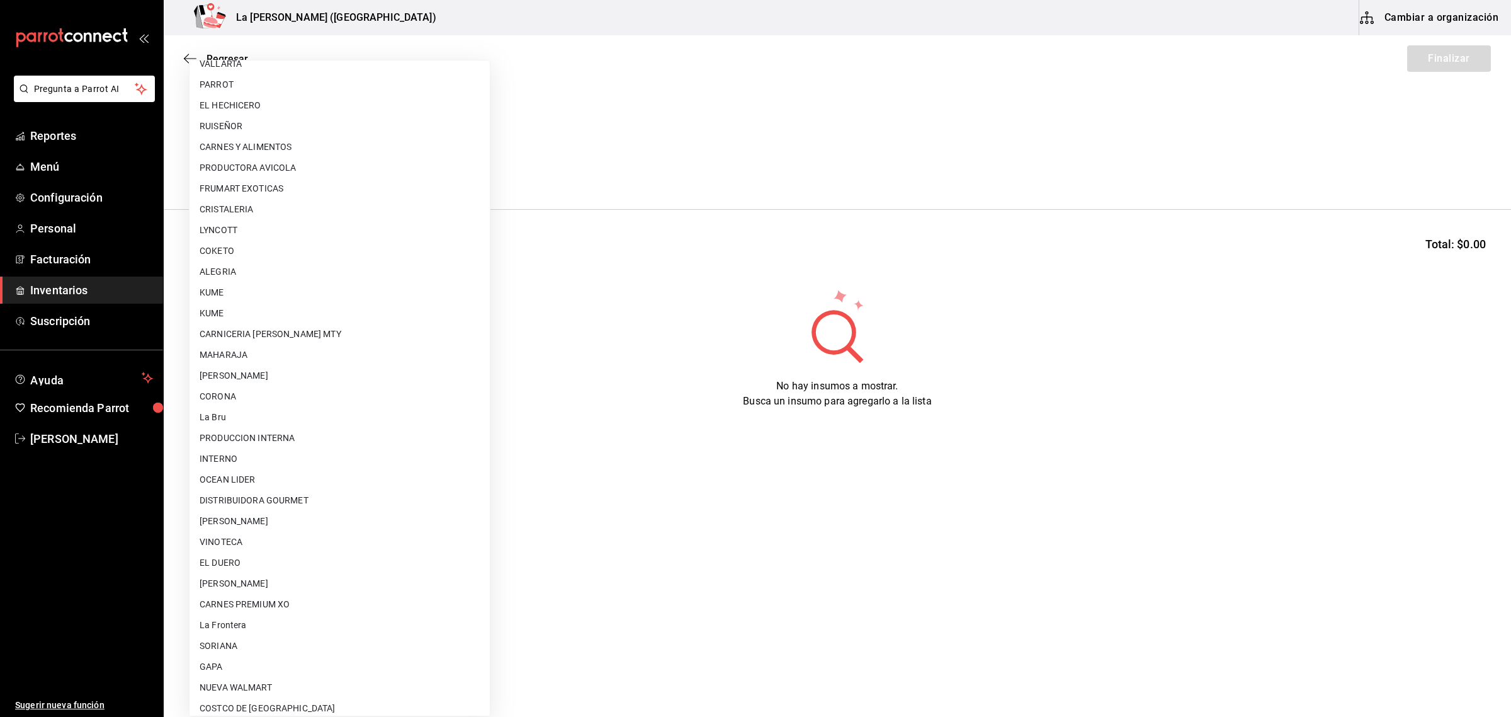
scroll to position [726, 0]
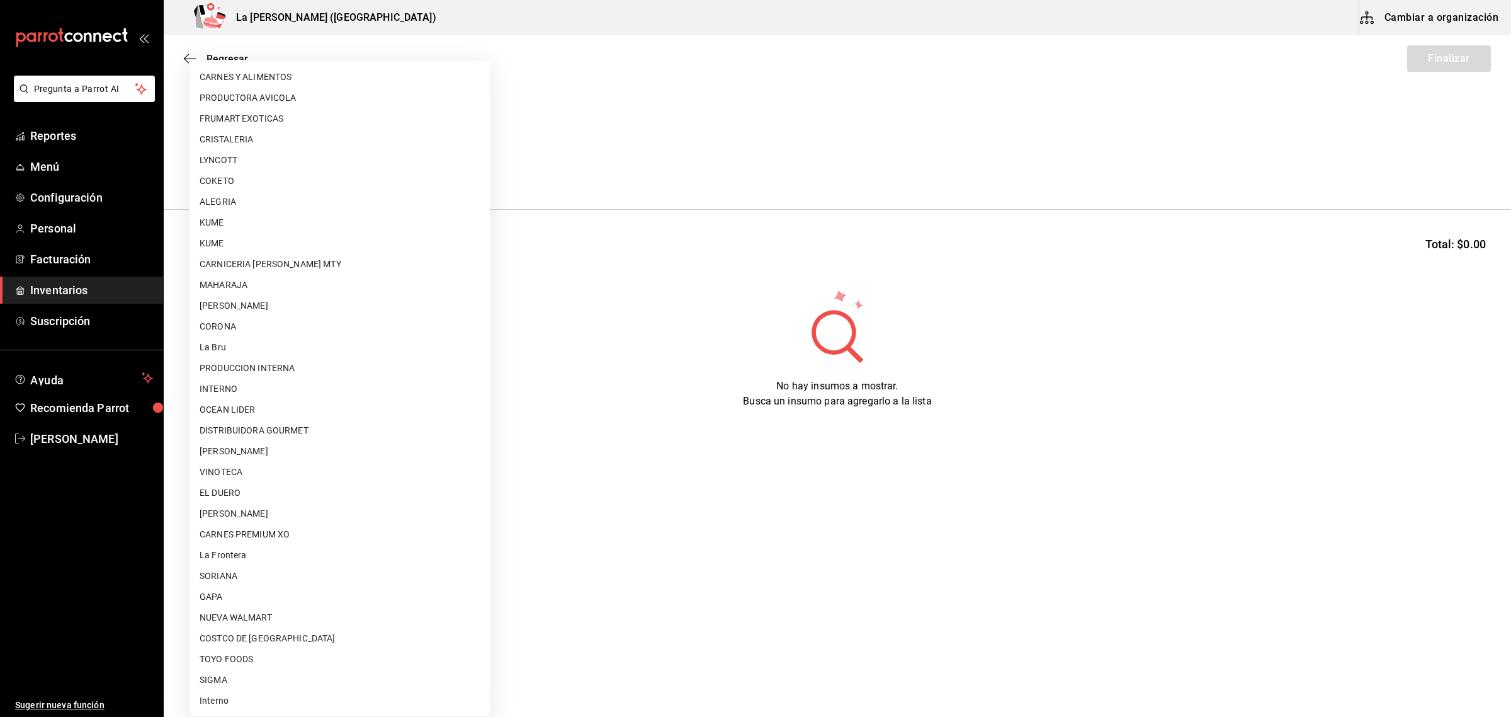
click at [323, 514] on li "[PERSON_NAME]" at bounding box center [340, 513] width 300 height 21
type input "315b81d5-d420-441a-a150-3d316ba9d60a"
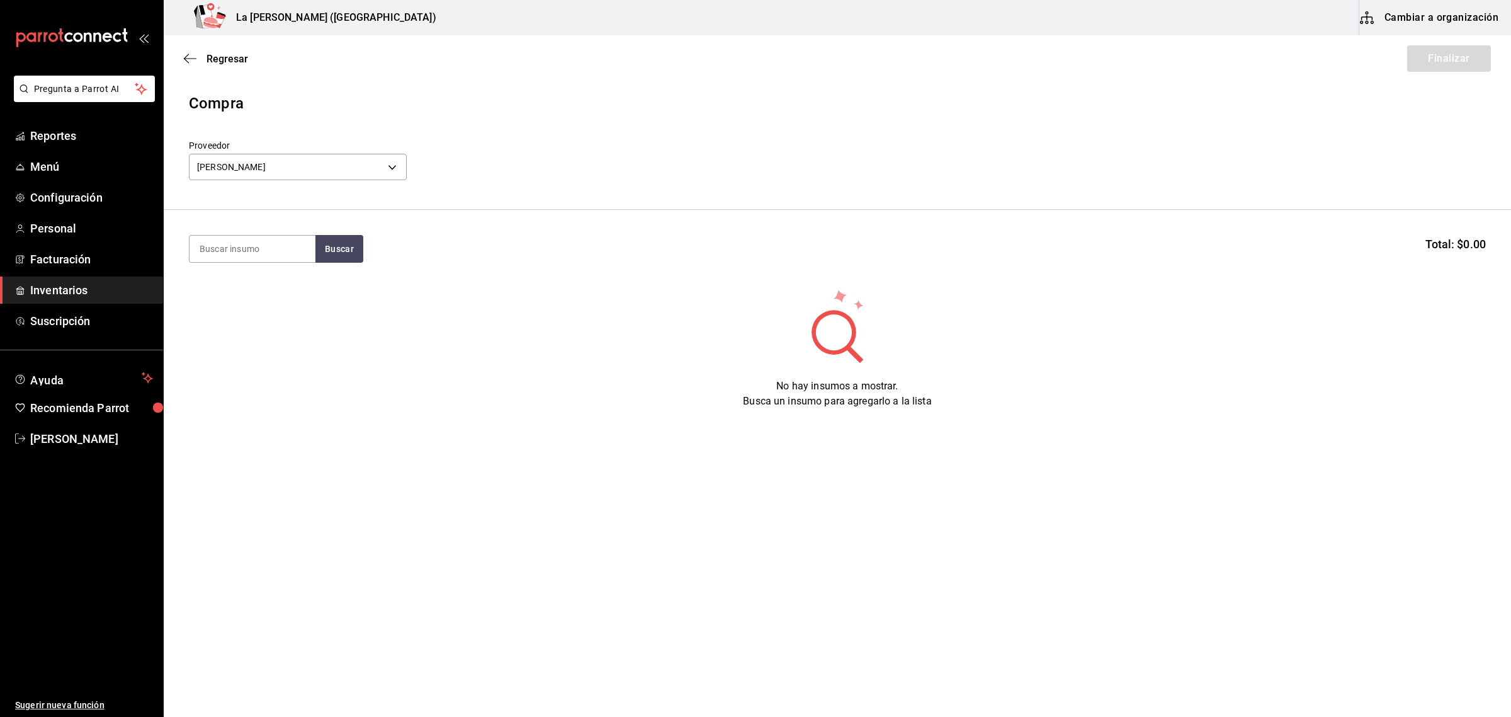
click at [255, 270] on section "Buscar Total: $0.00" at bounding box center [838, 249] width 1348 height 78
click at [258, 253] on input at bounding box center [253, 249] width 126 height 26
type input "ESFERAS"
click at [274, 304] on div "Piezas - CARLOS ALFONSO TAPIA VARGAS" at bounding box center [251, 299] width 102 height 13
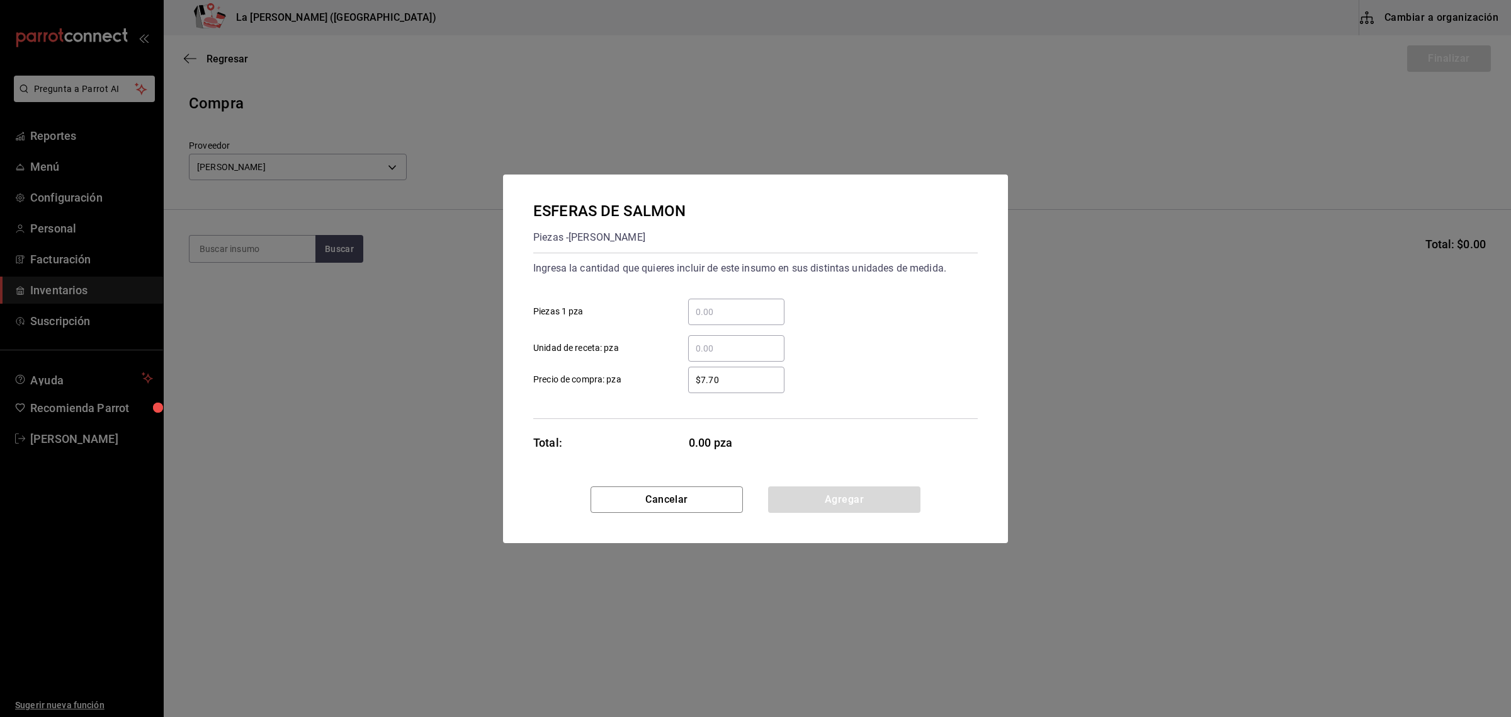
click at [719, 322] on div "​" at bounding box center [736, 312] width 96 height 26
click at [719, 319] on input "​ Piezas 1 pza" at bounding box center [736, 311] width 96 height 15
type input "100"
type input "$0.1"
type input "1"
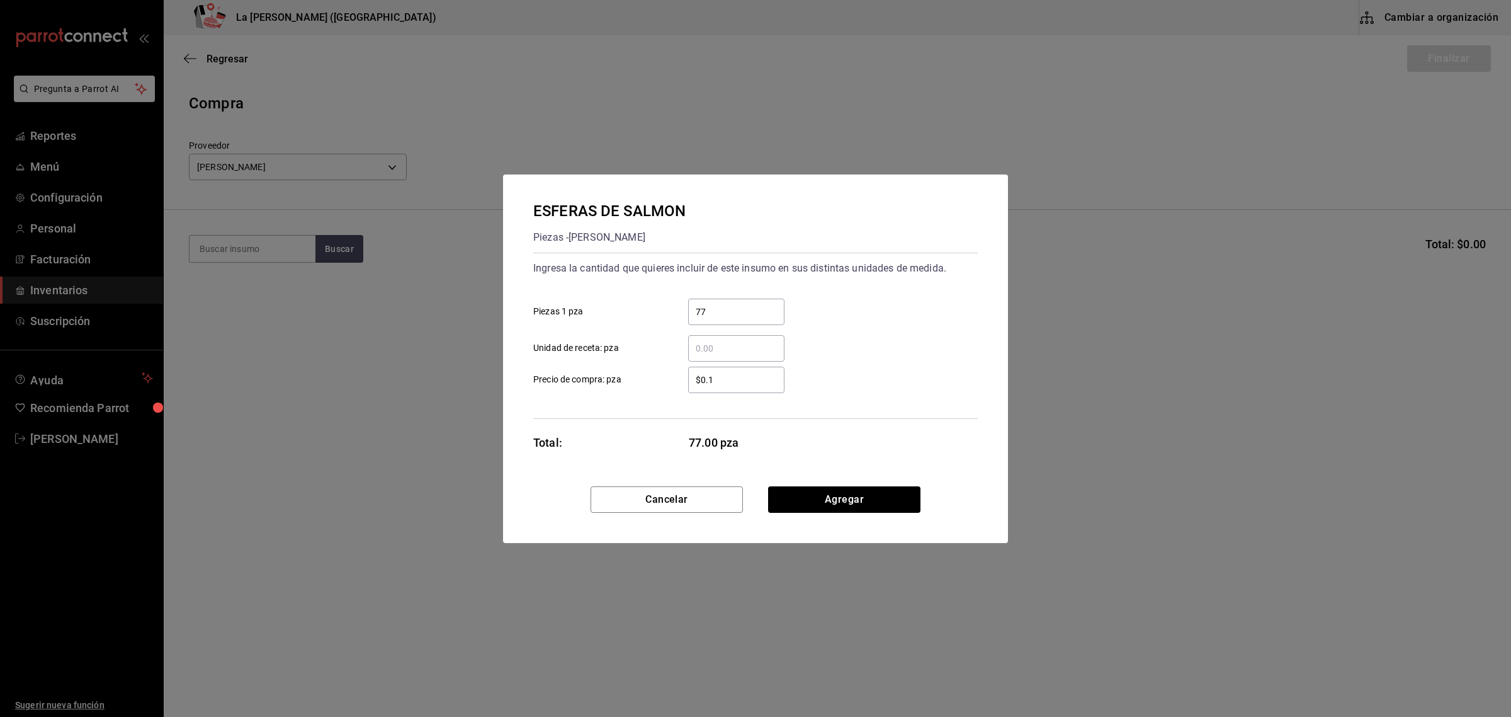
type input "77"
click button "Agregar" at bounding box center [844, 499] width 152 height 26
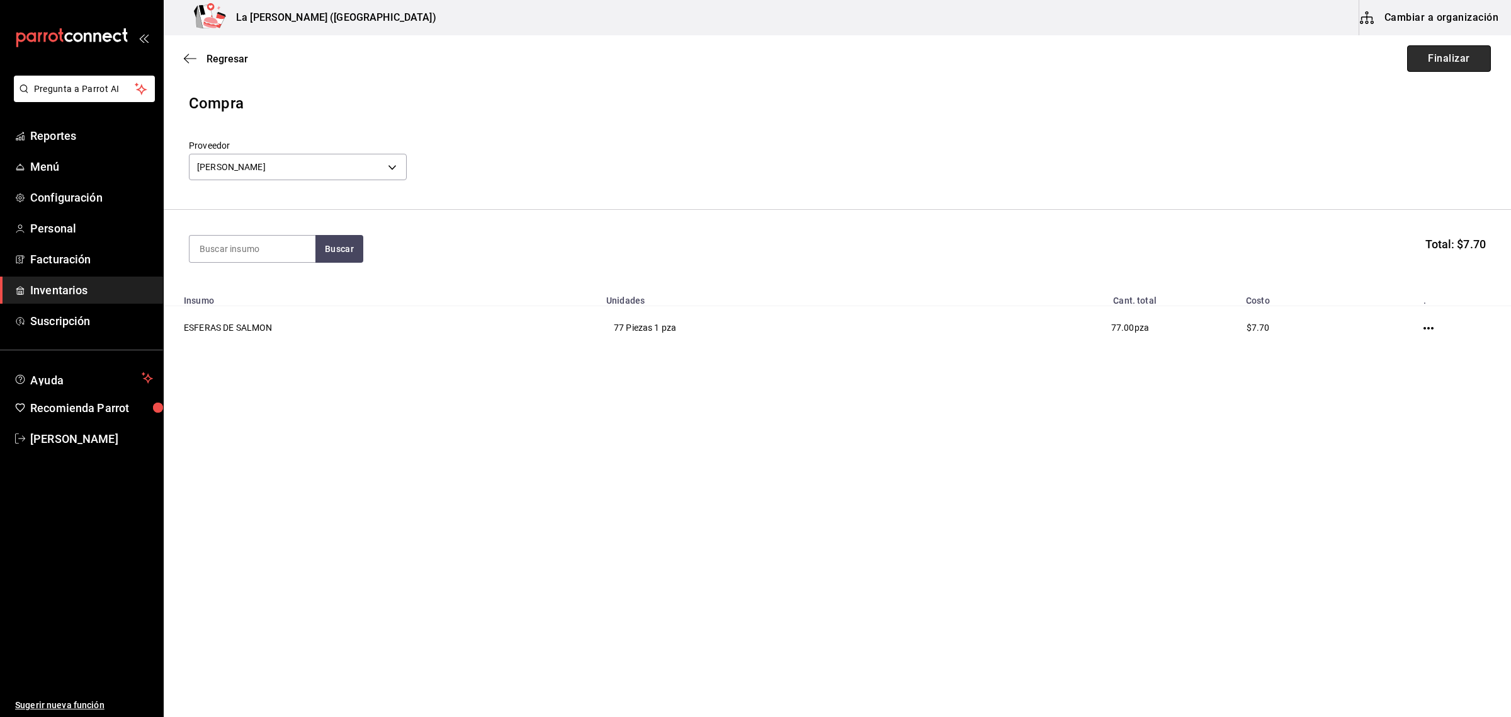
click at [1459, 64] on button "Finalizar" at bounding box center [1450, 58] width 84 height 26
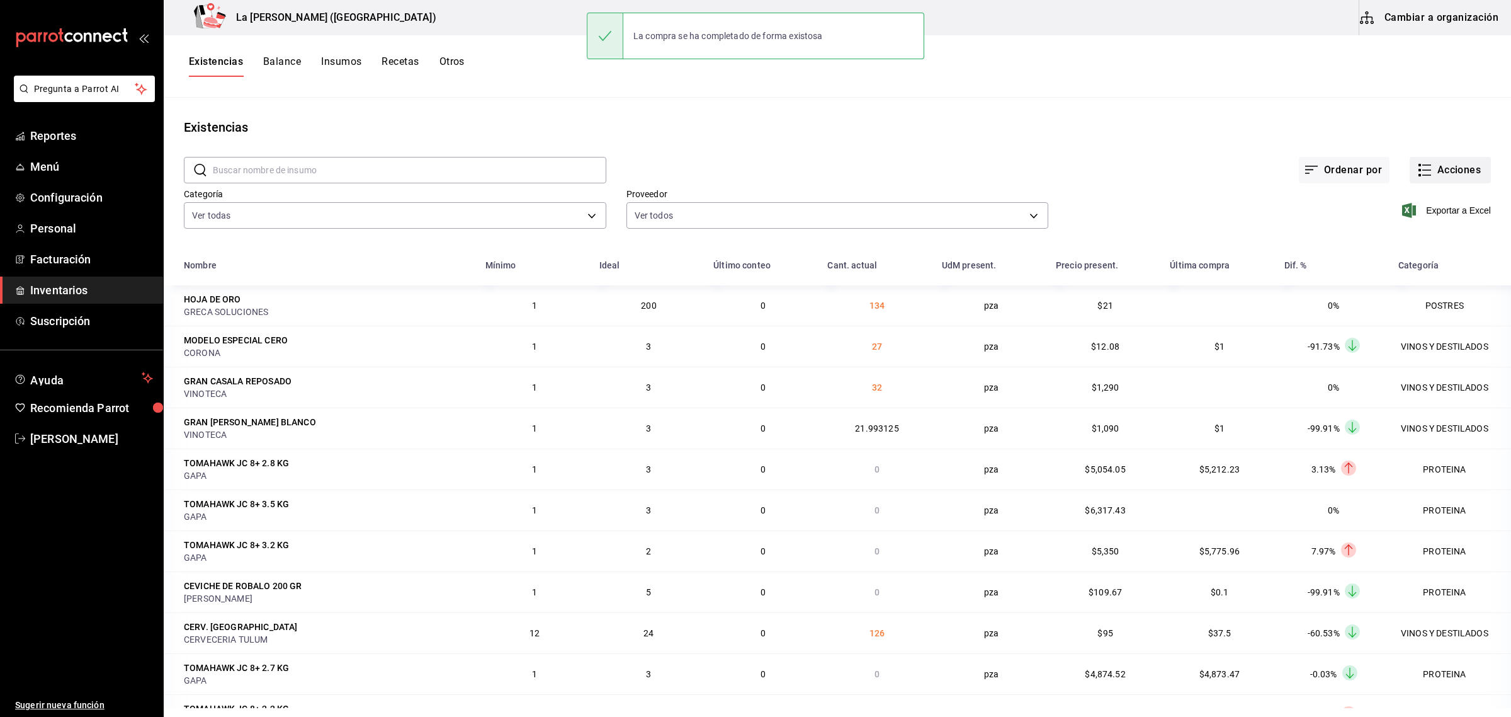
click at [1435, 165] on button "Acciones" at bounding box center [1450, 170] width 81 height 26
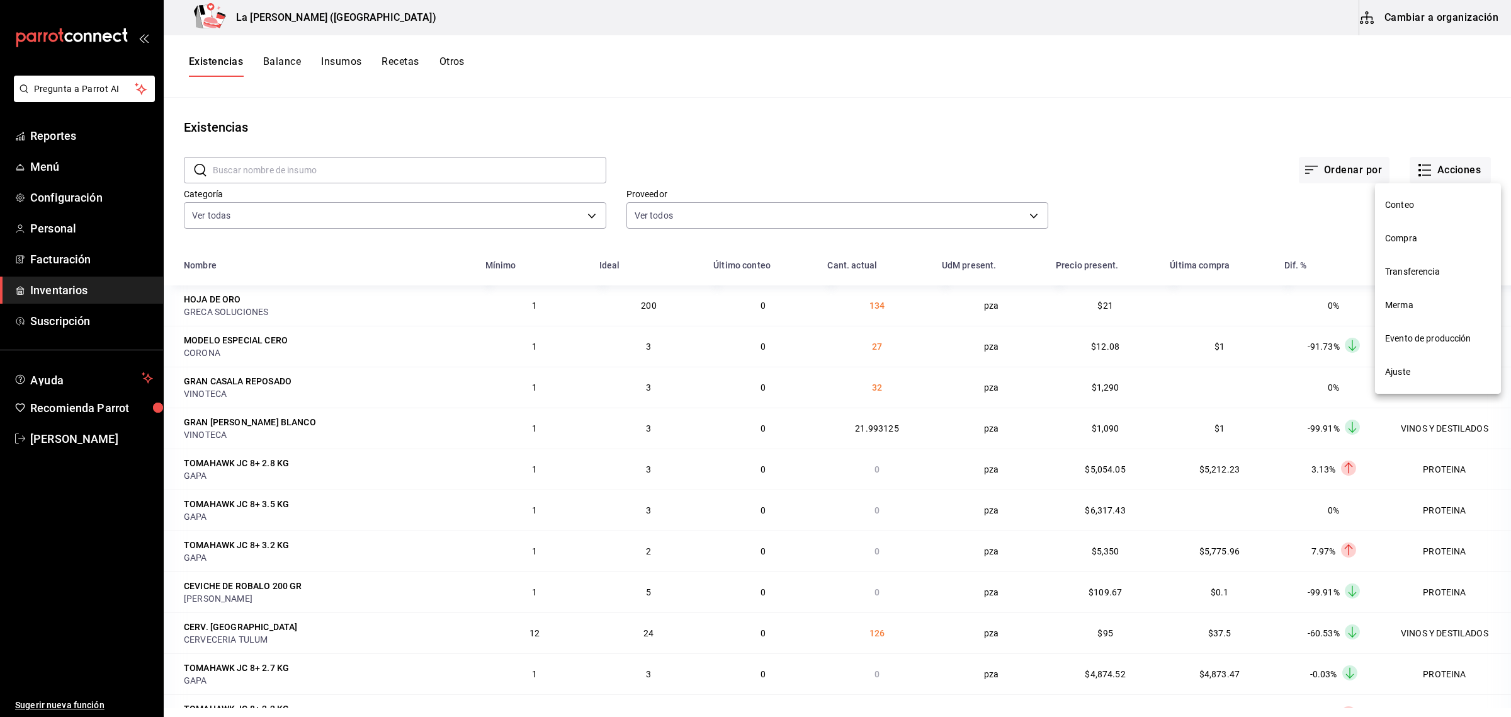
click at [1417, 241] on span "Compra" at bounding box center [1438, 238] width 106 height 13
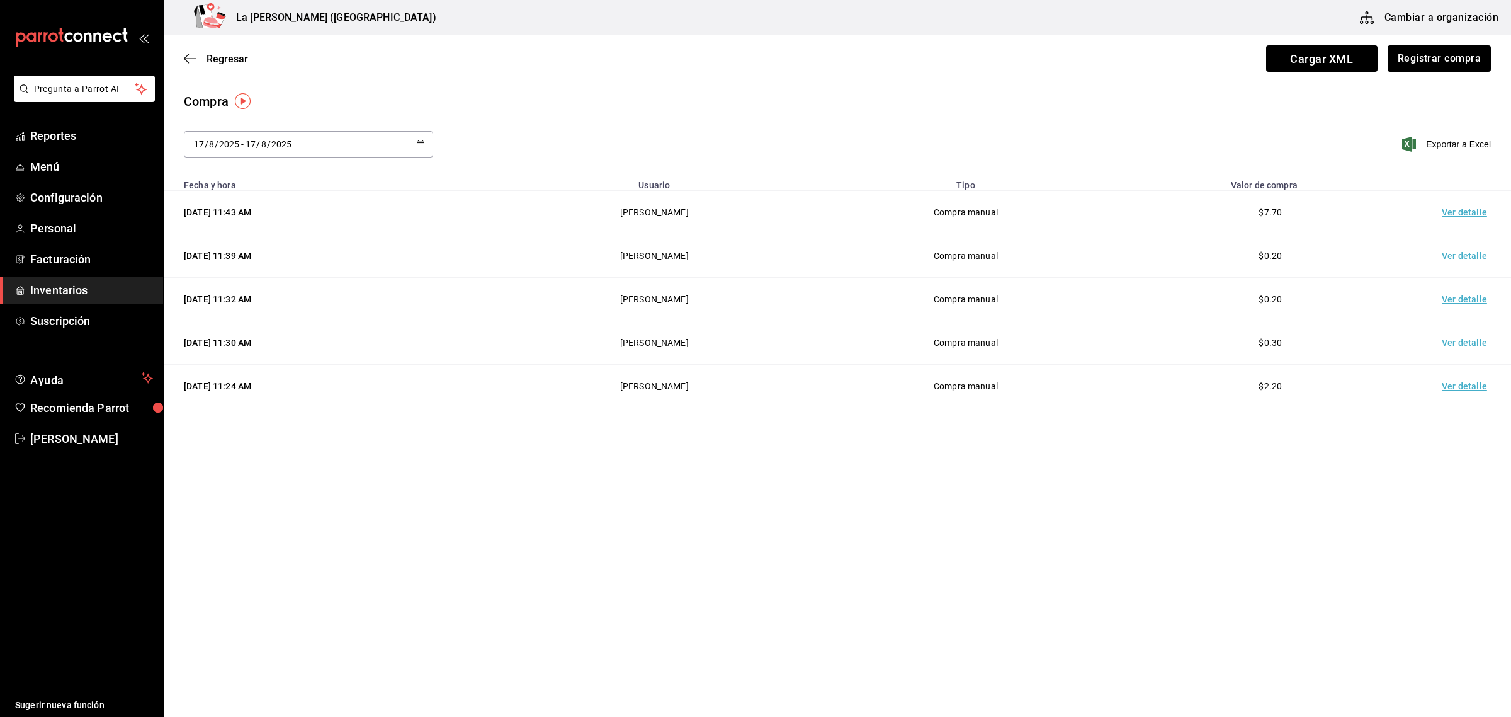
click at [1460, 215] on td "Ver detalle" at bounding box center [1467, 212] width 88 height 43
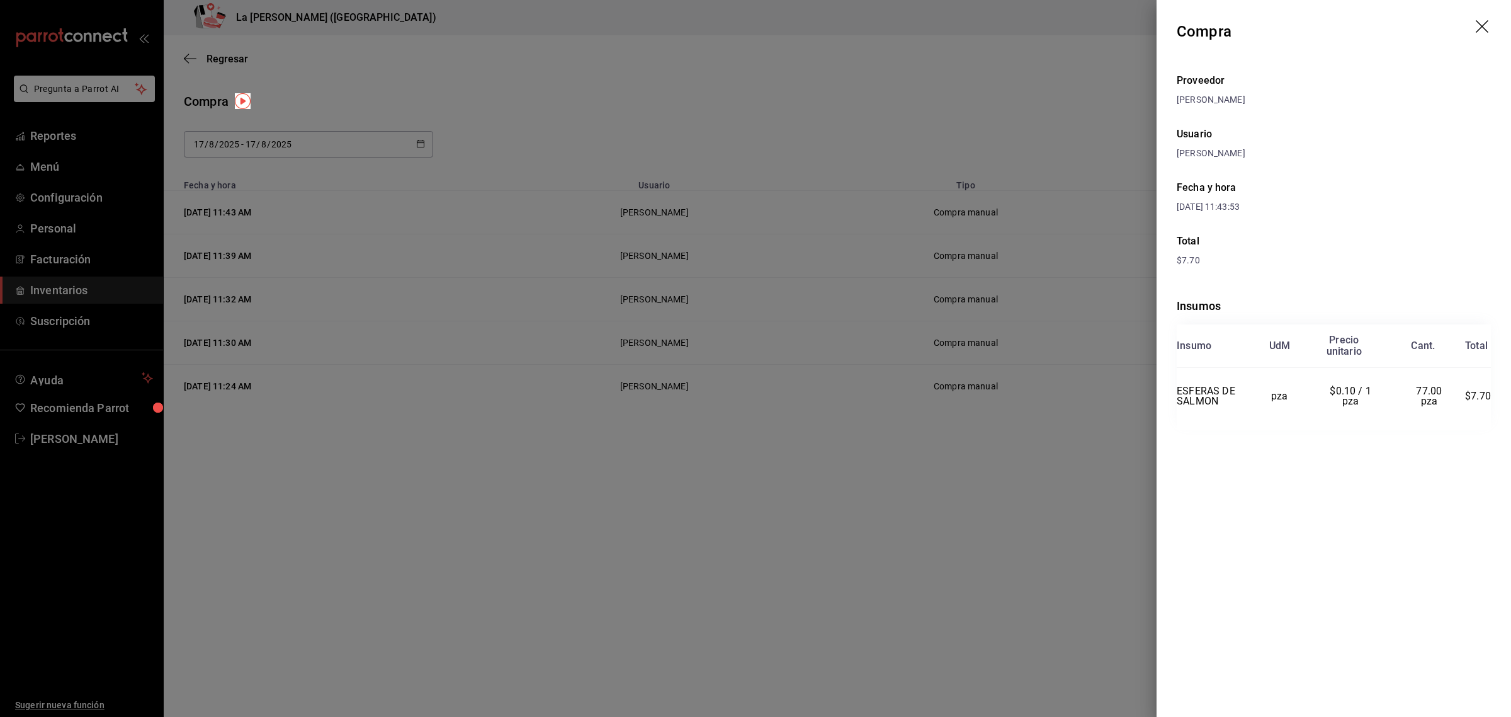
click at [1080, 114] on div at bounding box center [755, 358] width 1511 height 717
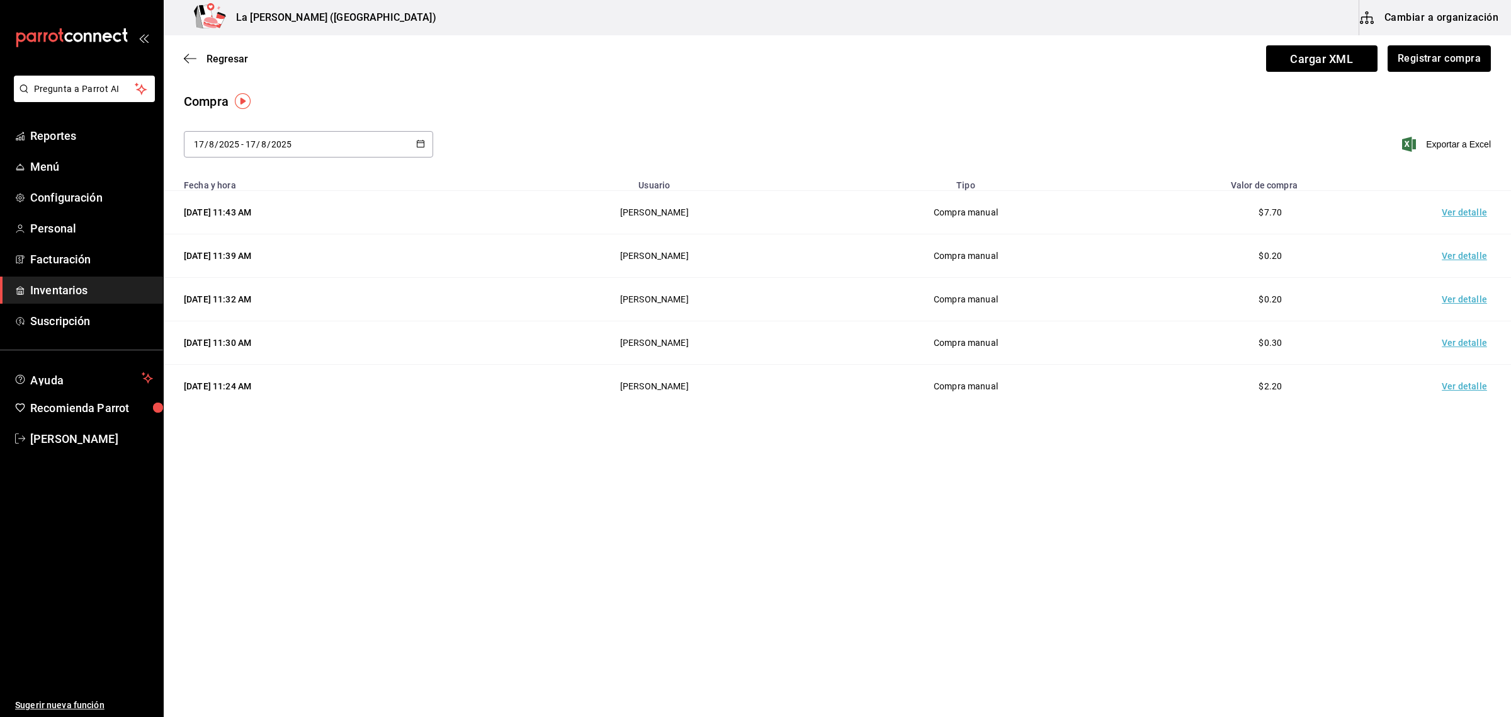
click at [68, 295] on span "Inventarios" at bounding box center [91, 290] width 123 height 17
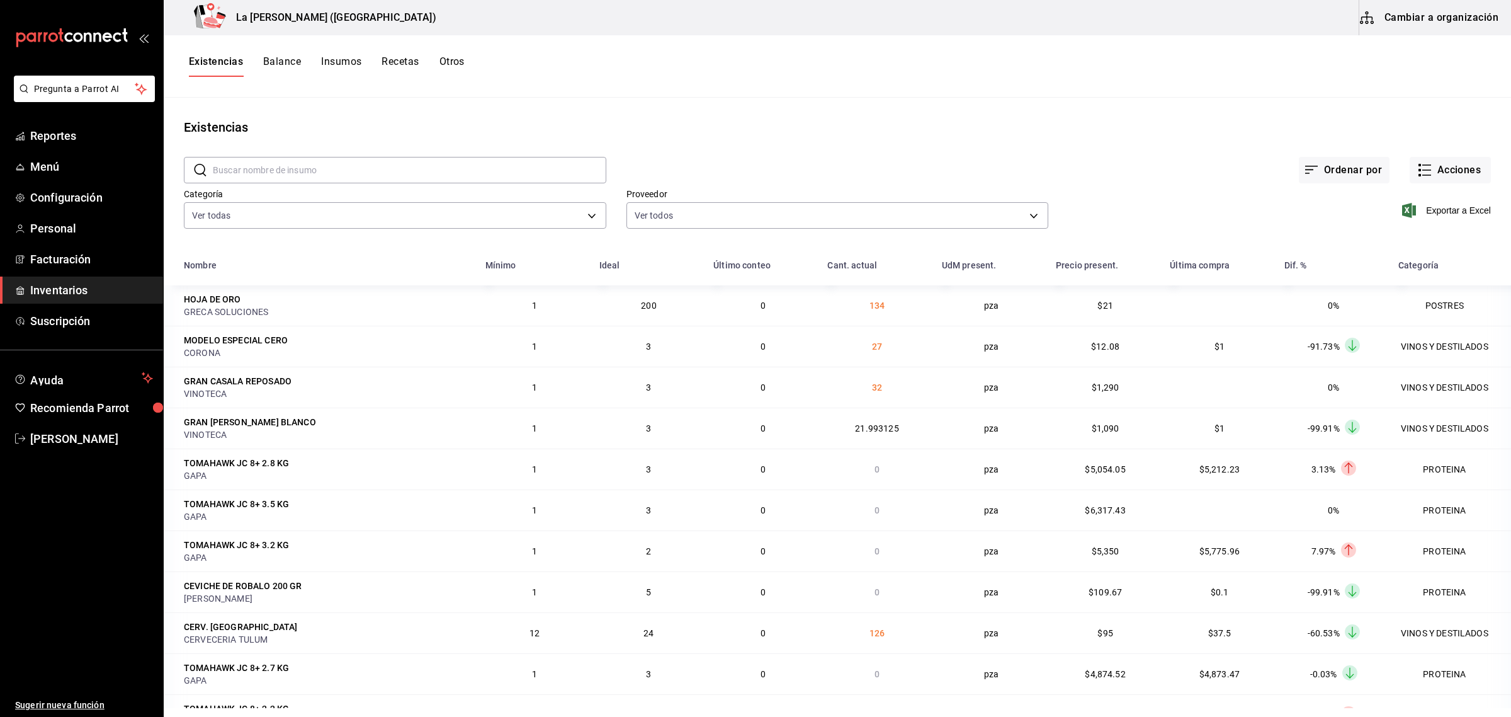
click at [77, 293] on span "Inventarios" at bounding box center [91, 290] width 123 height 17
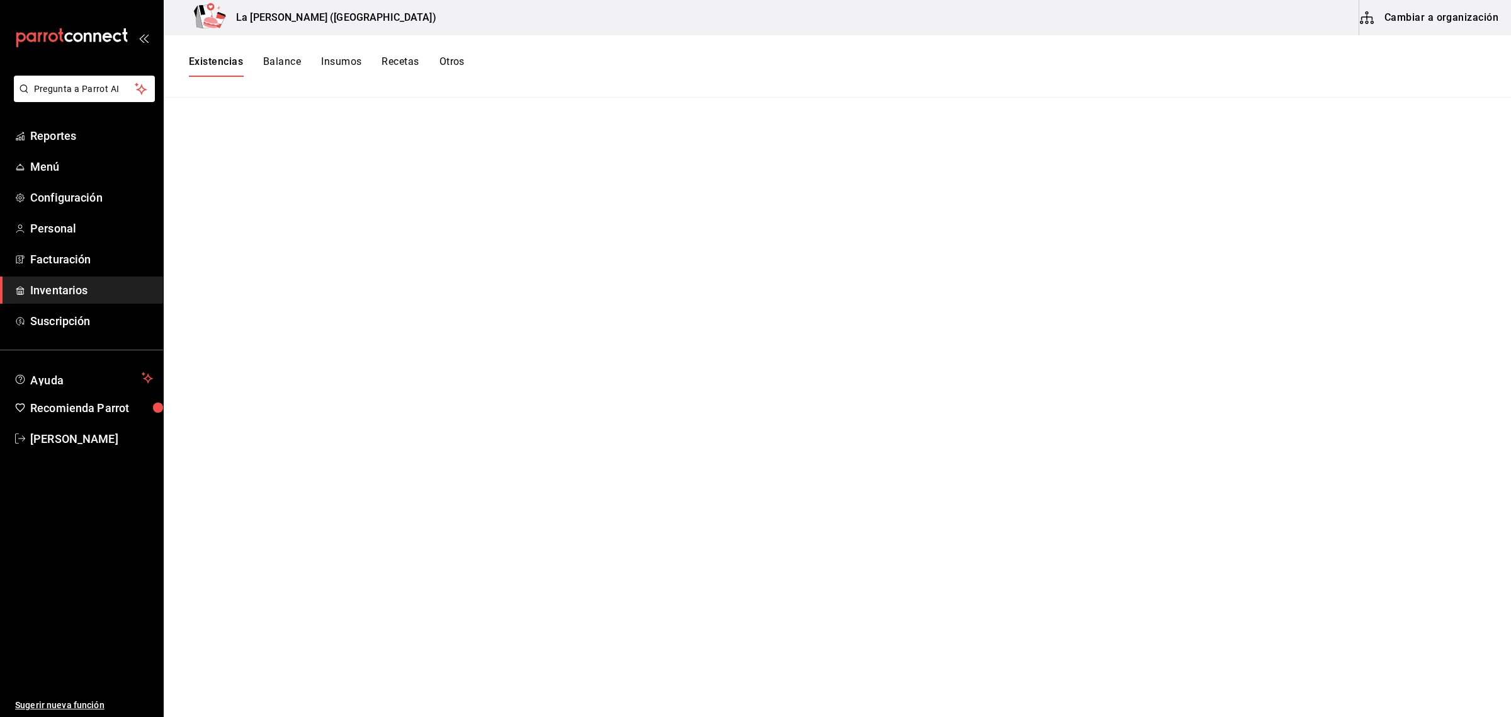
click at [77, 293] on span "Inventarios" at bounding box center [91, 290] width 123 height 17
click at [61, 294] on span "Inventarios" at bounding box center [91, 290] width 123 height 17
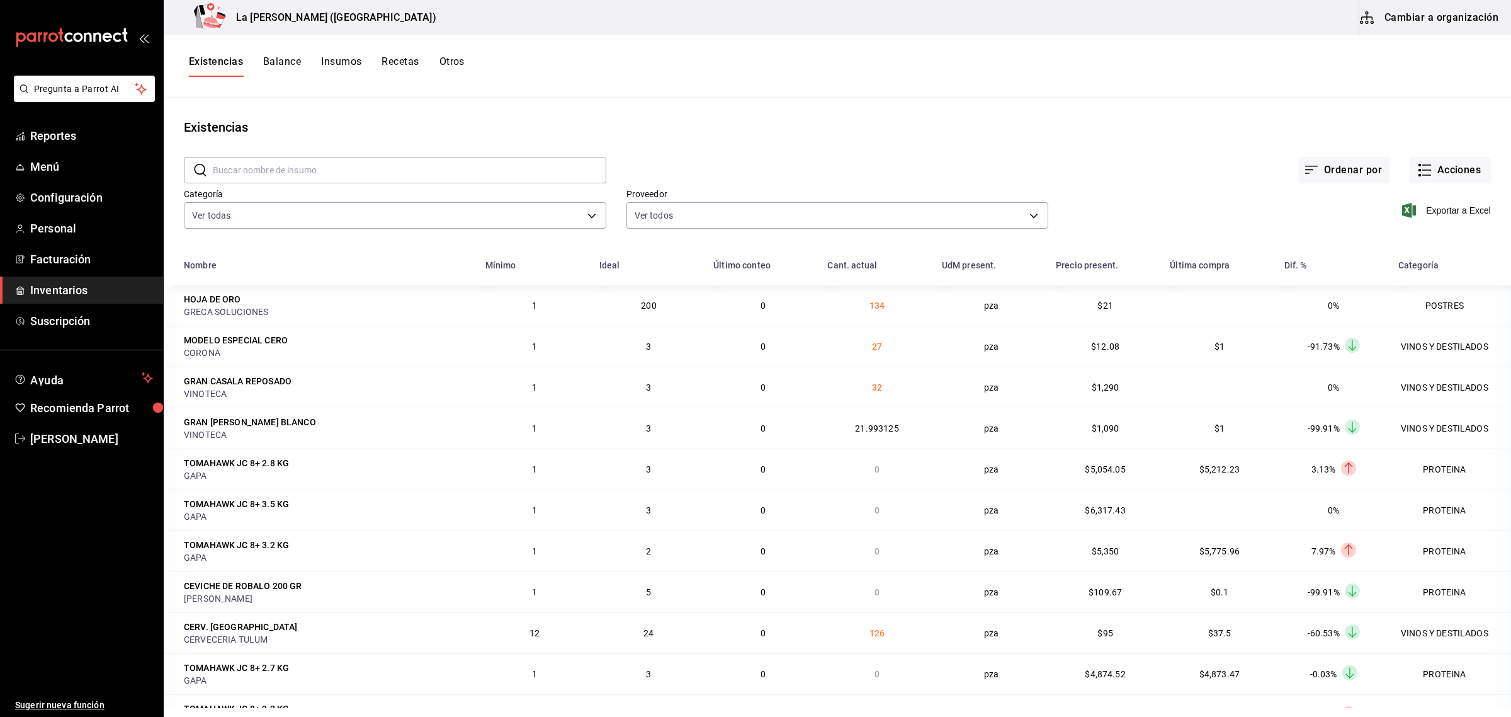
click at [105, 290] on span "Inventarios" at bounding box center [91, 290] width 123 height 17
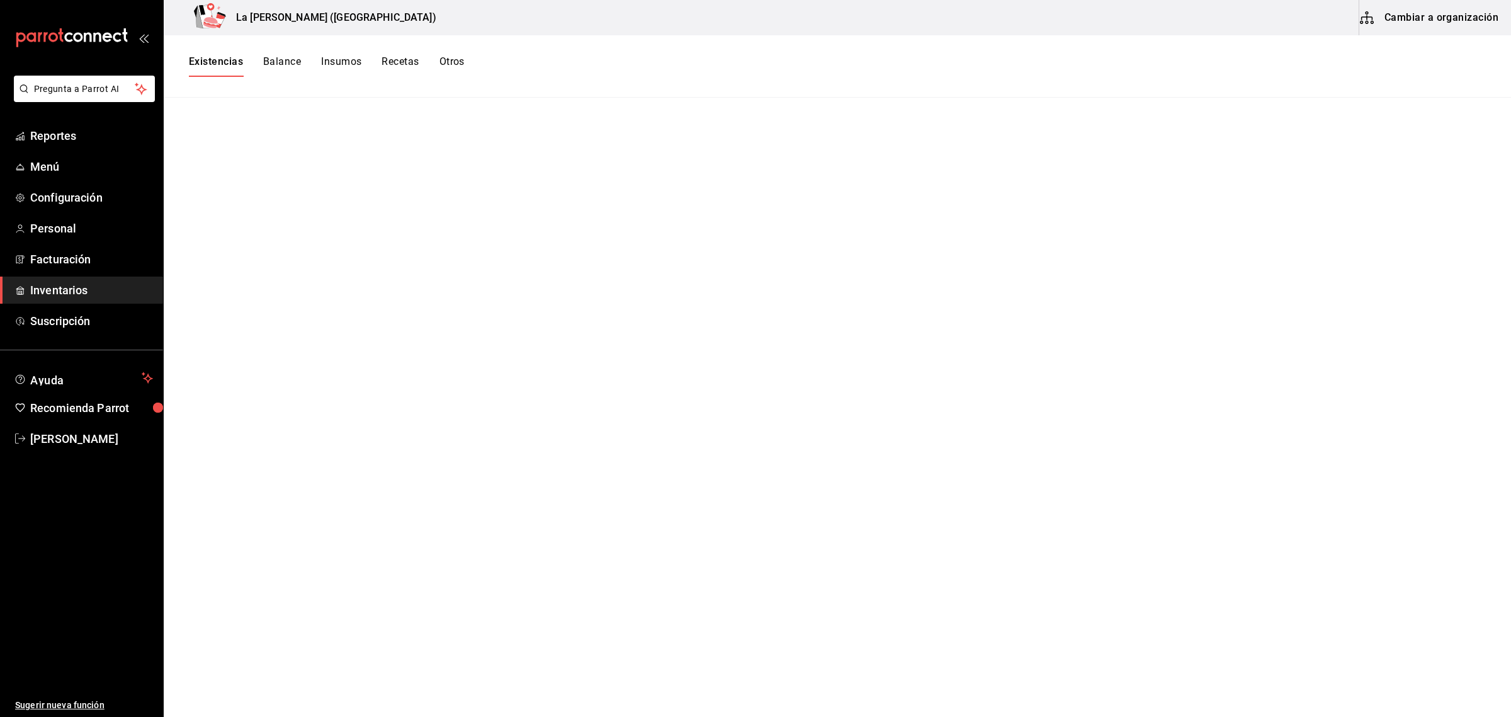
click at [104, 290] on span "Inventarios" at bounding box center [91, 290] width 123 height 17
click at [63, 287] on span "Inventarios" at bounding box center [91, 290] width 123 height 17
click at [0, 276] on link "Inventarios" at bounding box center [81, 289] width 163 height 27
click at [84, 297] on span "Inventarios" at bounding box center [91, 290] width 123 height 17
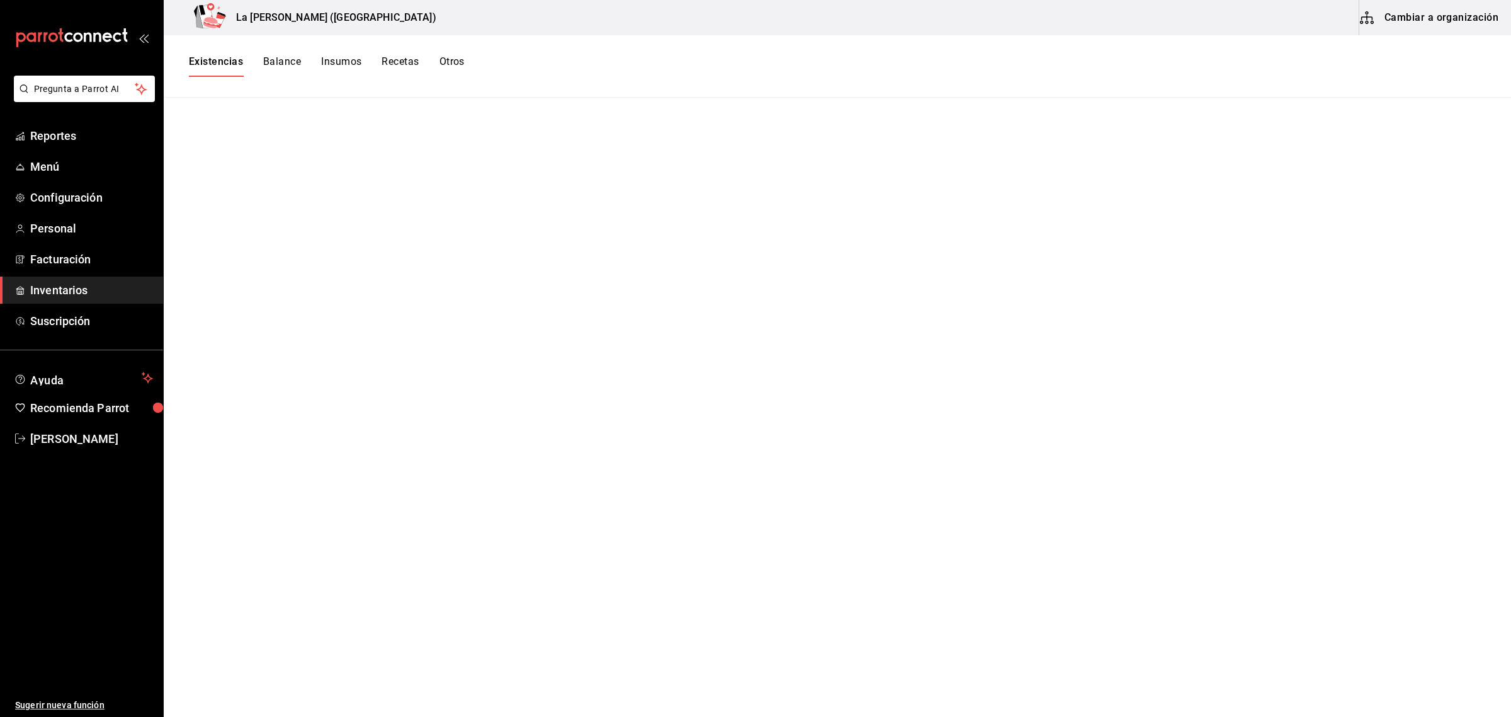
click at [48, 297] on span "Inventarios" at bounding box center [91, 290] width 123 height 17
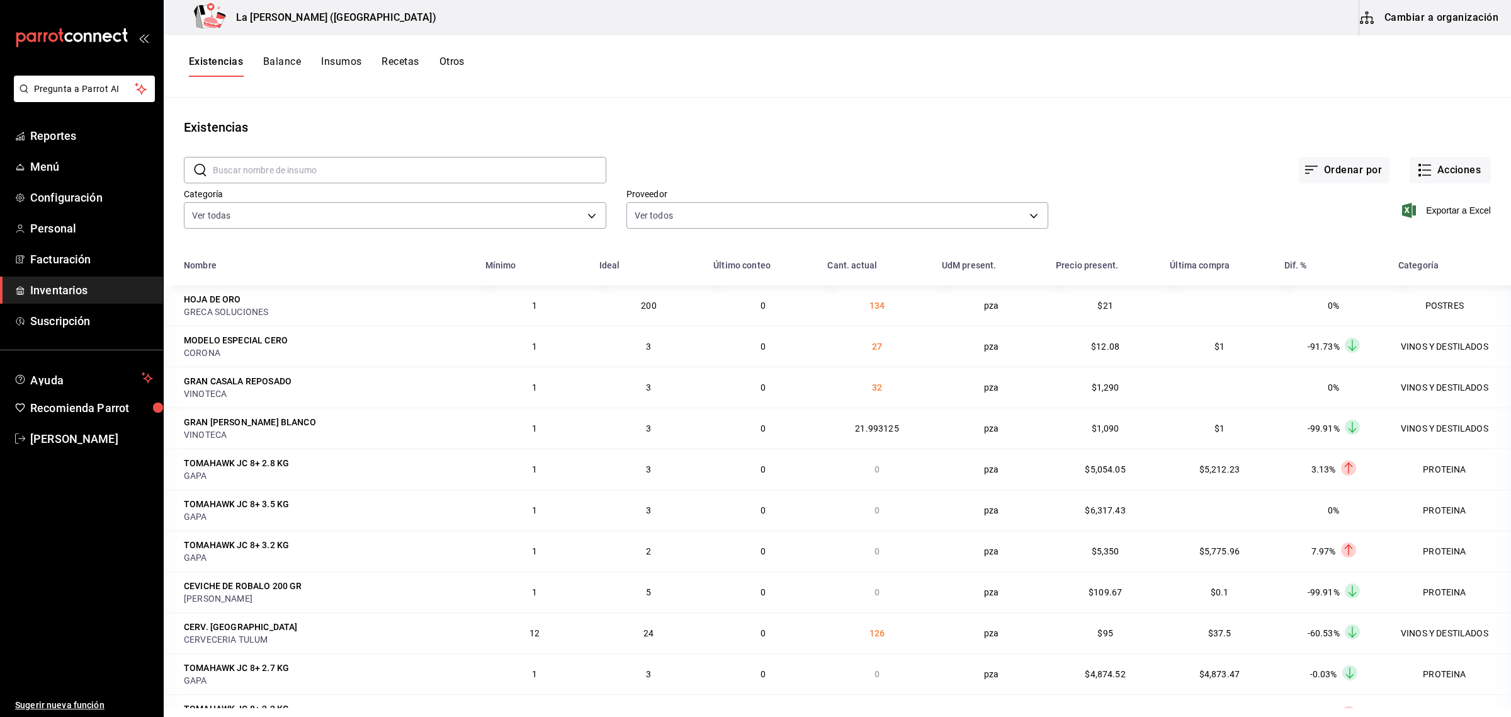
click at [65, 297] on span "Inventarios" at bounding box center [91, 290] width 123 height 17
click at [230, 225] on body "Pregunta a Parrot AI Reportes Menú Configuración Personal Facturación Inventari…" at bounding box center [755, 354] width 1511 height 708
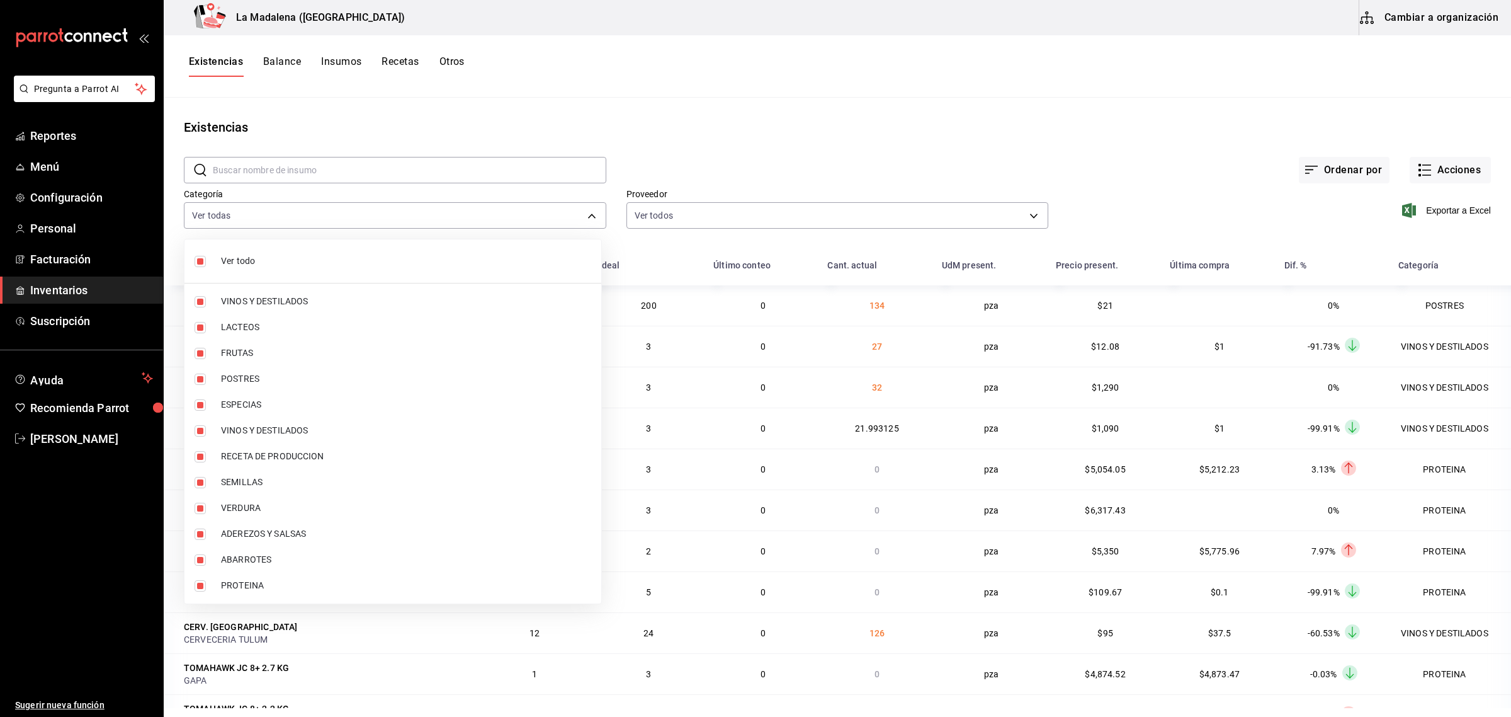
click at [247, 271] on li "Ver todo" at bounding box center [393, 260] width 417 height 33
checkbox input "false"
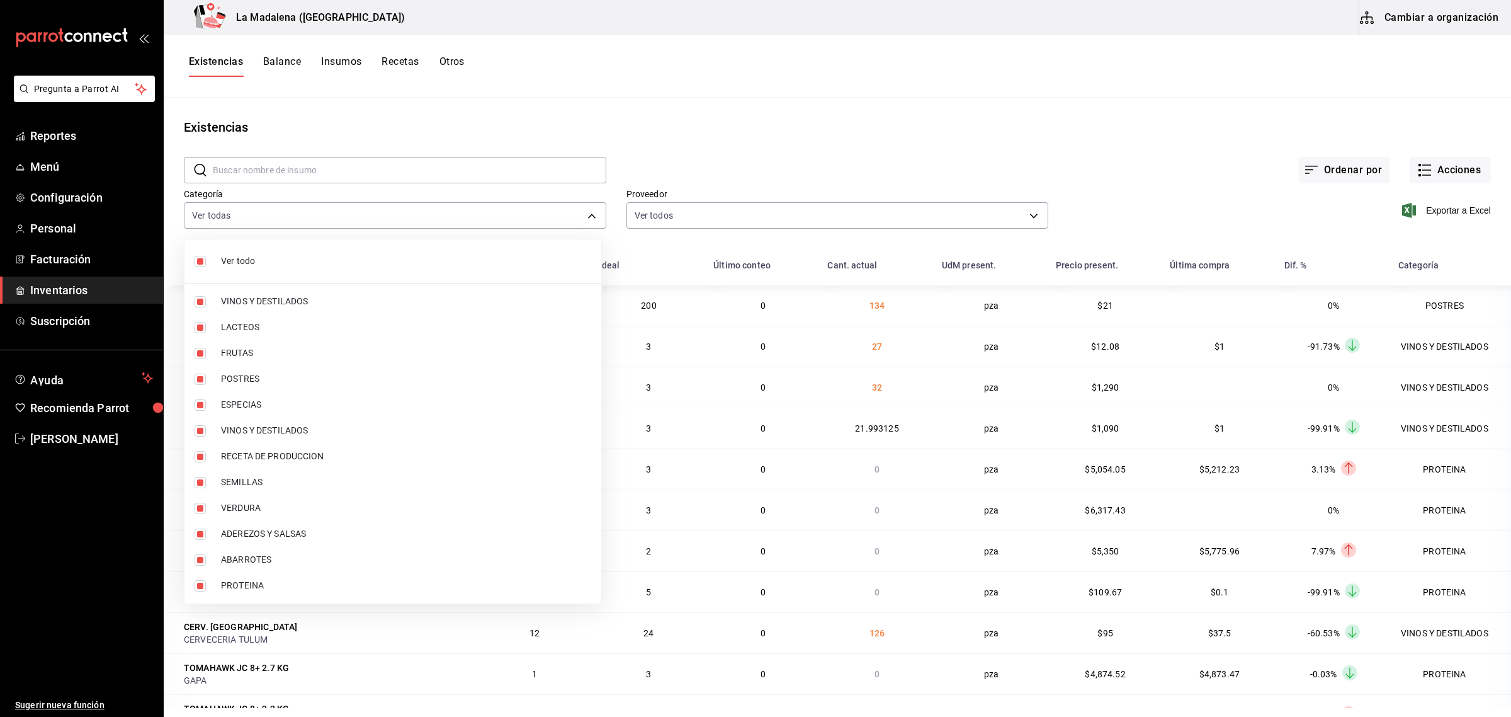
checkbox input "false"
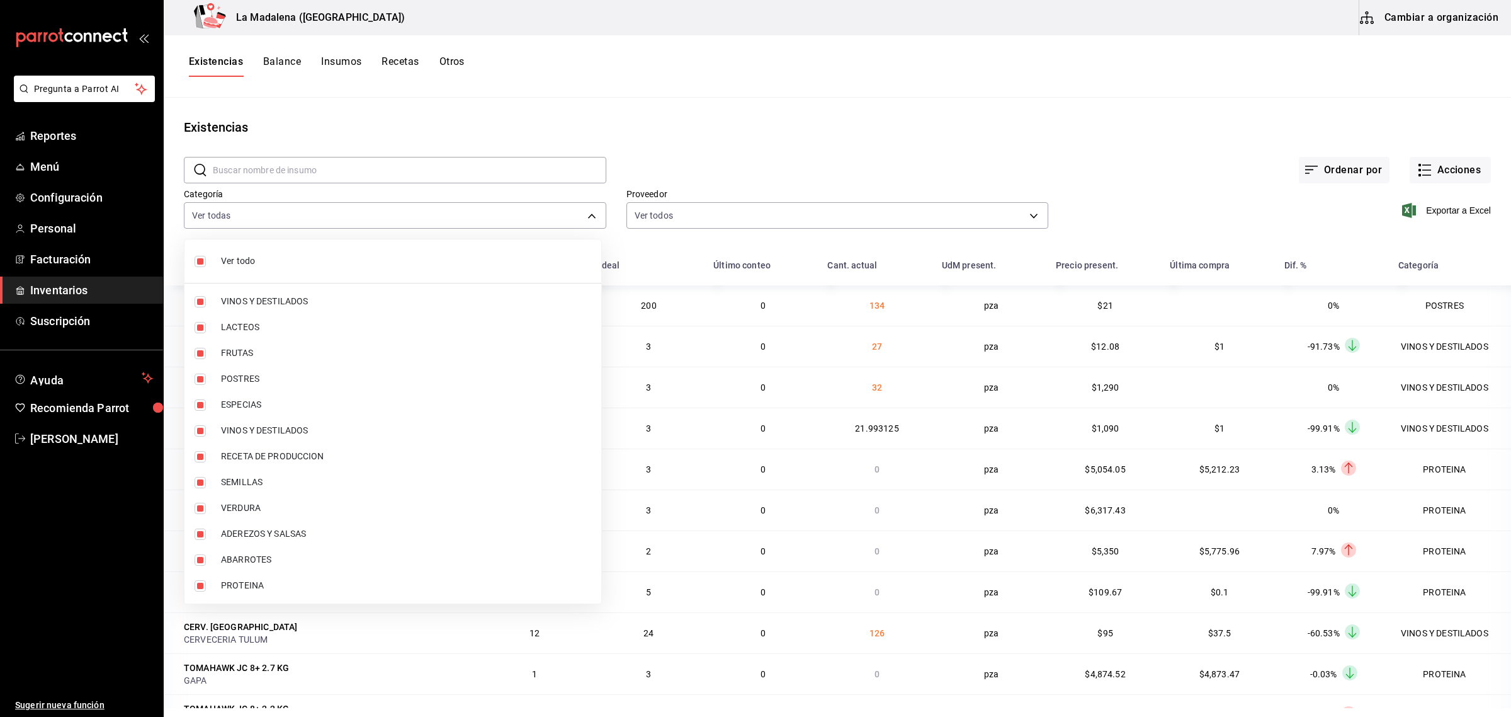
checkbox input "false"
click at [187, 389] on li "POSTRES" at bounding box center [393, 379] width 417 height 26
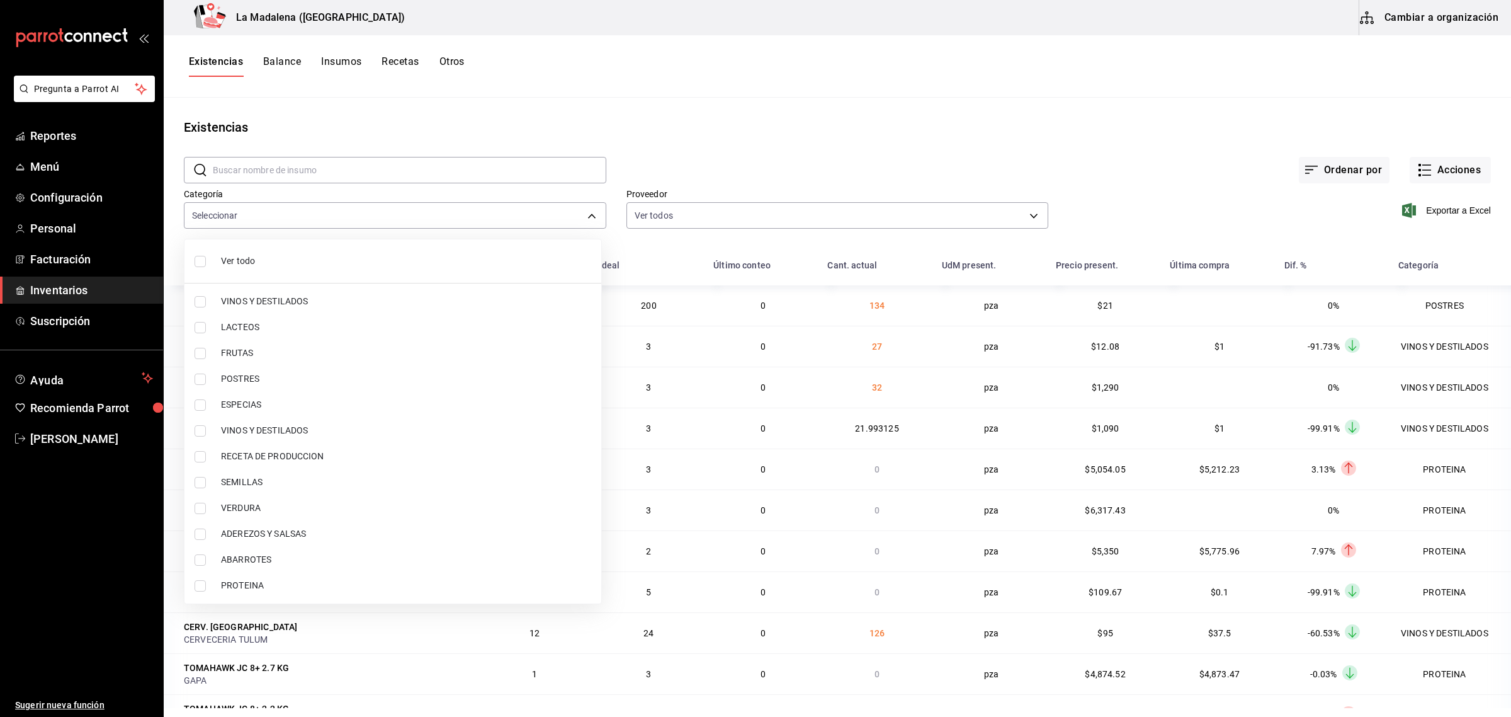
type input "300b8f87-2b59-439f-b980-3e97300322fa"
checkbox input "true"
click at [199, 589] on input "checkbox" at bounding box center [200, 585] width 11 height 11
checkbox input "true"
type input "300b8f87-2b59-439f-b980-3e97300322fa,89020659-a685-42c8-84d5-b1543ef933a3"
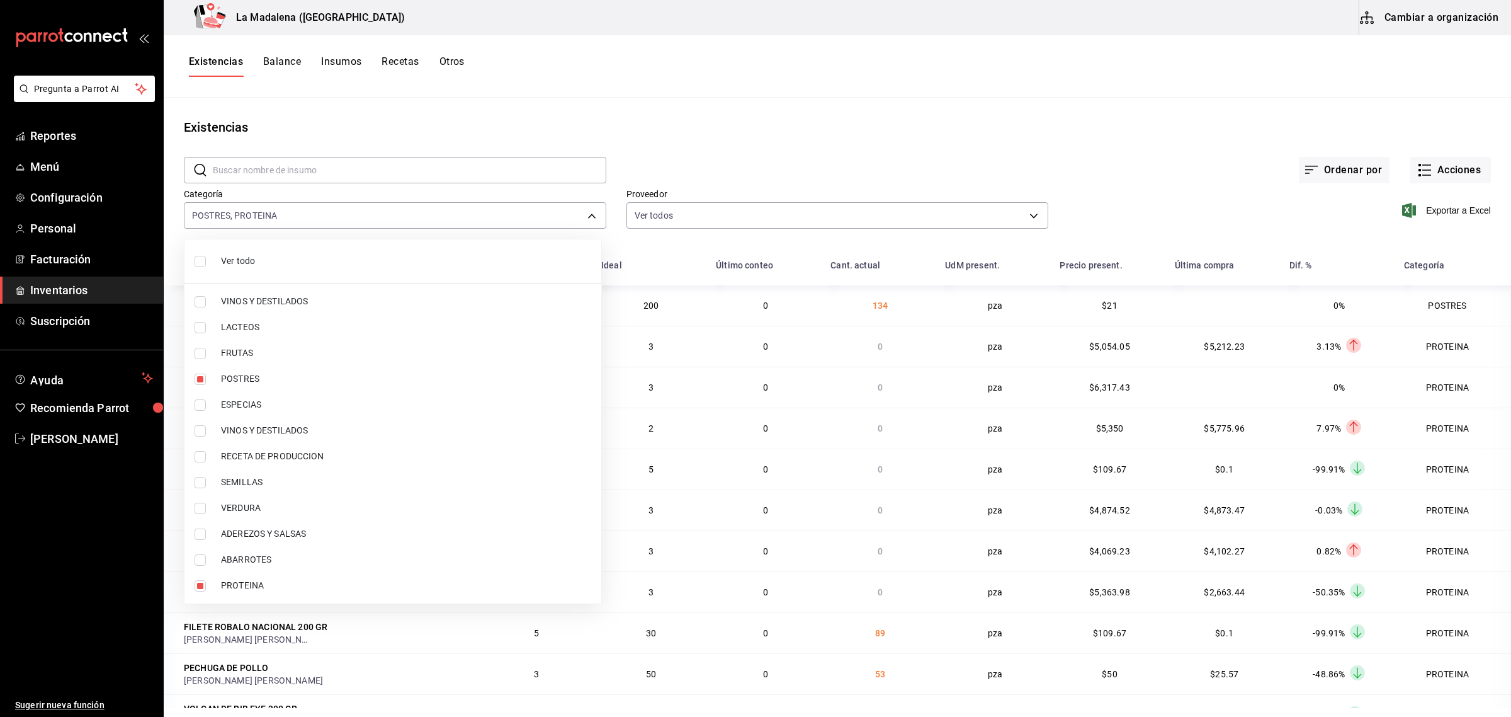
click at [1447, 214] on div at bounding box center [755, 358] width 1511 height 717
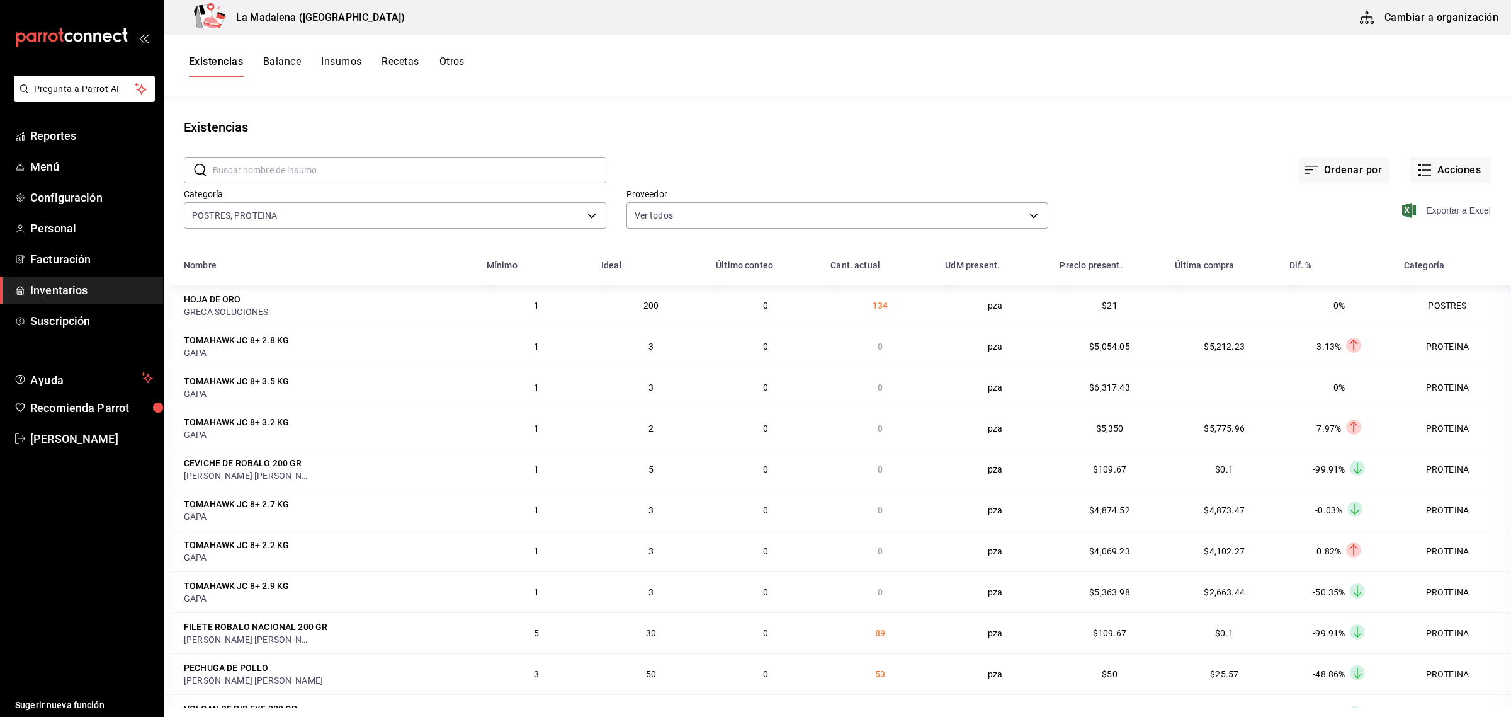
click at [1435, 215] on span "Exportar a Excel" at bounding box center [1448, 210] width 86 height 15
click at [1440, 207] on span "Exportar a Excel" at bounding box center [1448, 210] width 86 height 15
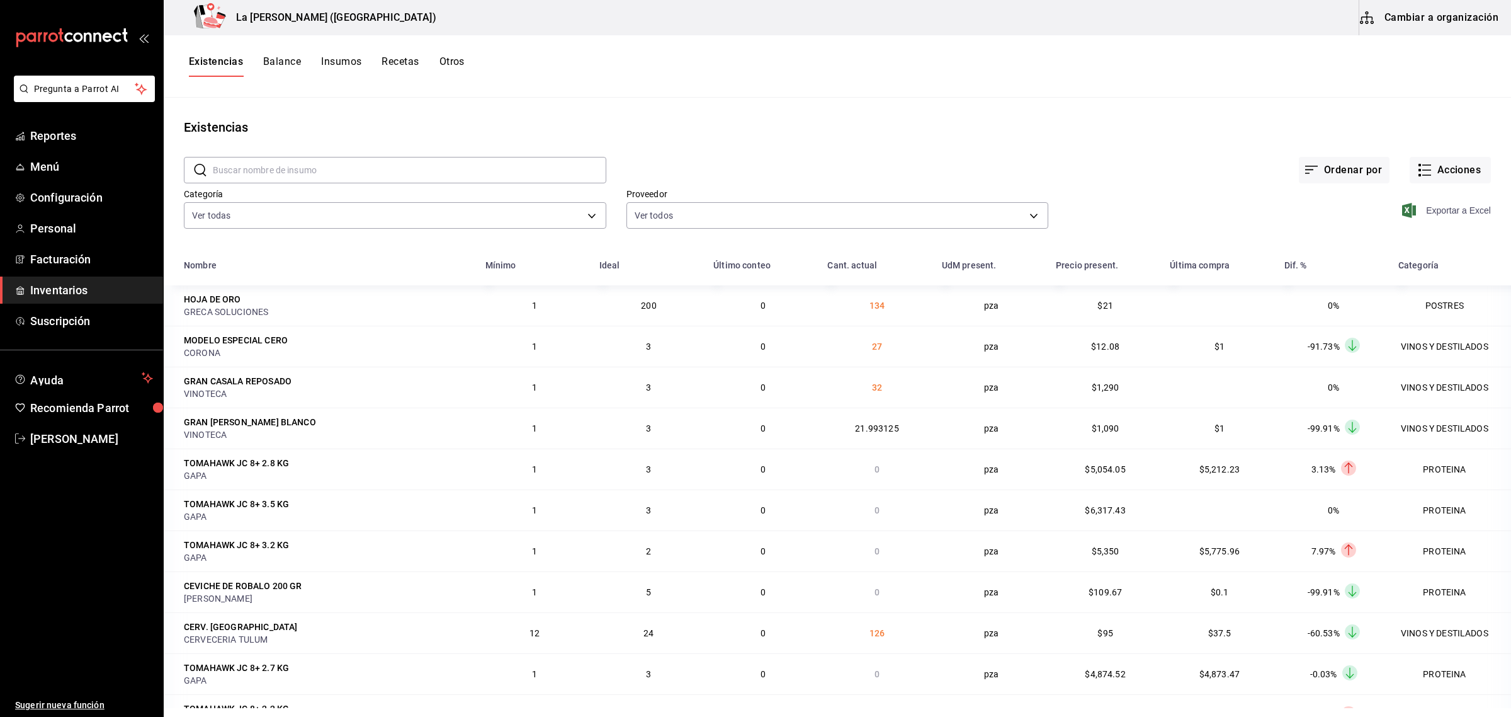
click at [1421, 212] on span "Exportar a Excel" at bounding box center [1448, 210] width 86 height 15
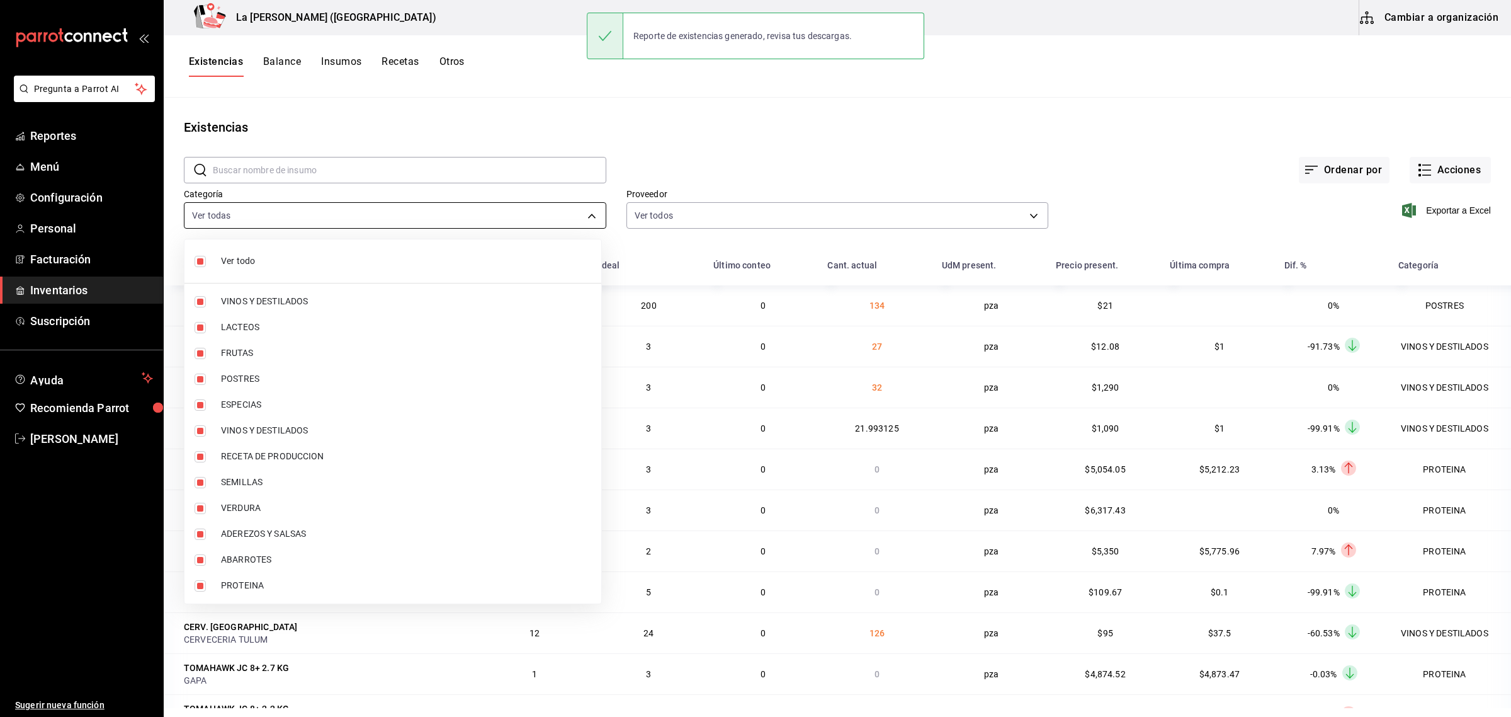
click at [360, 221] on body "Pregunta a Parrot AI Reportes Menú Configuración Personal Facturación Inventari…" at bounding box center [755, 354] width 1511 height 708
click at [196, 263] on input "checkbox" at bounding box center [200, 261] width 11 height 11
checkbox input "false"
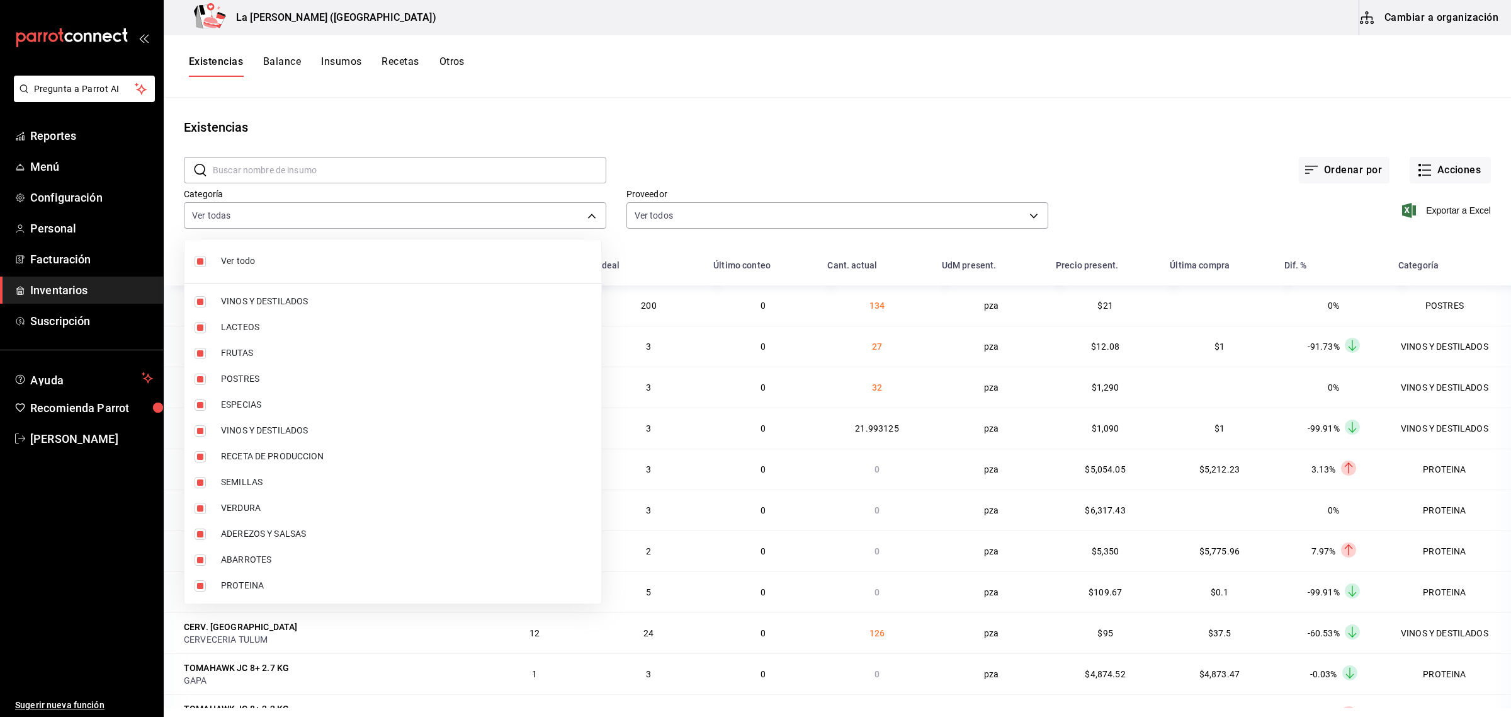
checkbox input "false"
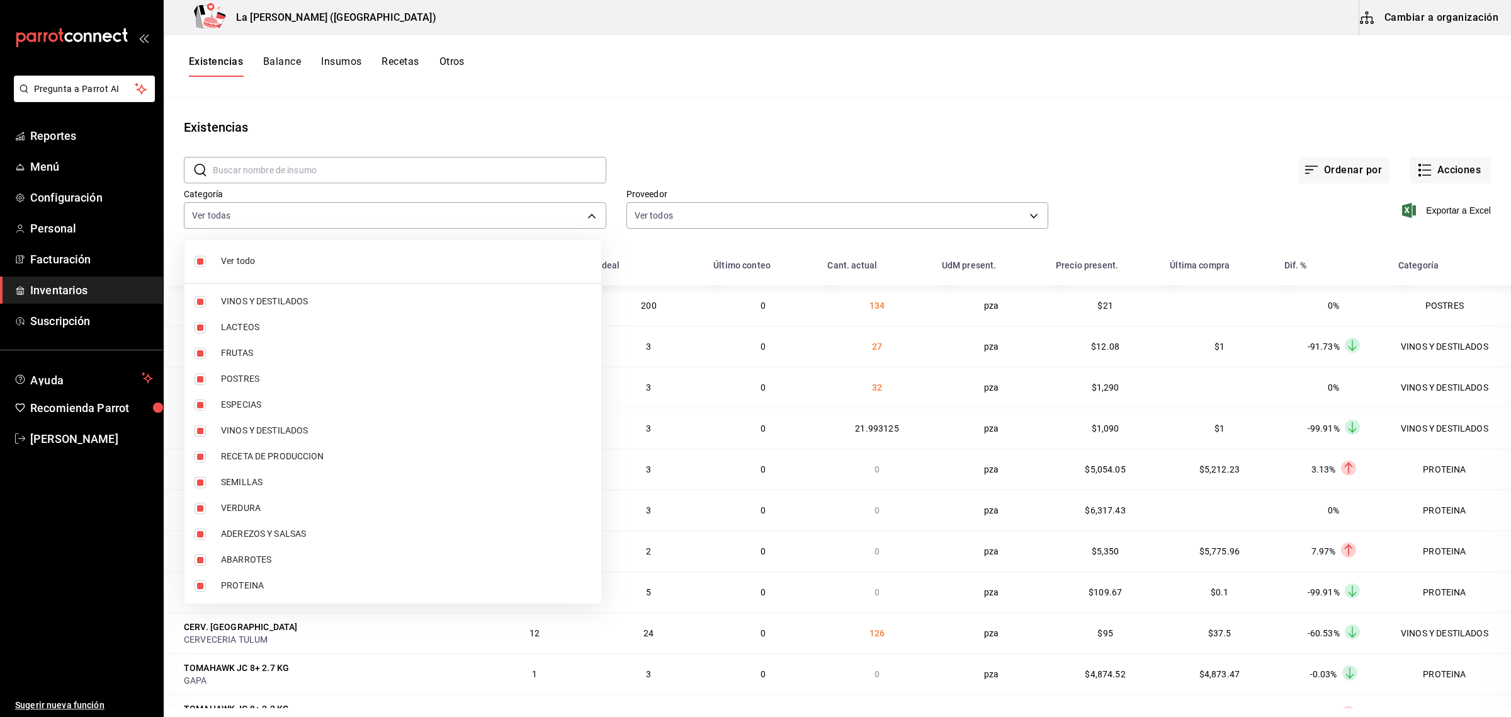
checkbox input "false"
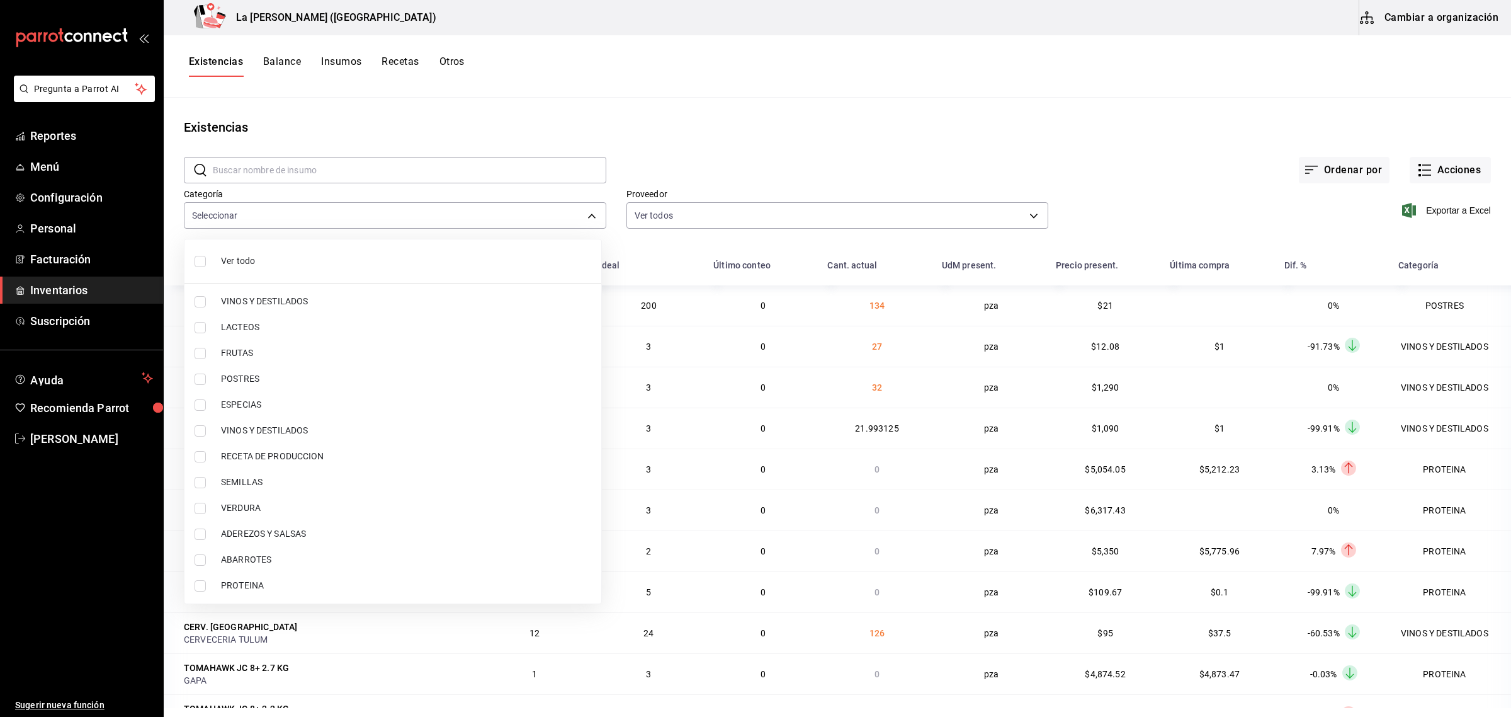
click at [202, 591] on li "PROTEINA" at bounding box center [393, 585] width 417 height 26
type input "89020659-a685-42c8-84d5-b1543ef933a3"
checkbox input "true"
click at [199, 382] on input "checkbox" at bounding box center [200, 378] width 11 height 11
checkbox input "true"
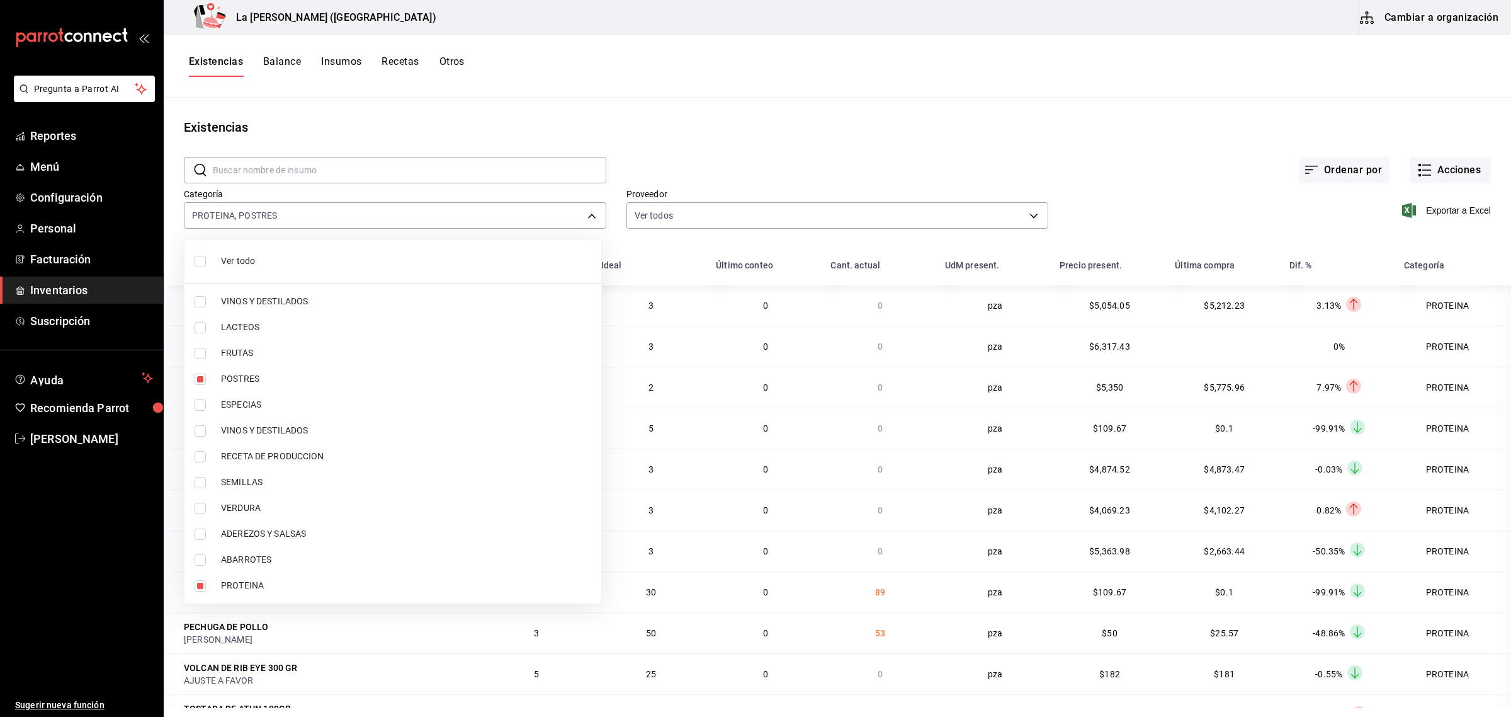
type input "89020659-a685-42c8-84d5-b1543ef933a3,300b8f87-2b59-439f-b980-3e97300322fa"
click at [1458, 218] on div at bounding box center [755, 358] width 1511 height 717
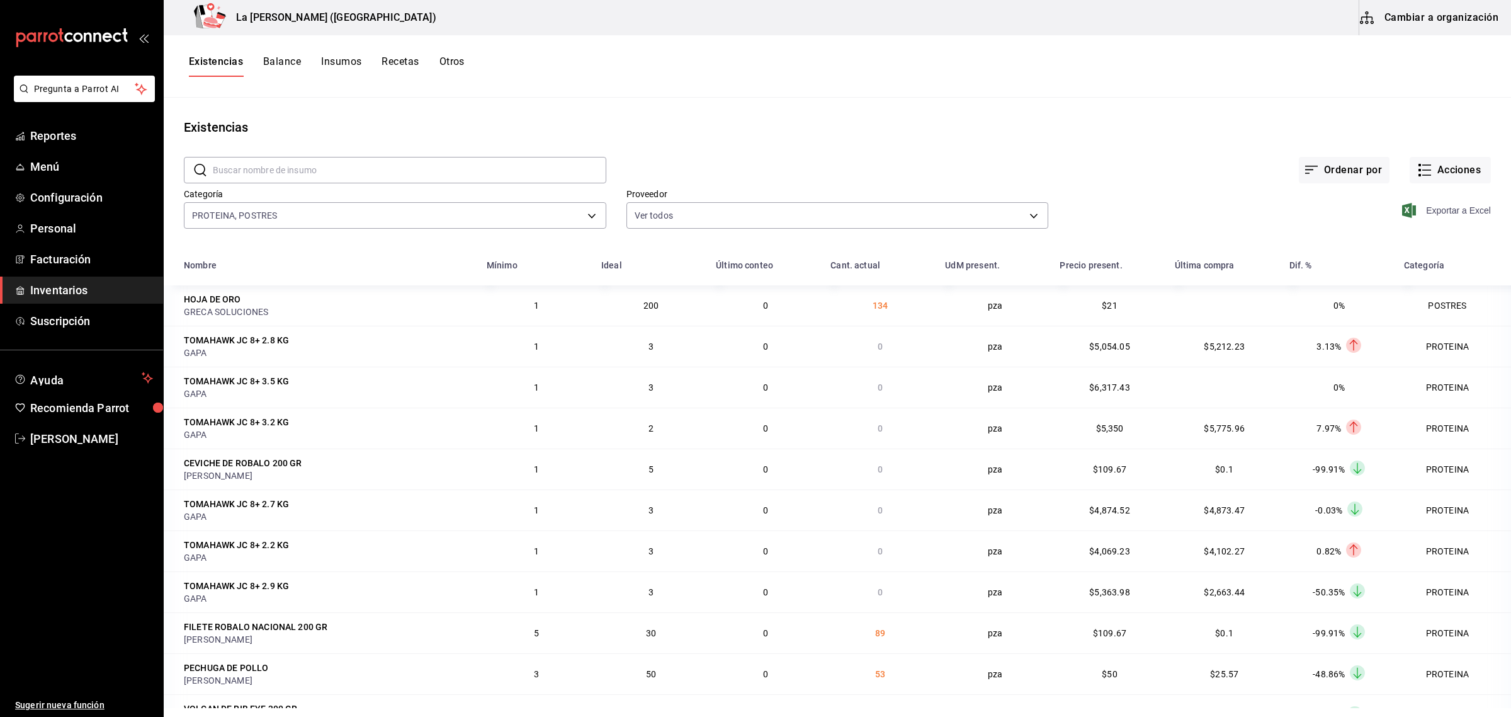
click at [1455, 209] on span "Exportar a Excel" at bounding box center [1448, 210] width 86 height 15
